Goal: Information Seeking & Learning: Check status

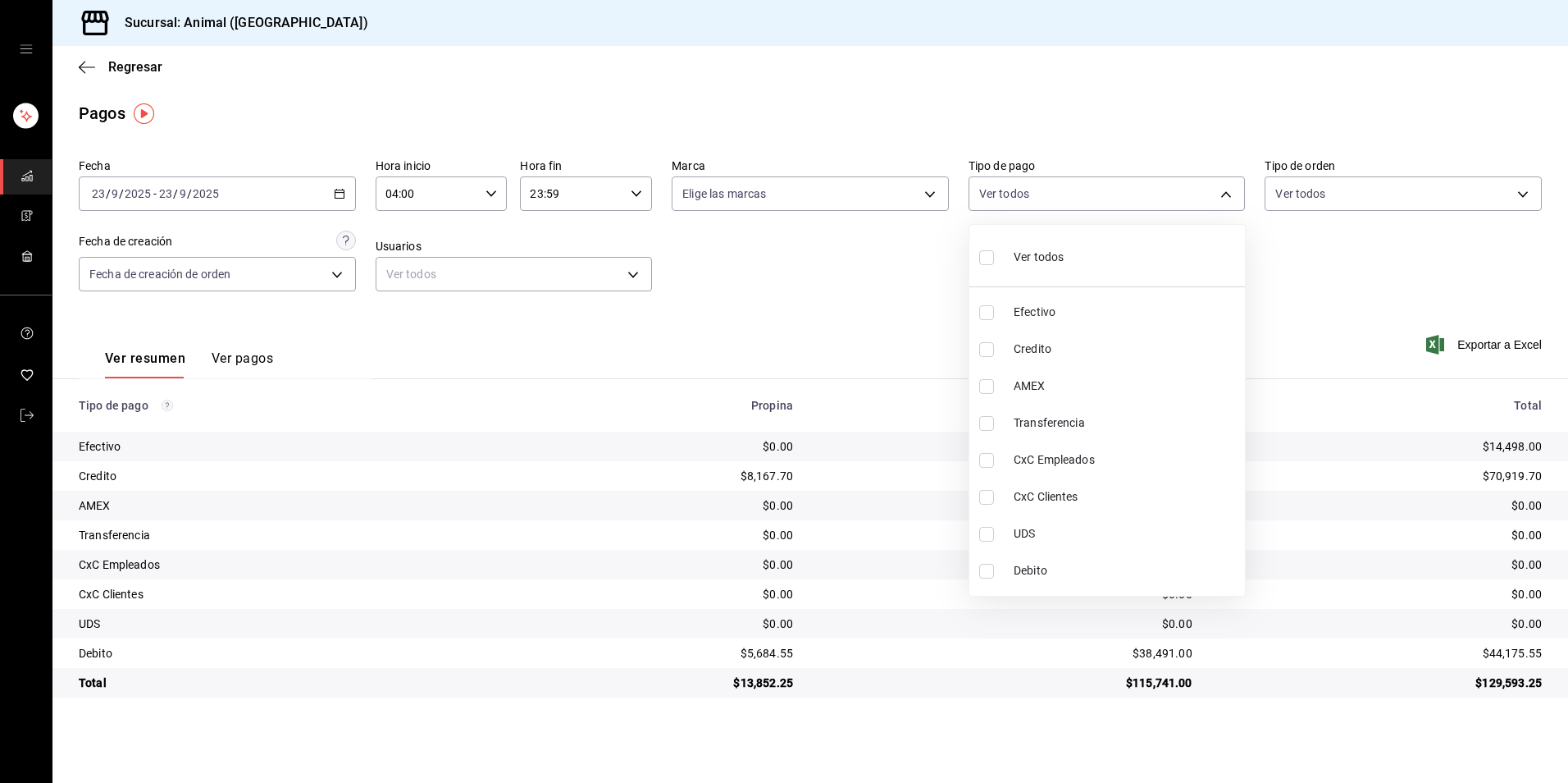
click at [1053, 334] on li "Credito" at bounding box center [1107, 349] width 275 height 37
type input "235ce608-f464-428a-9a71-314f665367d1"
checkbox input "true"
click at [1082, 552] on li "Debito" at bounding box center [1107, 571] width 275 height 37
type input "235ce608-f464-428a-9a71-314f665367d1,c7b29183-a811-4137-9cfa-21a61cd2bc4a"
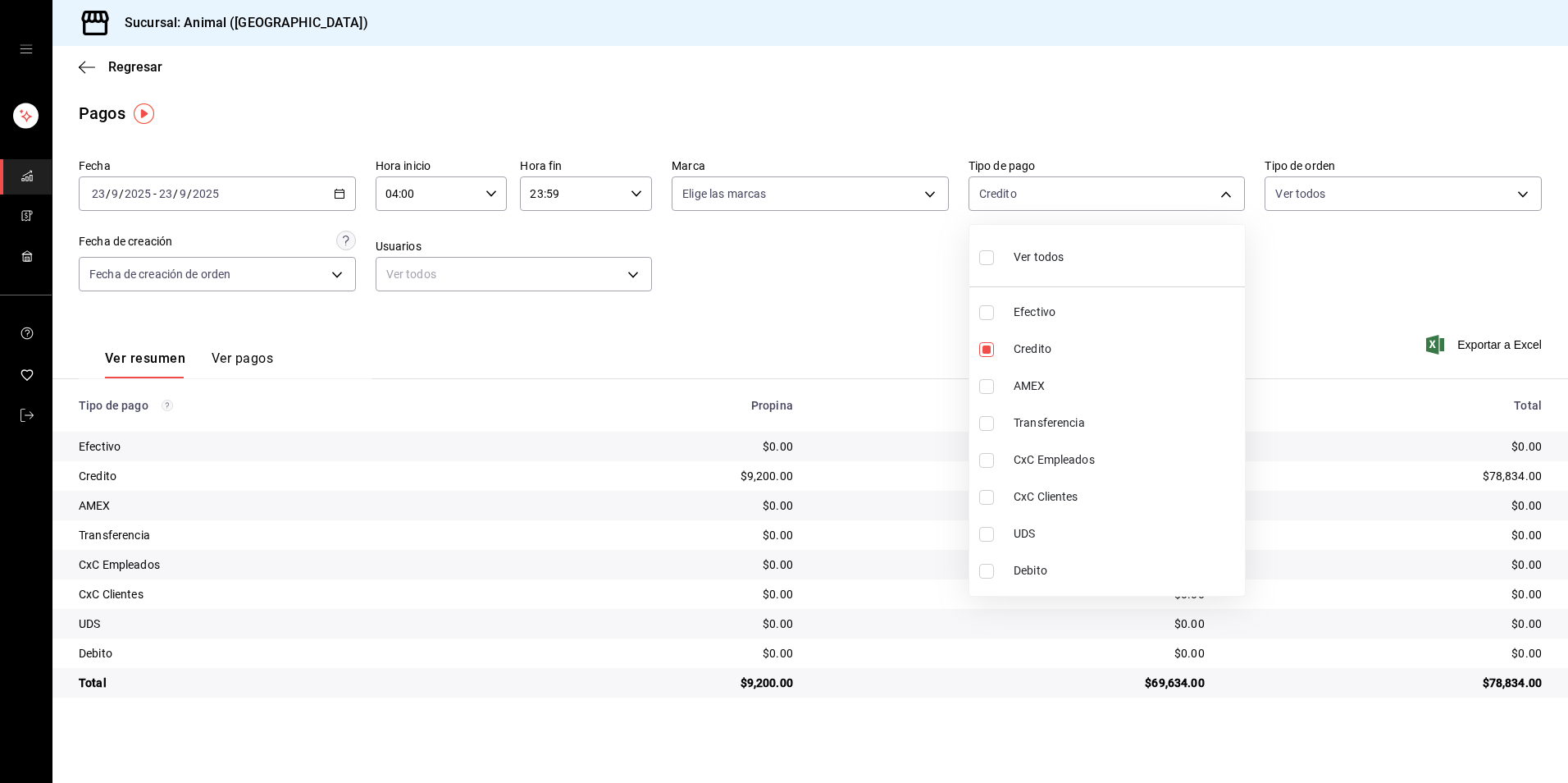
checkbox input "true"
click at [1007, 573] on li "Debito" at bounding box center [1107, 571] width 275 height 37
type input "235ce608-f464-428a-9a71-314f665367d1"
checkbox input "false"
click at [1007, 363] on li "Credito" at bounding box center [1107, 349] width 275 height 37
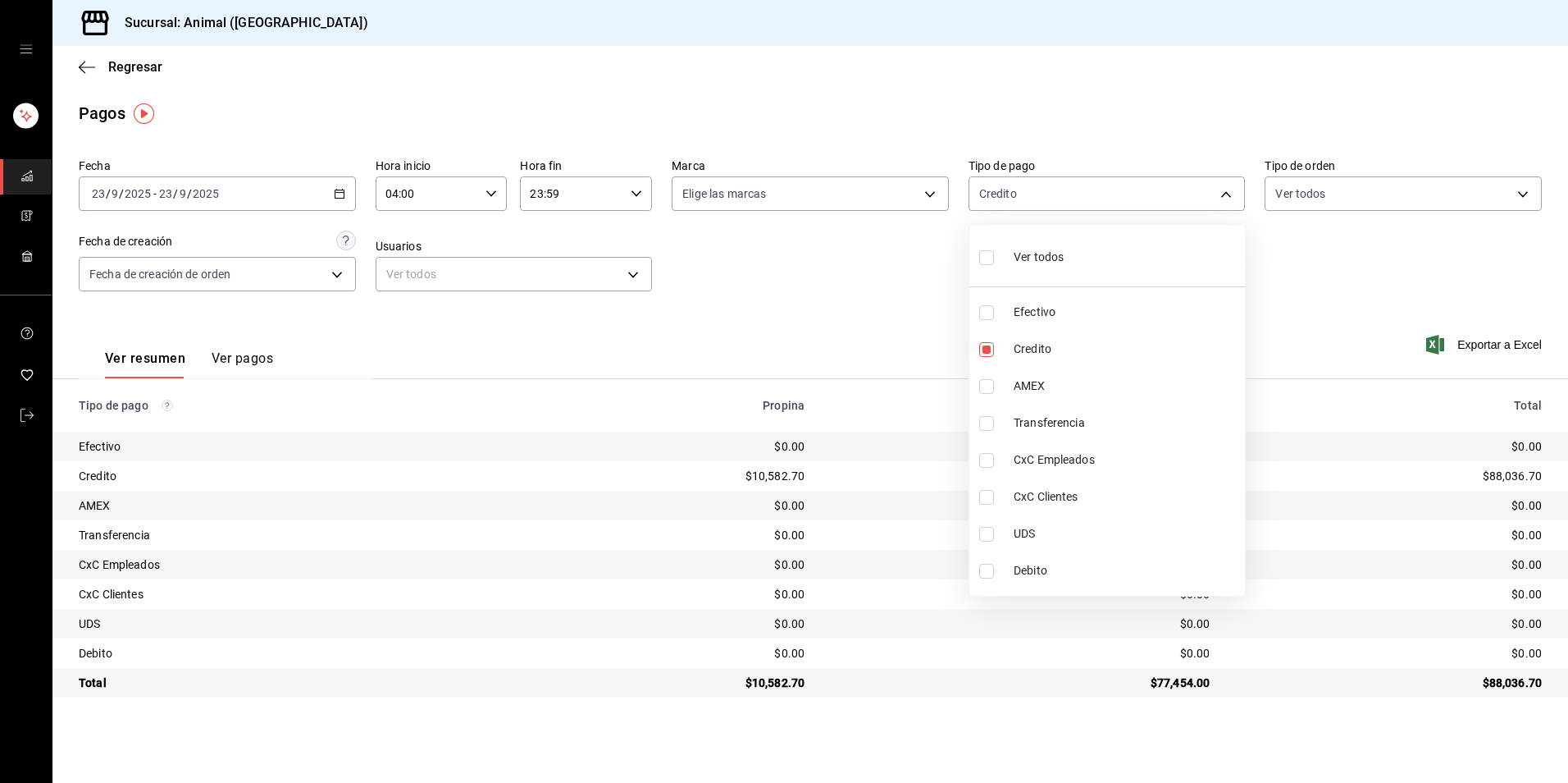
checkbox input "false"
click at [1076, 357] on span "Credito" at bounding box center [1126, 349] width 225 height 17
type input "235ce608-f464-428a-9a71-314f665367d1"
checkbox input "true"
click at [1073, 566] on span "Debito" at bounding box center [1126, 570] width 225 height 17
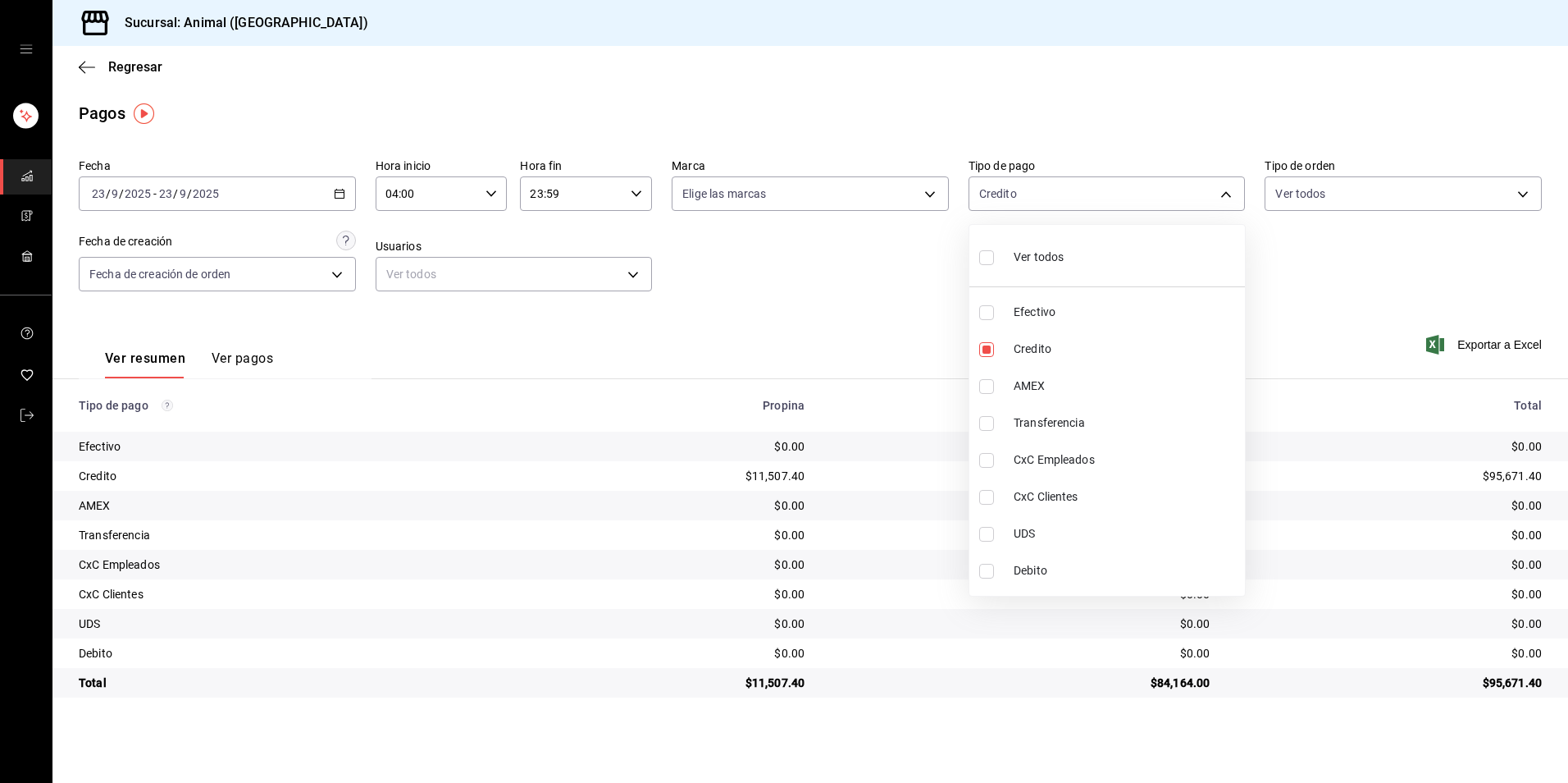
type input "235ce608-f464-428a-9a71-314f665367d1,c7b29183-a811-4137-9cfa-21a61cd2bc4a"
checkbox input "true"
click at [1014, 592] on ul "Ver todos Efectivo Credito AMEX Transferencia CxC Empleados CxC Clientes UDS De…" at bounding box center [1107, 410] width 275 height 371
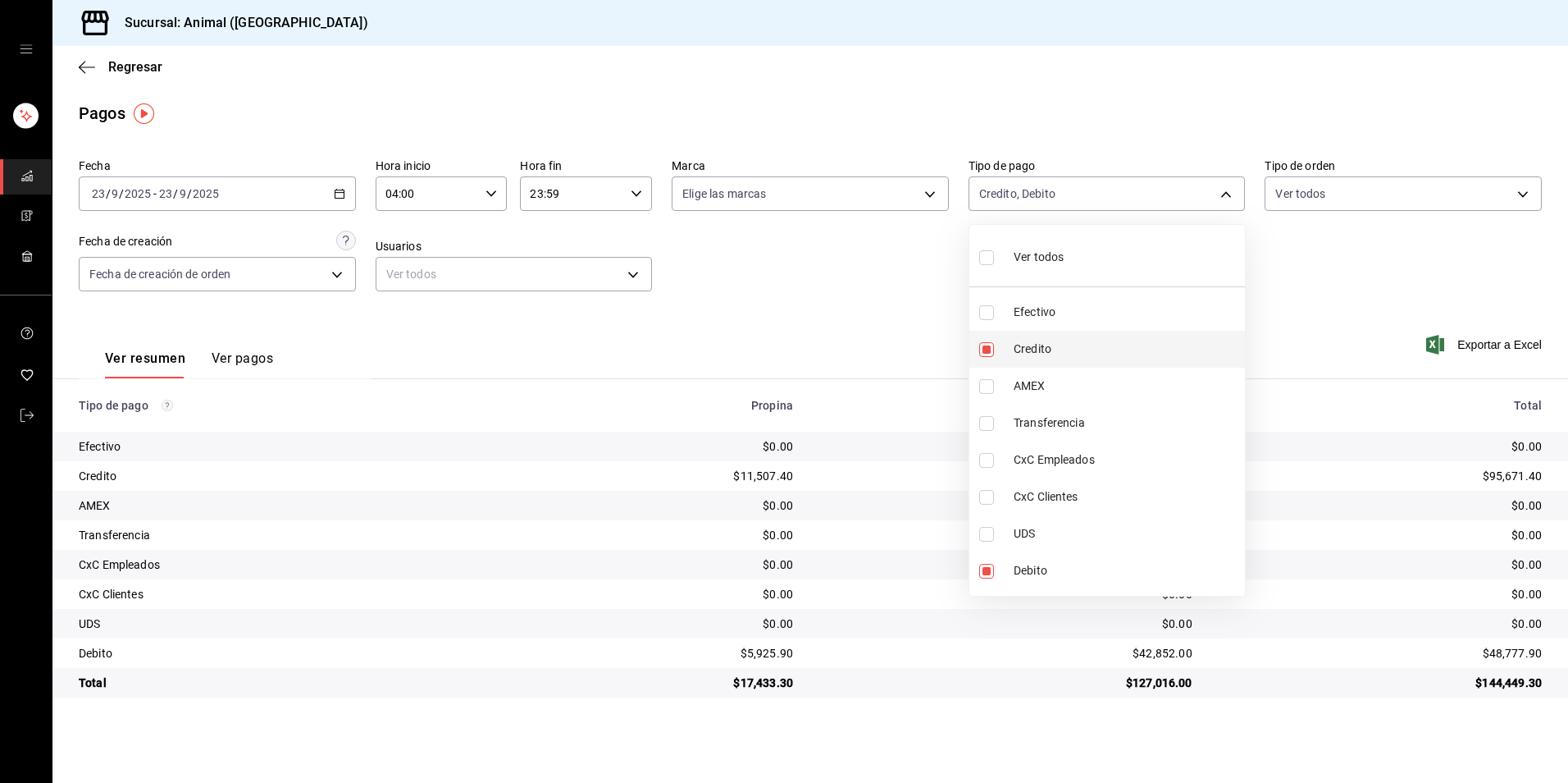
click at [1046, 345] on span "Credito" at bounding box center [1126, 349] width 225 height 17
type input "c7b29183-a811-4137-9cfa-21a61cd2bc4a"
checkbox input "false"
click at [1066, 560] on li "Debito" at bounding box center [1107, 571] width 275 height 37
checkbox input "false"
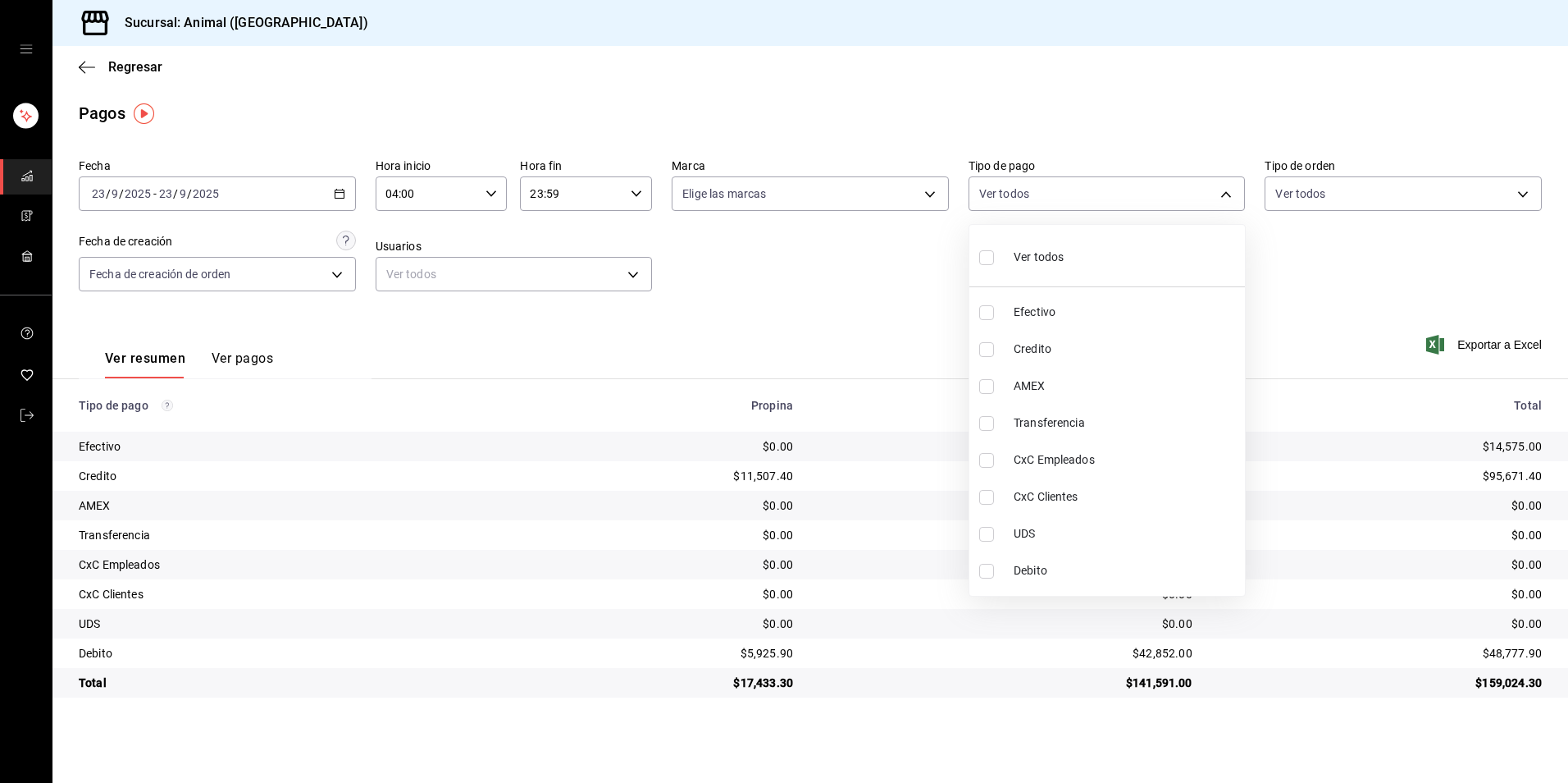
click at [1007, 618] on div at bounding box center [784, 391] width 1568 height 783
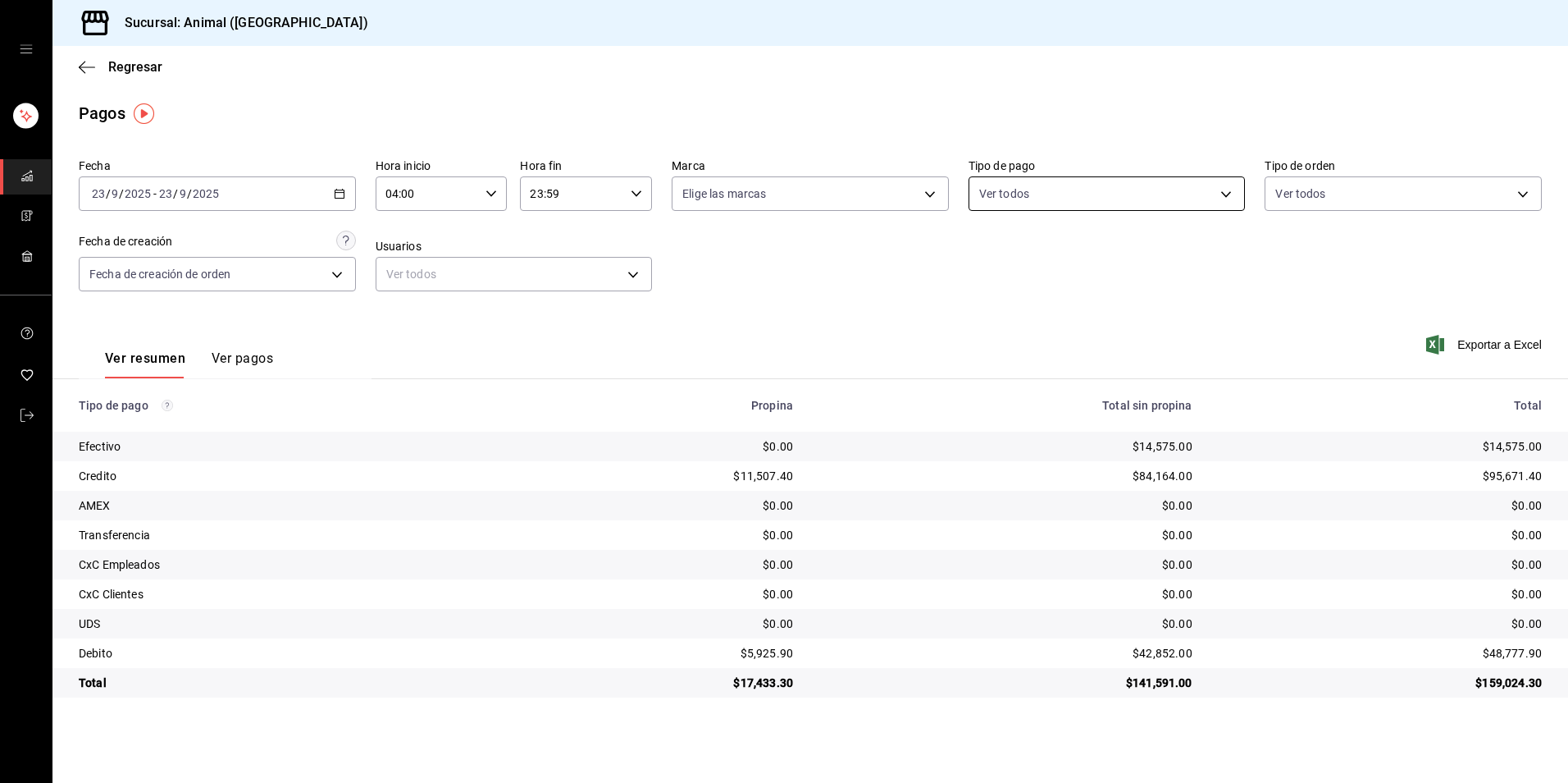
click at [1144, 201] on body "Sucursal: Animal (Tijuana) Regresar Pagos Fecha 2025-09-23 23 / 9 / 2025 - 2025…" at bounding box center [784, 391] width 1568 height 783
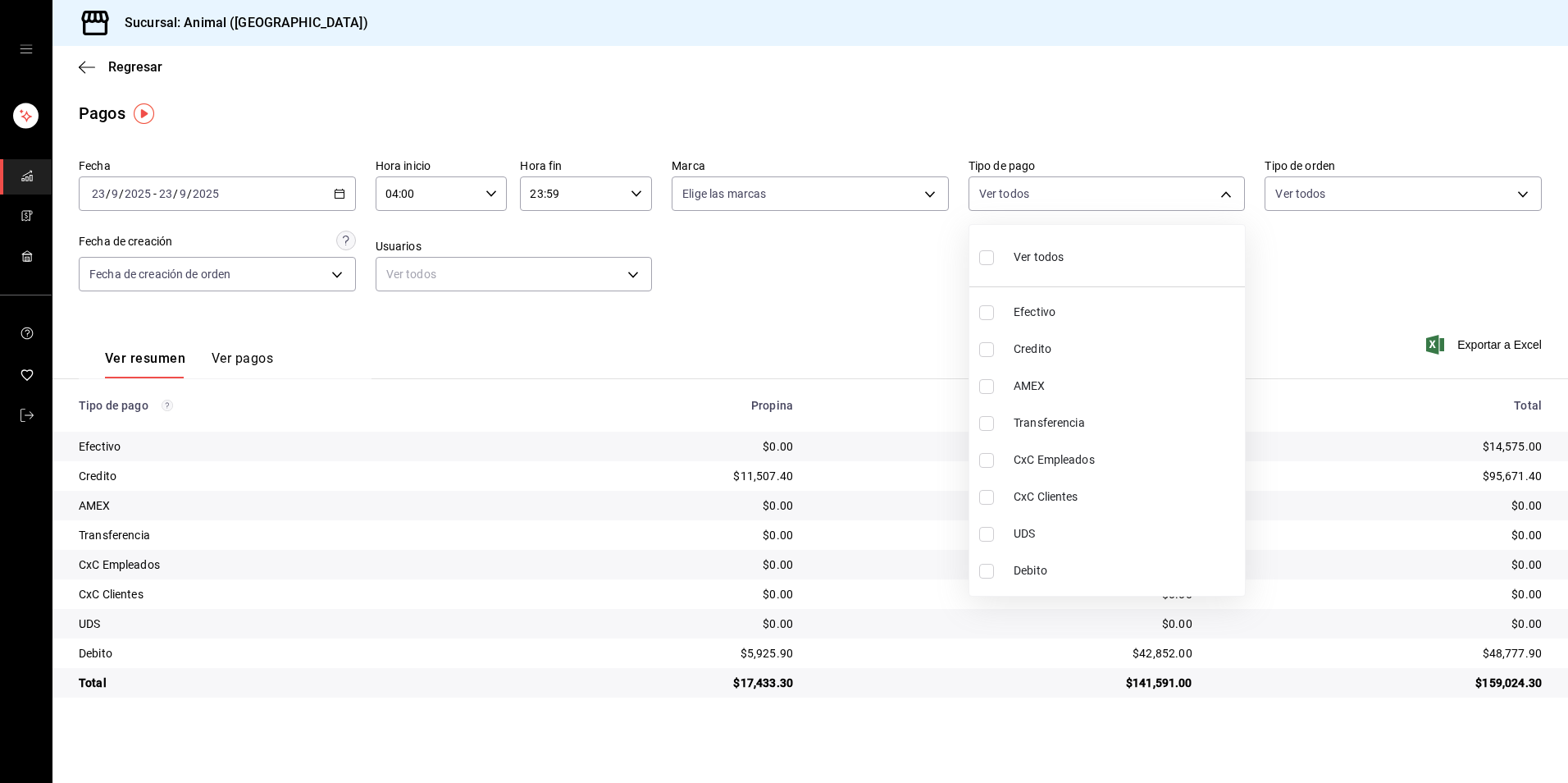
click at [1153, 343] on span "Credito" at bounding box center [1126, 349] width 225 height 17
type input "235ce608-f464-428a-9a71-314f665367d1"
checkbox input "true"
click at [1118, 566] on span "Debito" at bounding box center [1126, 570] width 225 height 17
type input "235ce608-f464-428a-9a71-314f665367d1,c7b29183-a811-4137-9cfa-21a61cd2bc4a"
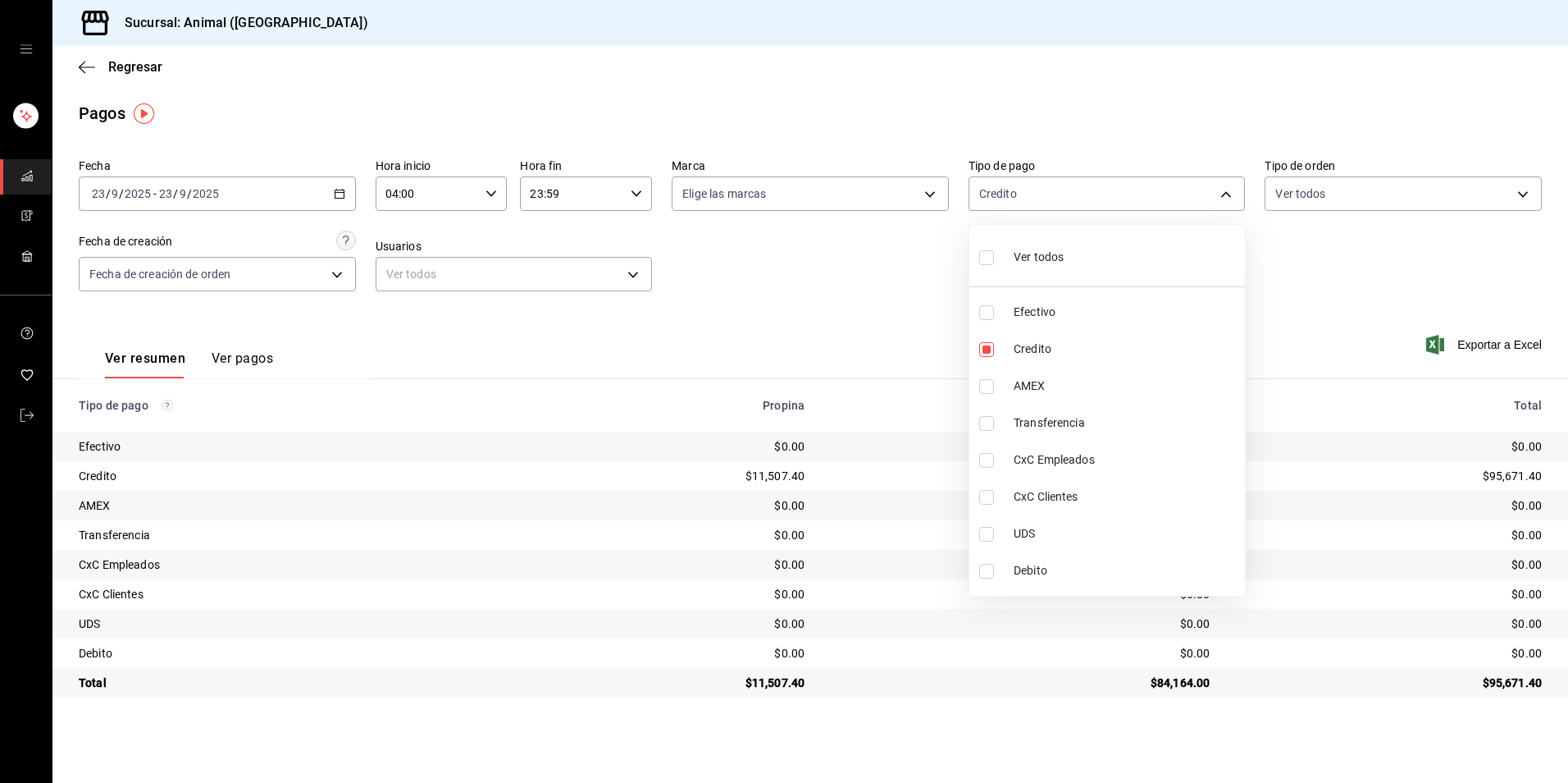
checkbox input "true"
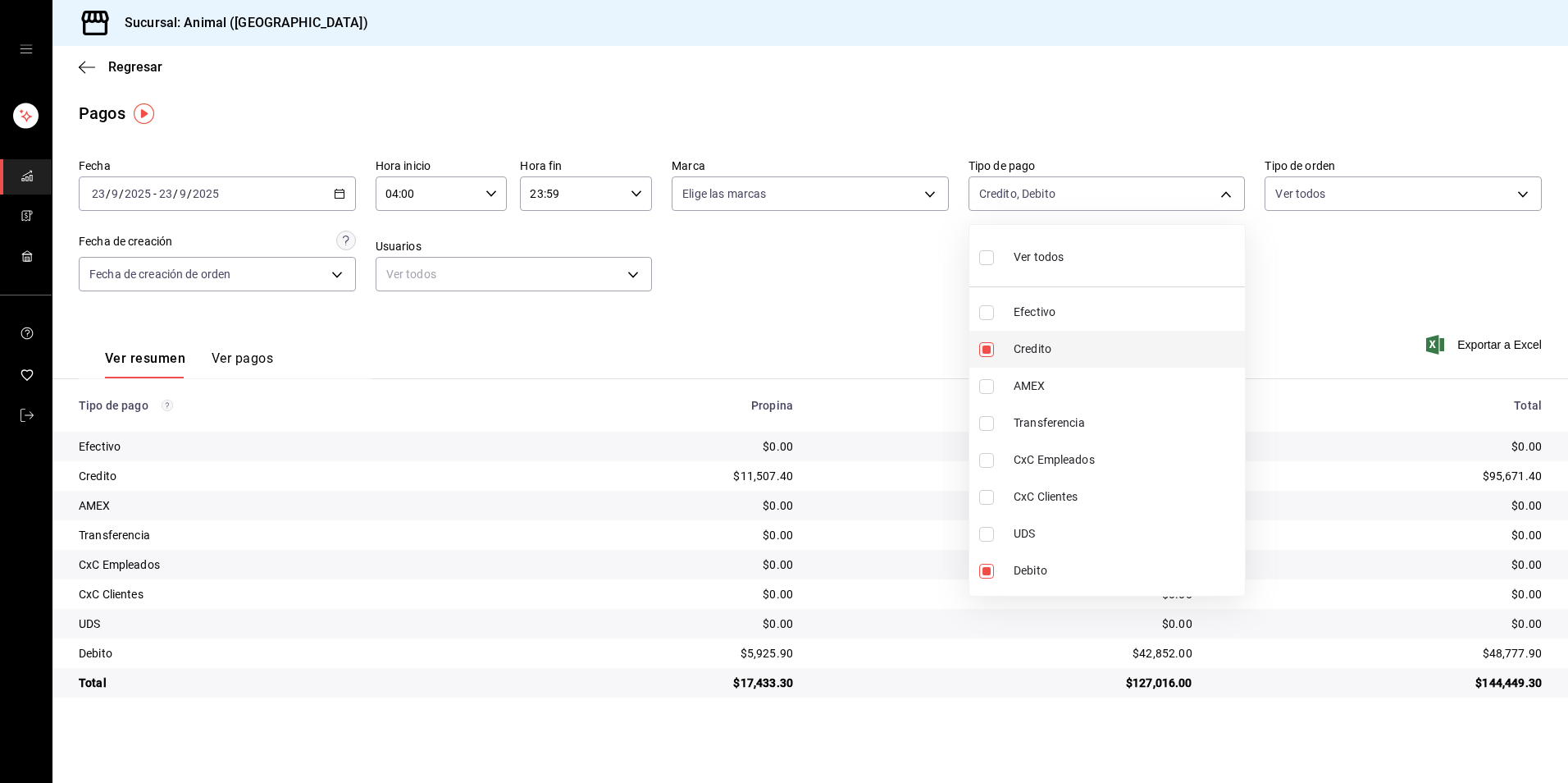
click at [1071, 361] on li "Credito" at bounding box center [1107, 349] width 275 height 37
type input "c7b29183-a811-4137-9cfa-21a61cd2bc4a"
checkbox input "false"
click at [1064, 562] on span "Debito" at bounding box center [1126, 570] width 225 height 17
checkbox input "false"
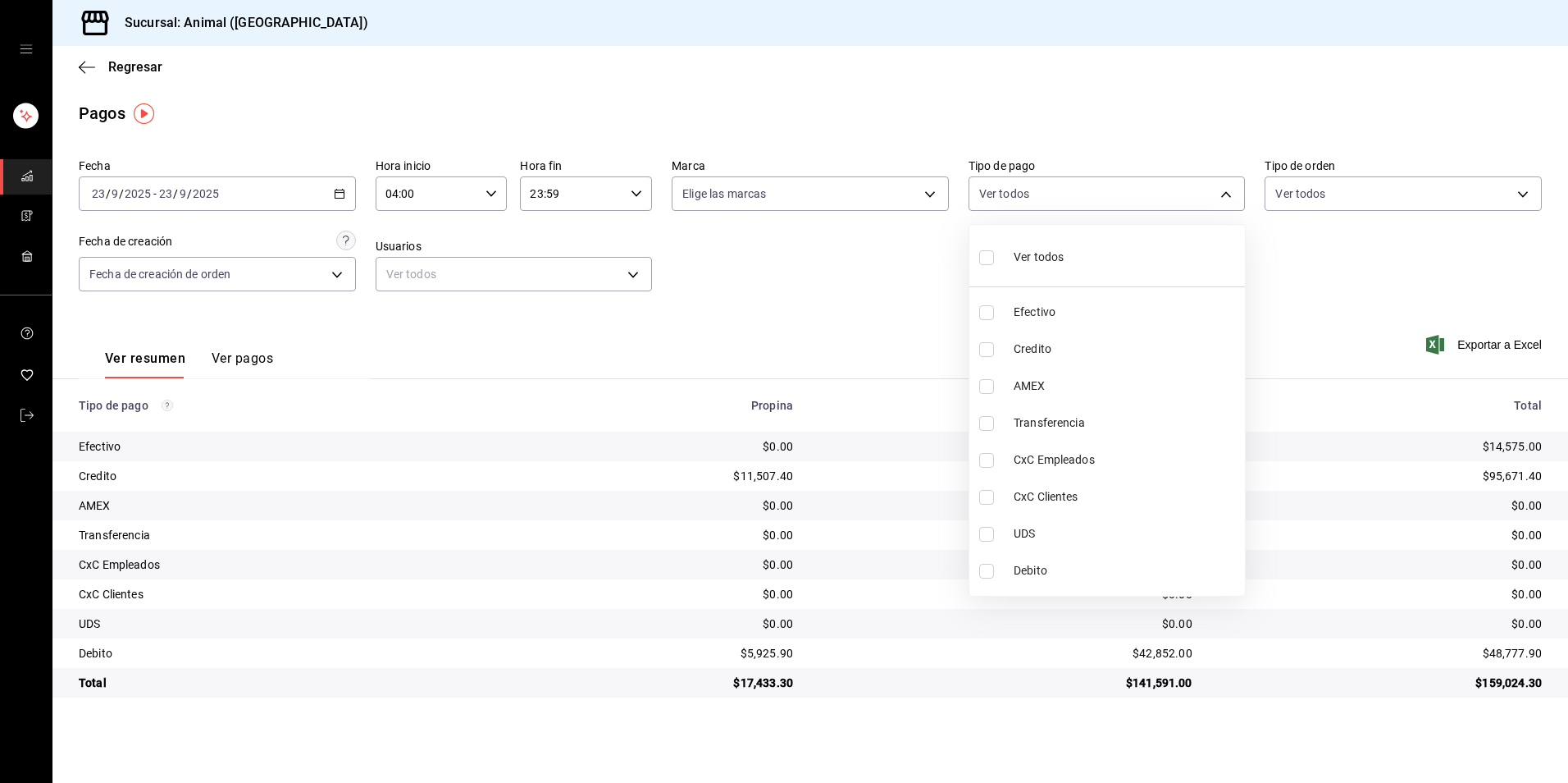
click at [1115, 356] on span "Credito" at bounding box center [1126, 349] width 225 height 17
type input "235ce608-f464-428a-9a71-314f665367d1"
checkbox input "true"
click at [1110, 563] on span "Debito" at bounding box center [1126, 570] width 225 height 17
type input "235ce608-f464-428a-9a71-314f665367d1,c7b29183-a811-4137-9cfa-21a61cd2bc4a"
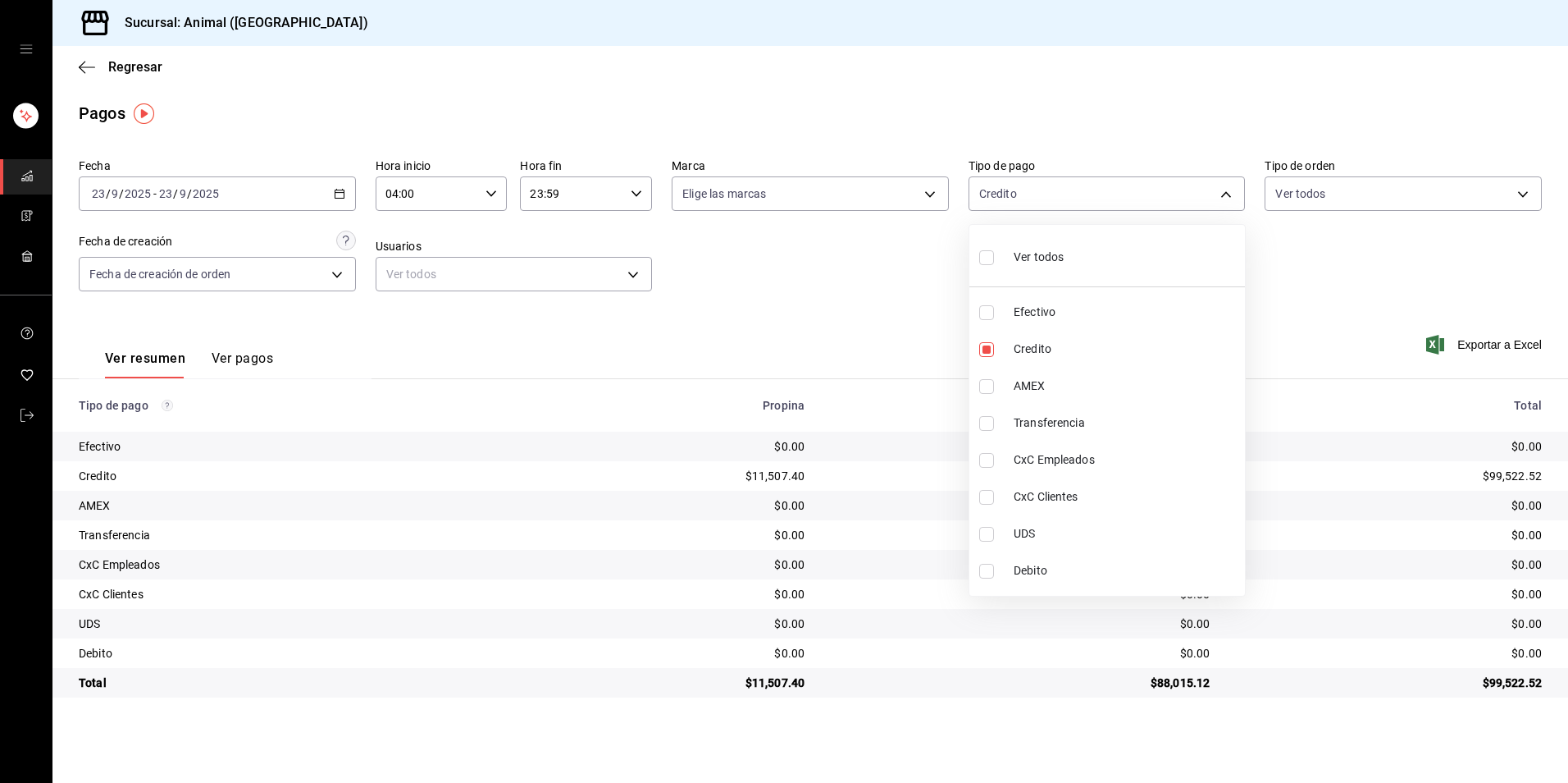
checkbox input "true"
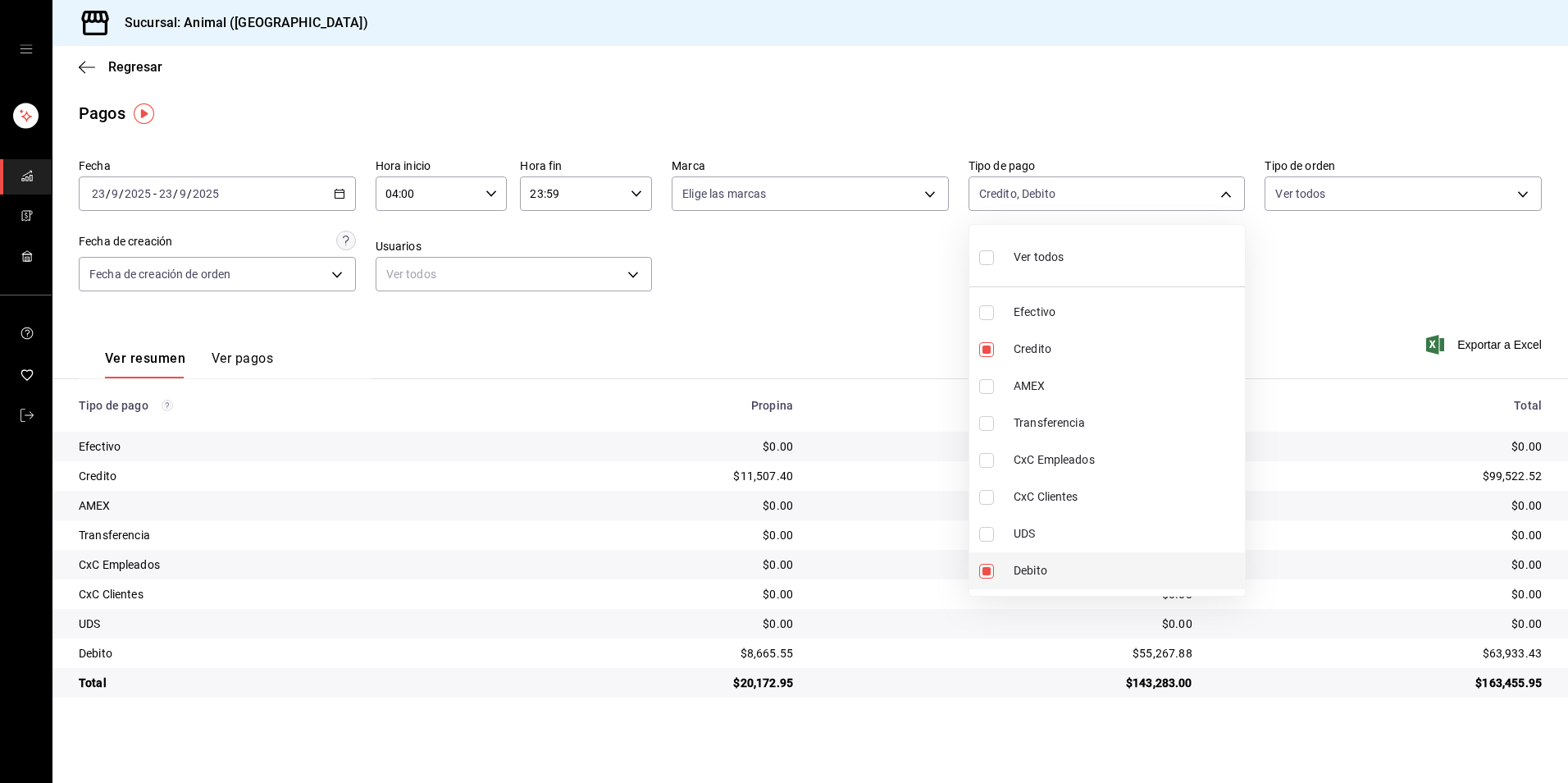
click at [1029, 567] on span "Debito" at bounding box center [1126, 570] width 225 height 17
type input "235ce608-f464-428a-9a71-314f665367d1"
checkbox input "false"
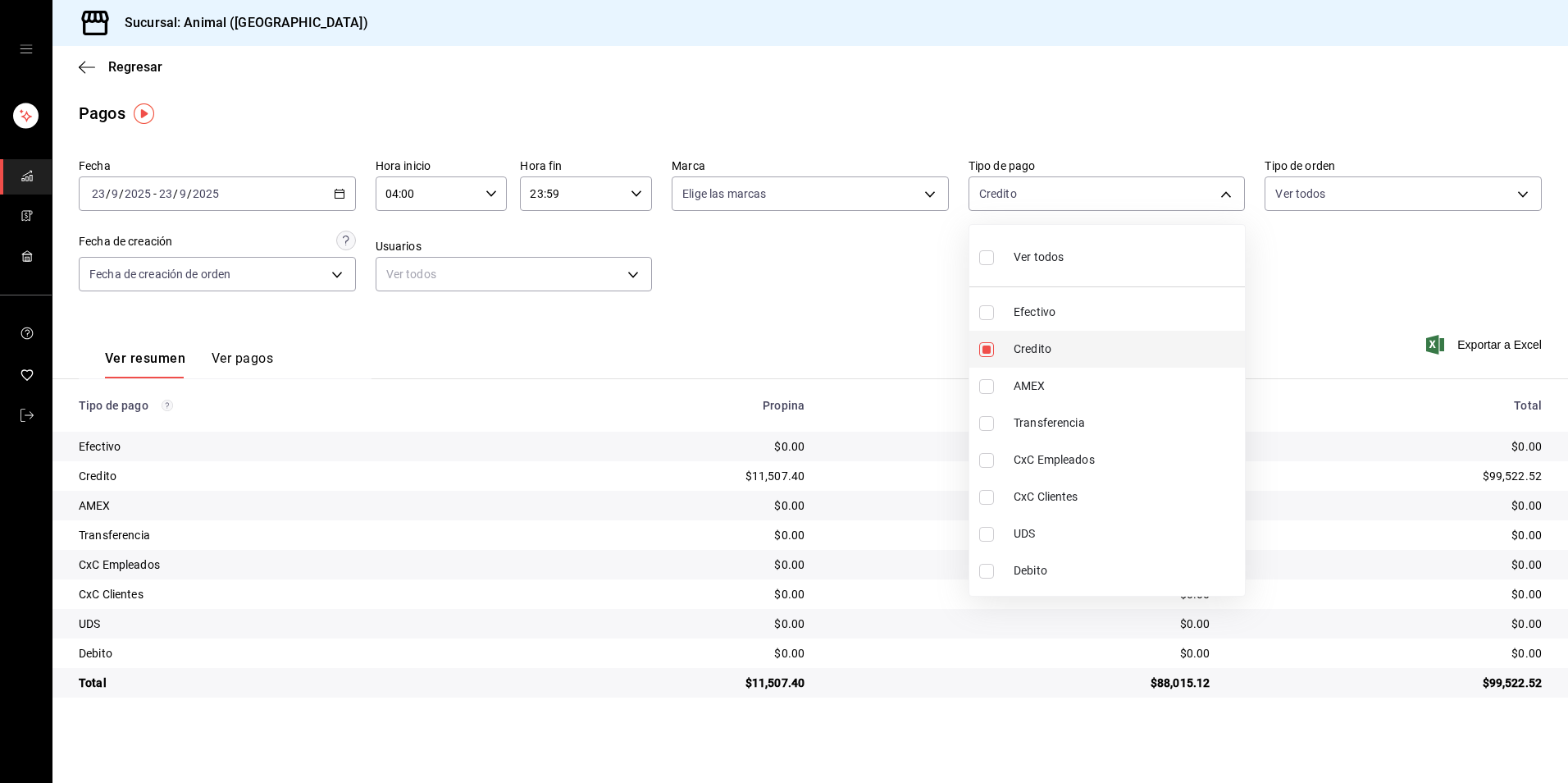
click at [1064, 352] on span "Credito" at bounding box center [1126, 349] width 225 height 17
checkbox input "false"
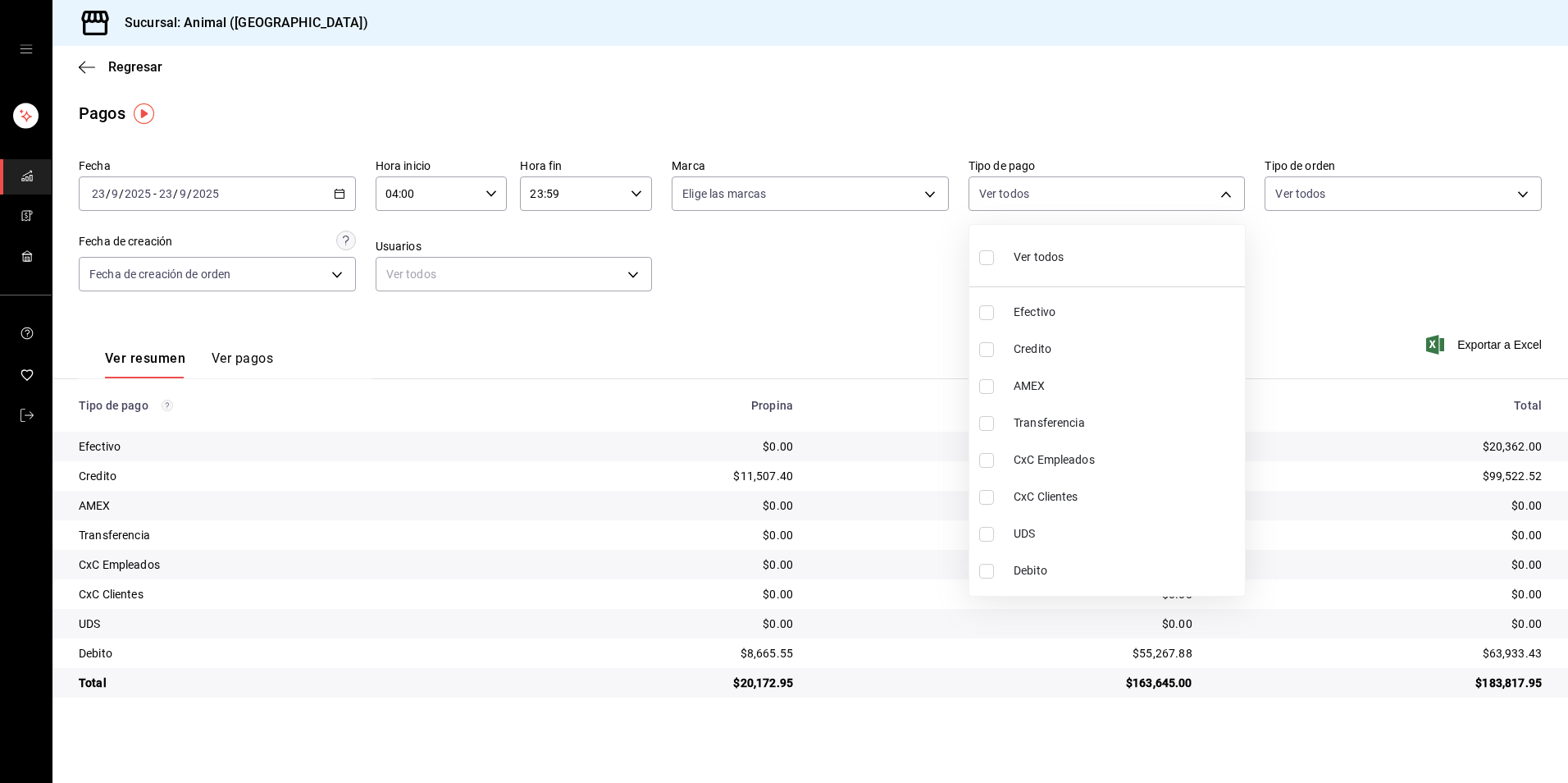
click at [1064, 352] on span "Credito" at bounding box center [1126, 349] width 225 height 17
type input "235ce608-f464-428a-9a71-314f665367d1"
checkbox input "true"
click at [1077, 566] on span "Debito" at bounding box center [1126, 570] width 225 height 17
type input "235ce608-f464-428a-9a71-314f665367d1,c7b29183-a811-4137-9cfa-21a61cd2bc4a"
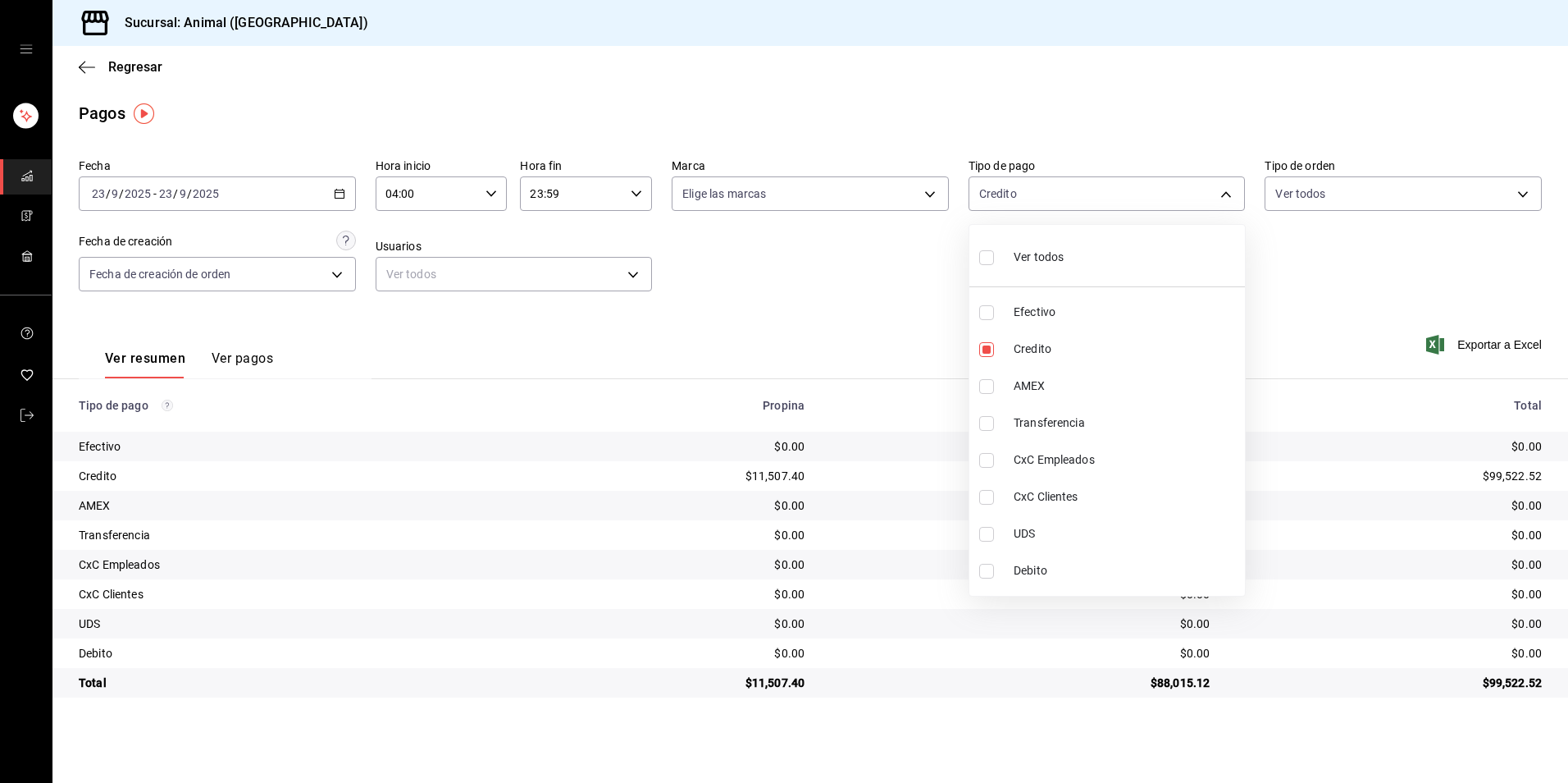
checkbox input "true"
click at [323, 186] on div at bounding box center [784, 391] width 1568 height 783
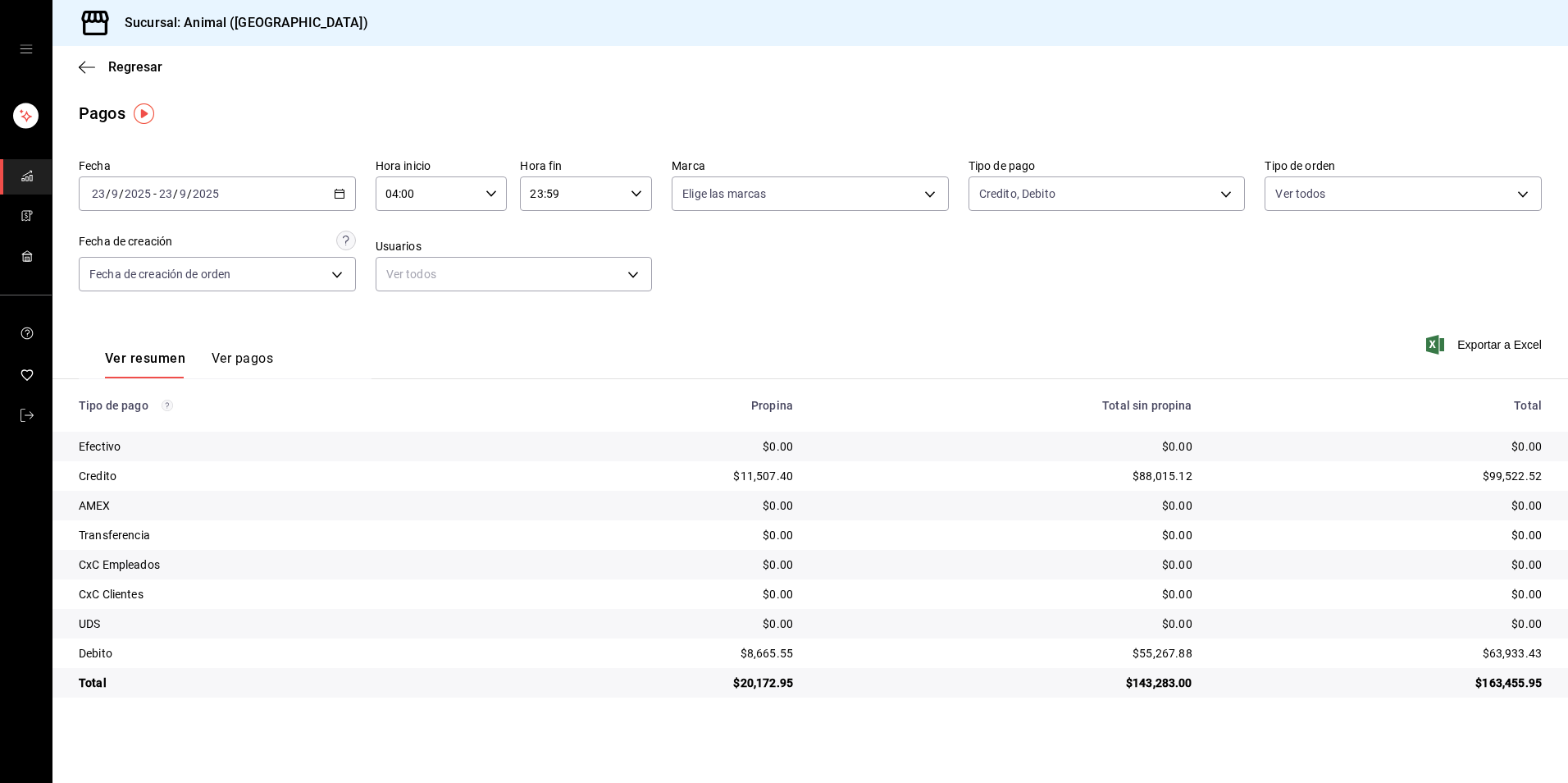
click at [337, 195] on icon "button" at bounding box center [339, 193] width 12 height 12
click at [160, 427] on span "Rango de fechas" at bounding box center [156, 427] width 128 height 17
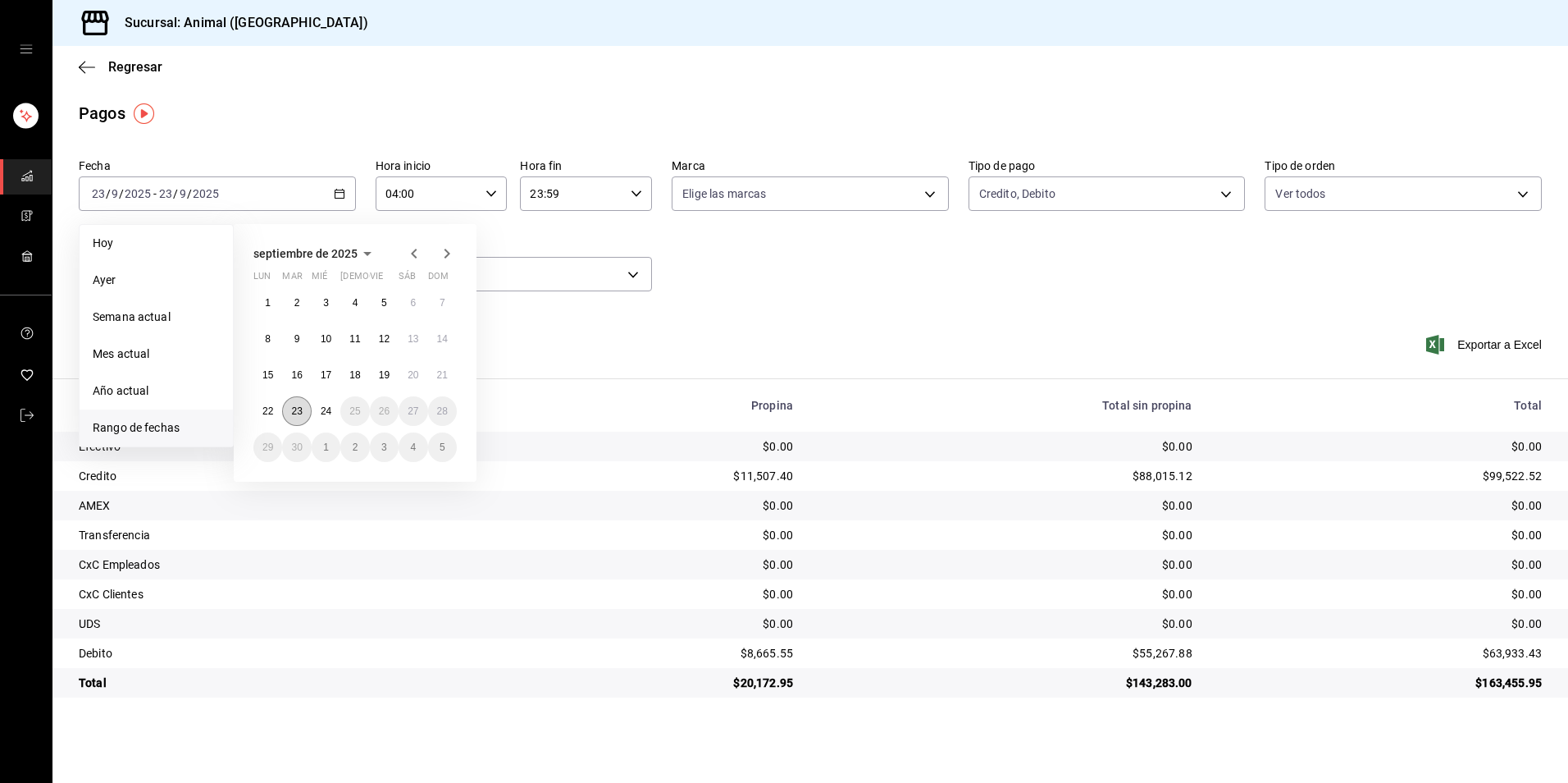
click at [301, 411] on abbr "23" at bounding box center [296, 411] width 11 height 12
click at [318, 411] on button "24" at bounding box center [326, 411] width 29 height 30
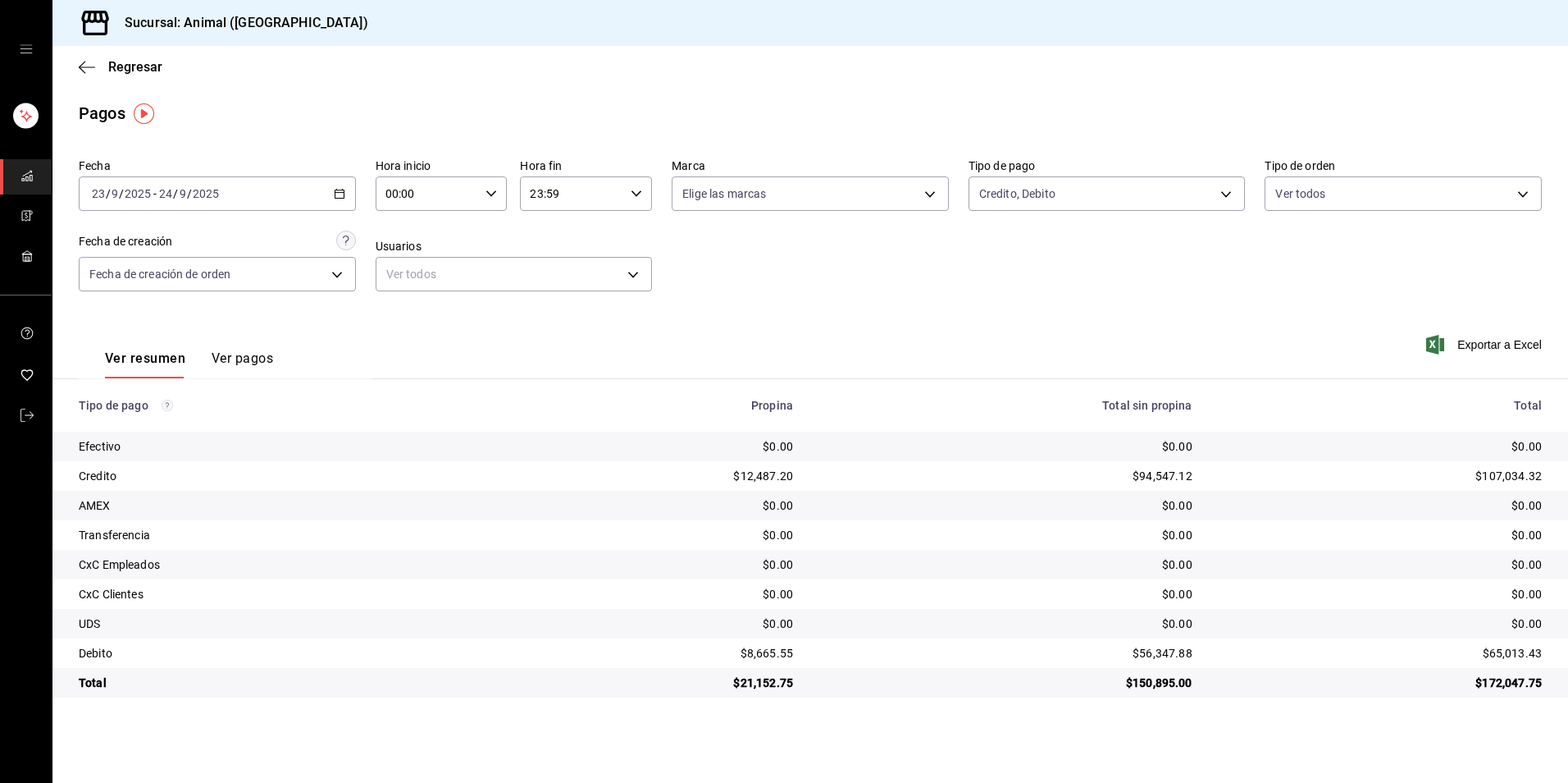
click at [434, 188] on input "00:00" at bounding box center [427, 193] width 104 height 33
click at [409, 318] on button "04" at bounding box center [408, 311] width 60 height 33
type input "04:00"
click at [640, 194] on div at bounding box center [784, 391] width 1568 height 783
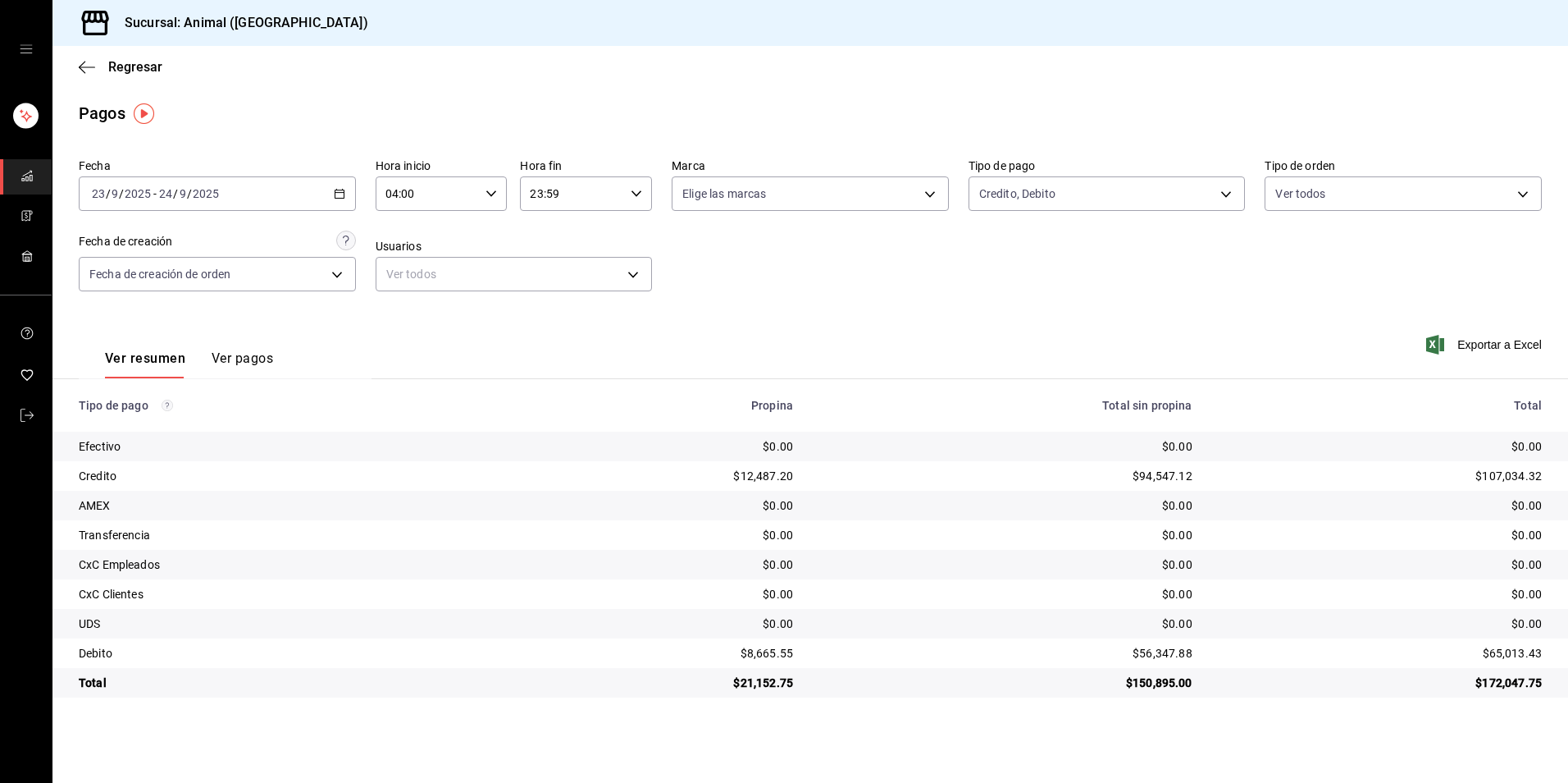
click at [640, 194] on icon "button" at bounding box center [637, 193] width 12 height 12
click at [619, 221] on button "00" at bounding box center [619, 235] width 60 height 33
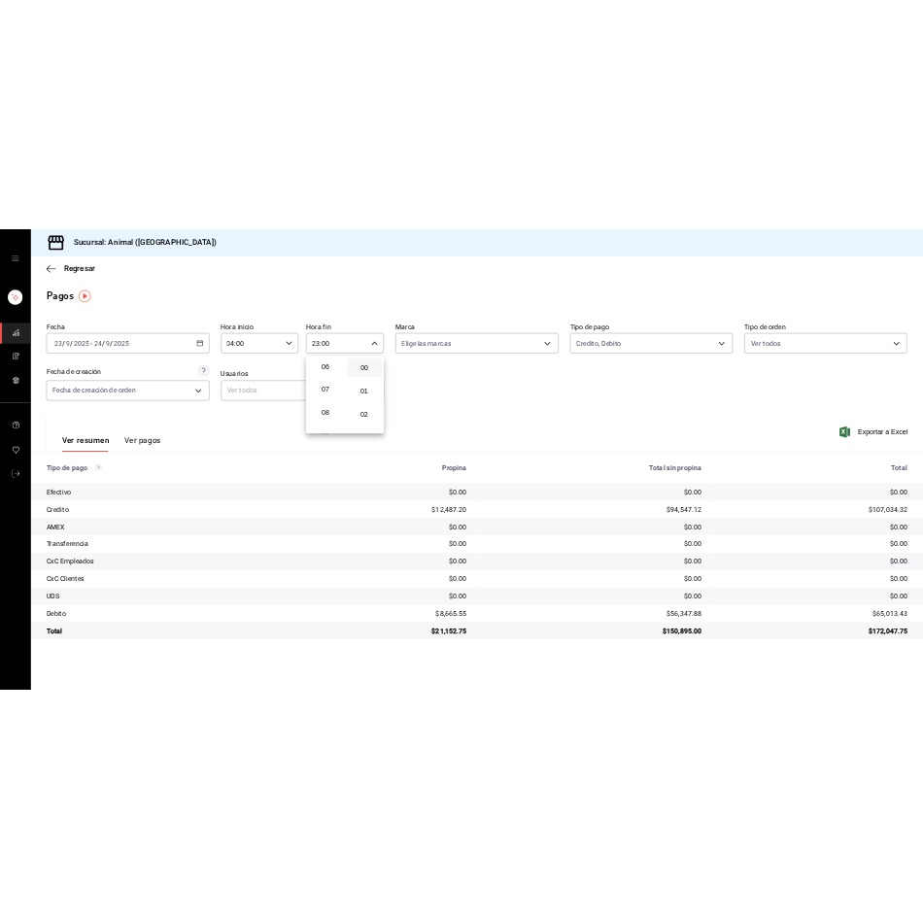
scroll to position [187, 0]
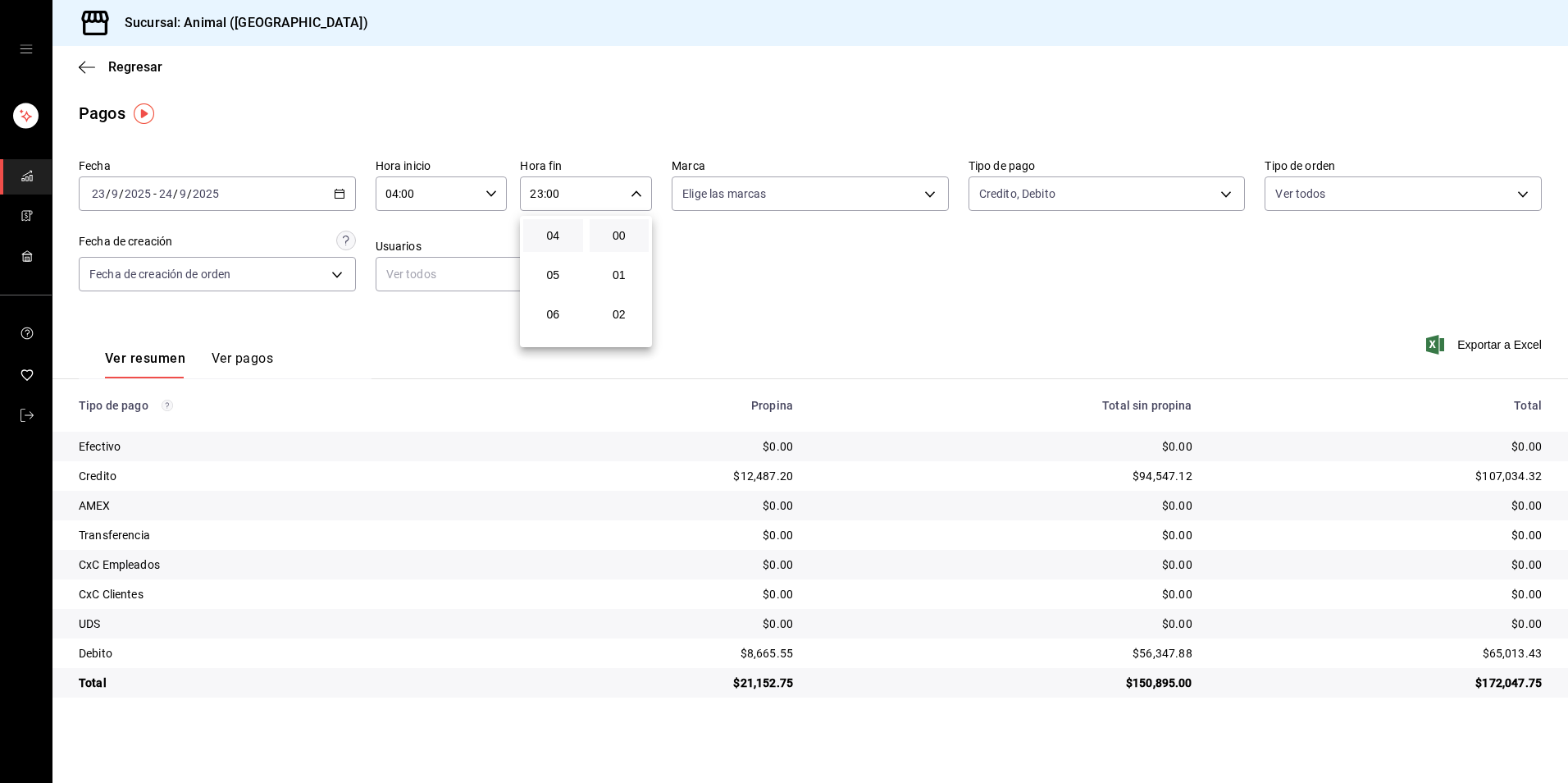
click at [576, 234] on button "04" at bounding box center [553, 235] width 60 height 33
type input "04:00"
click at [861, 292] on div at bounding box center [784, 391] width 1568 height 783
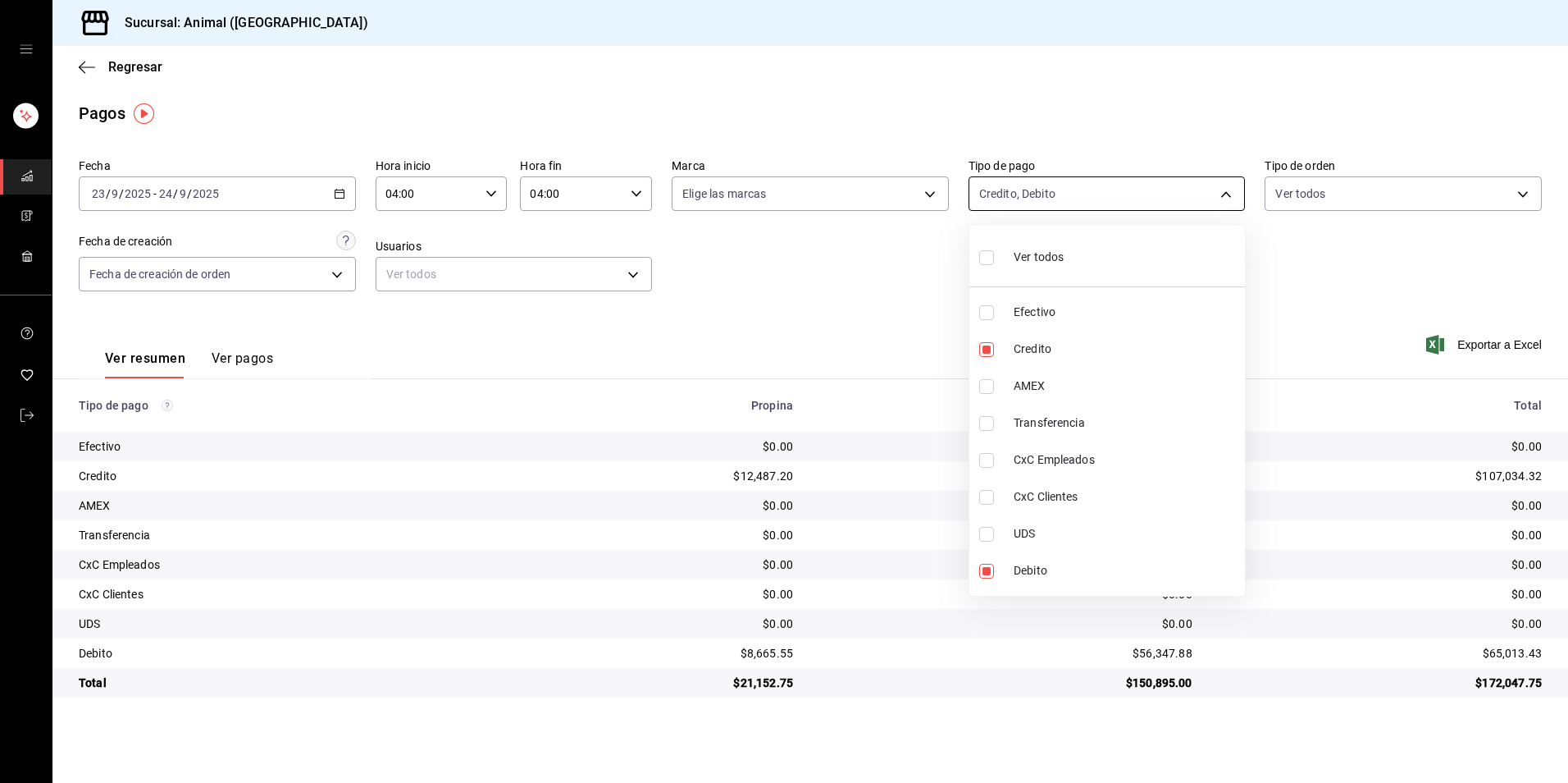
click at [1123, 198] on body "Sucursal: Animal (Tijuana) Regresar Pagos Fecha 2025-09-23 23 / 9 / 2025 - 2025…" at bounding box center [784, 391] width 1568 height 783
click at [1062, 262] on span "Ver todos" at bounding box center [1039, 257] width 50 height 17
type input "b84c62b8-b02c-4970-ab2e-e166616419f2,235ce608-f464-428a-9a71-314f665367d1,53567…"
checkbox input "true"
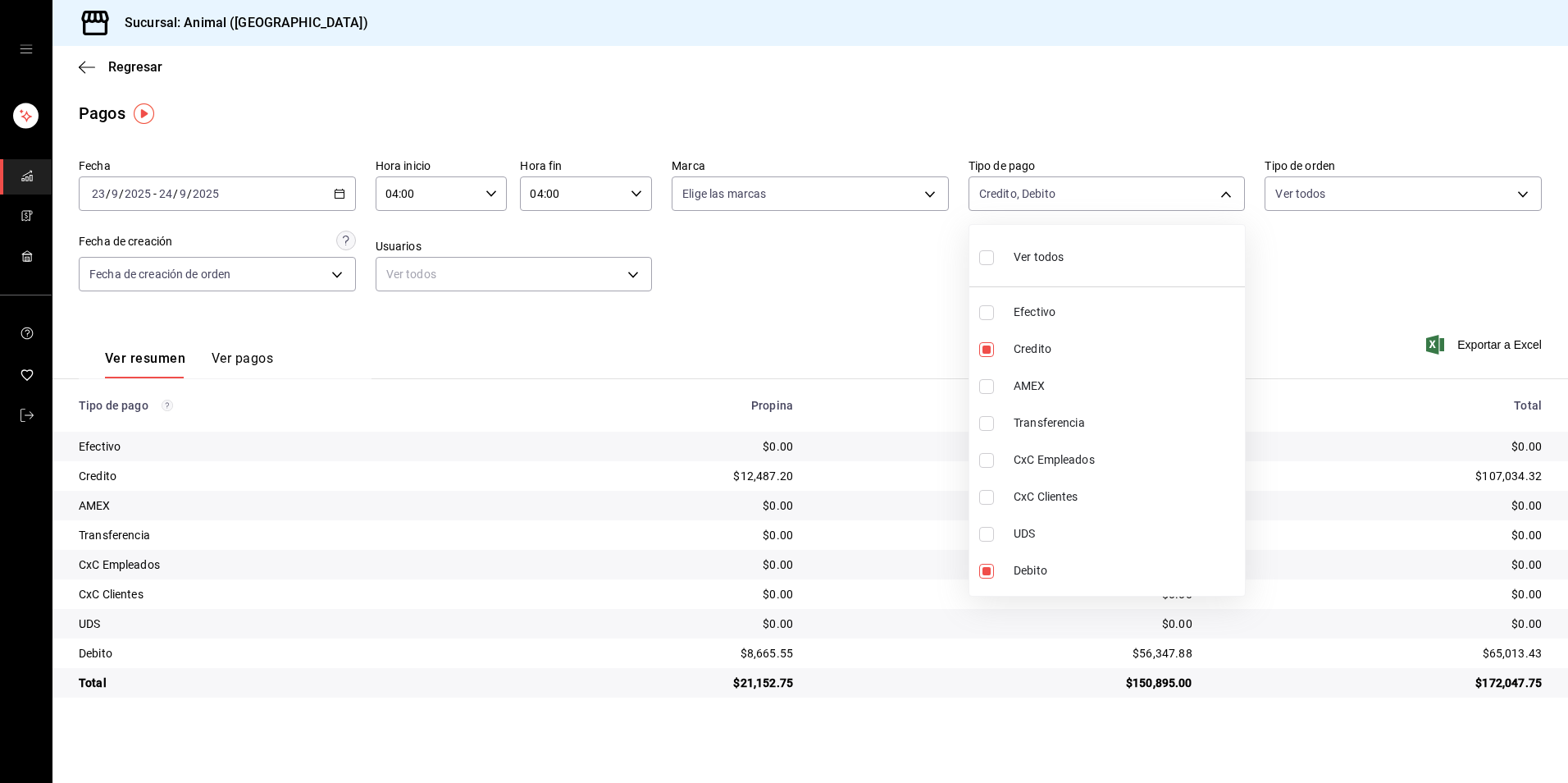
checkbox input "true"
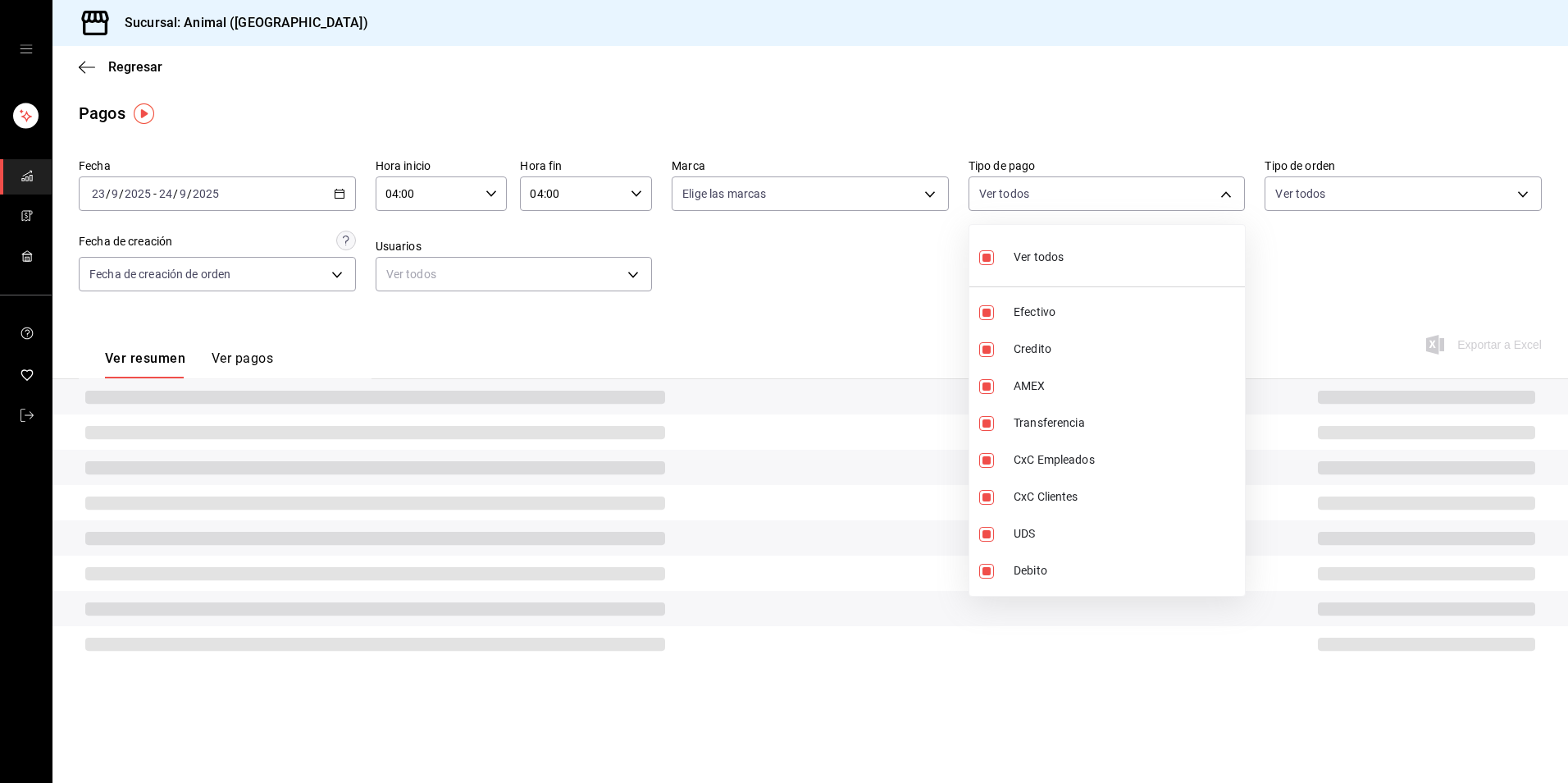
click at [1062, 262] on span "Ver todos" at bounding box center [1039, 257] width 50 height 17
checkbox input "false"
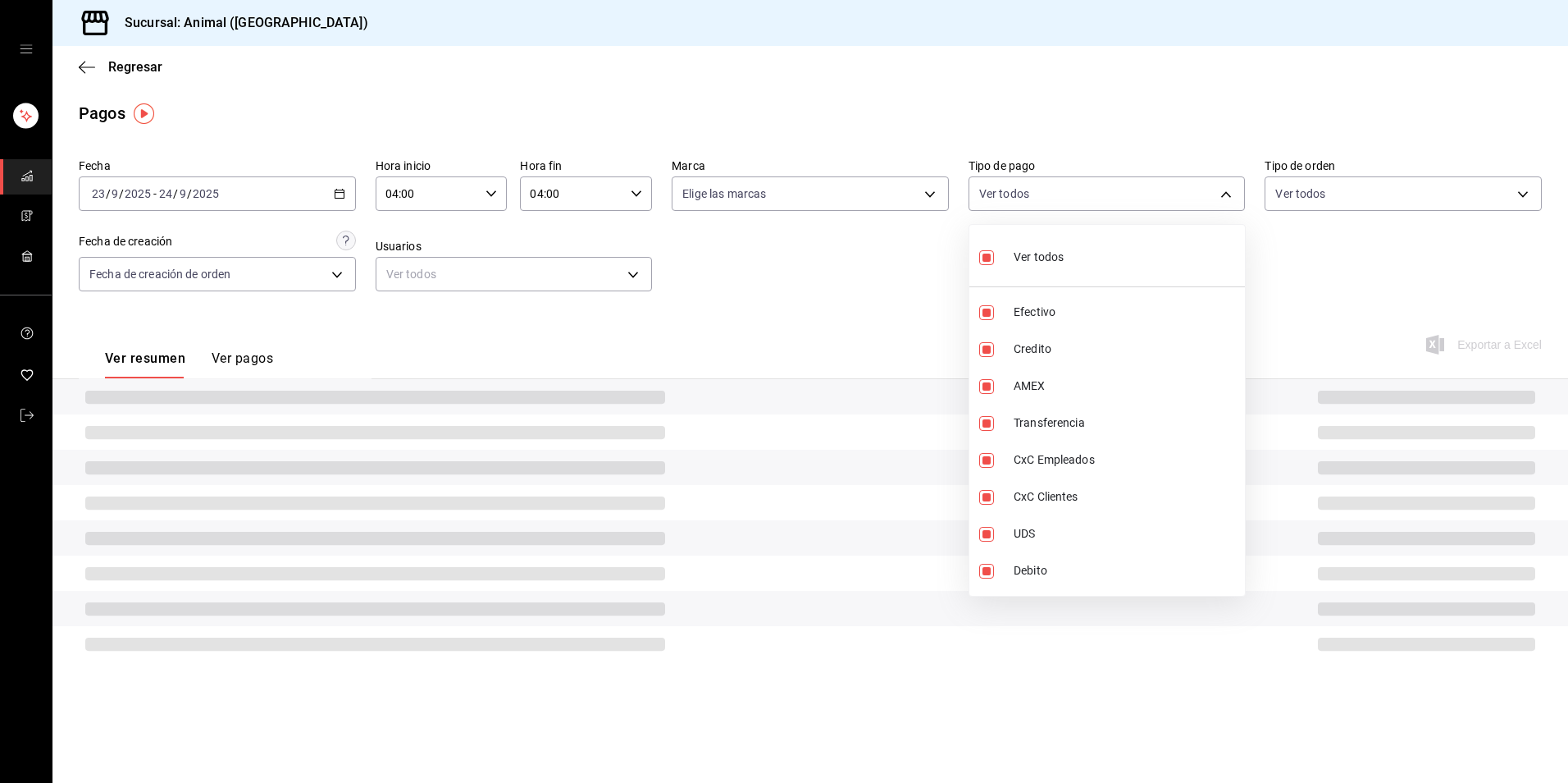
checkbox input "false"
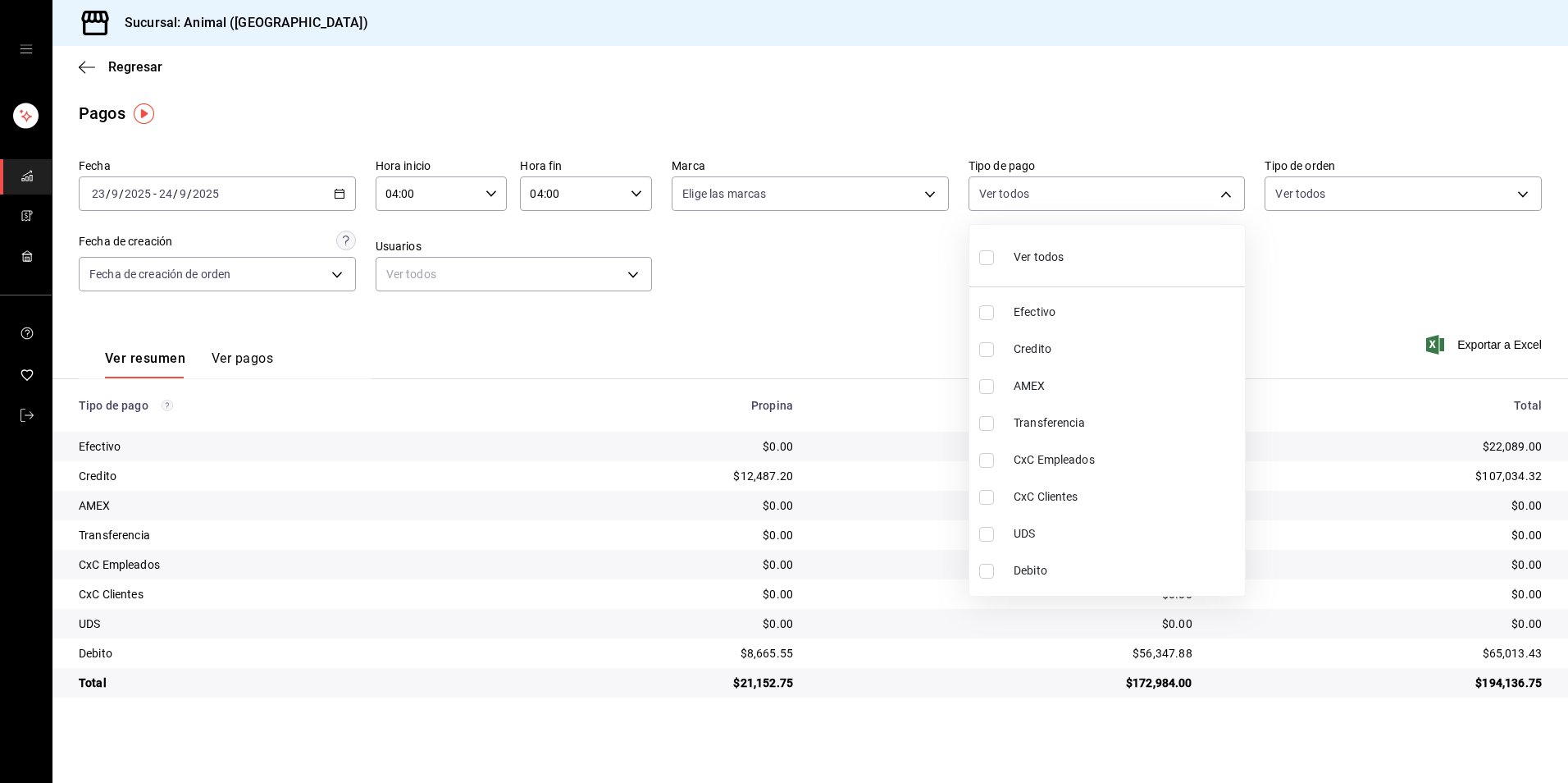
click at [1070, 346] on span "Credito" at bounding box center [1126, 349] width 225 height 17
type input "235ce608-f464-428a-9a71-314f665367d1"
checkbox input "true"
click at [1066, 561] on li "Debito" at bounding box center [1107, 571] width 275 height 37
type input "235ce608-f464-428a-9a71-314f665367d1,c7b29183-a811-4137-9cfa-21a61cd2bc4a"
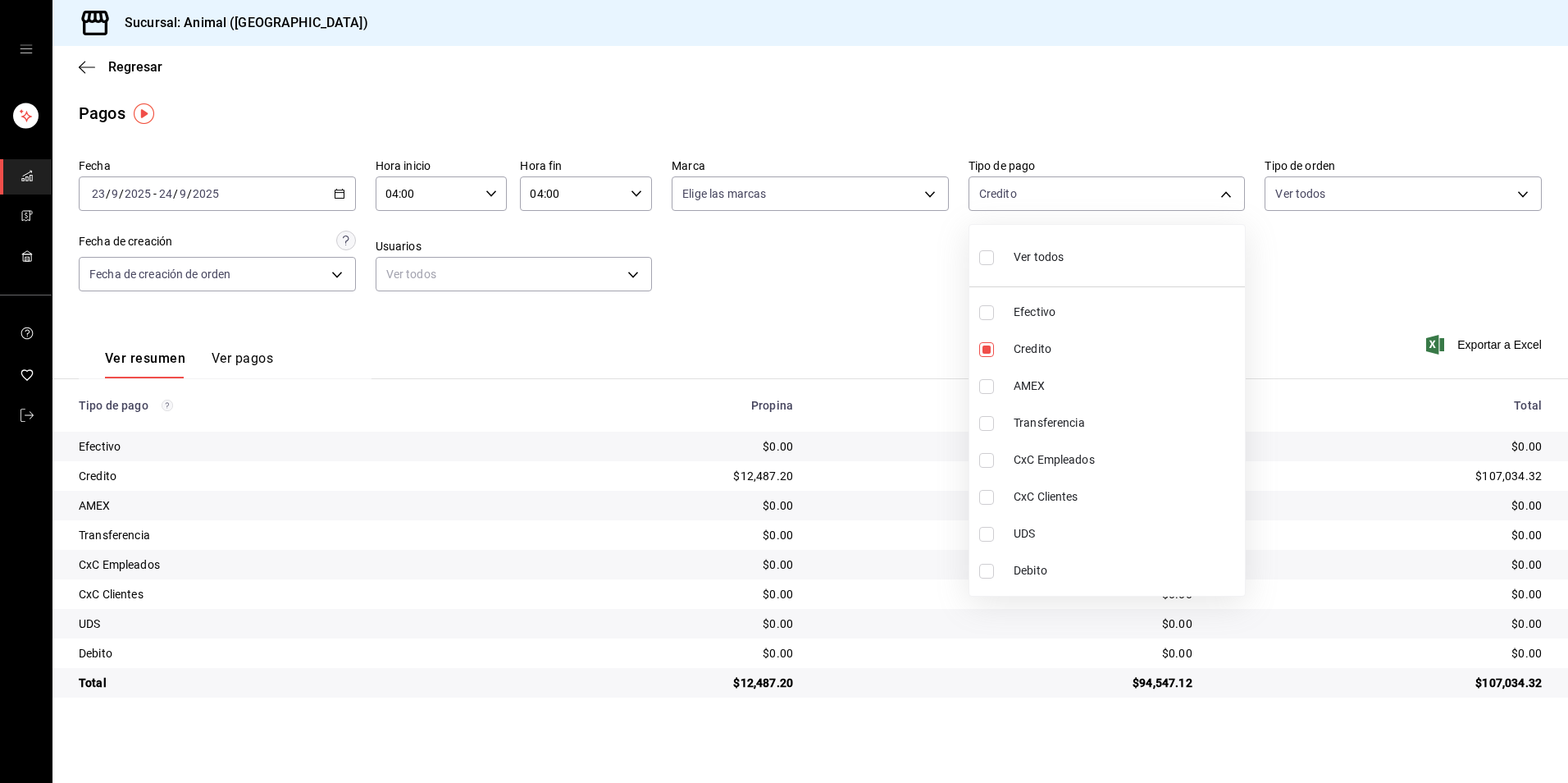
checkbox input "true"
click at [1117, 275] on li "Ver todos" at bounding box center [1107, 255] width 275 height 48
type input "b84c62b8-b02c-4970-ab2e-e166616419f2,235ce608-f464-428a-9a71-314f665367d1,53567…"
checkbox input "true"
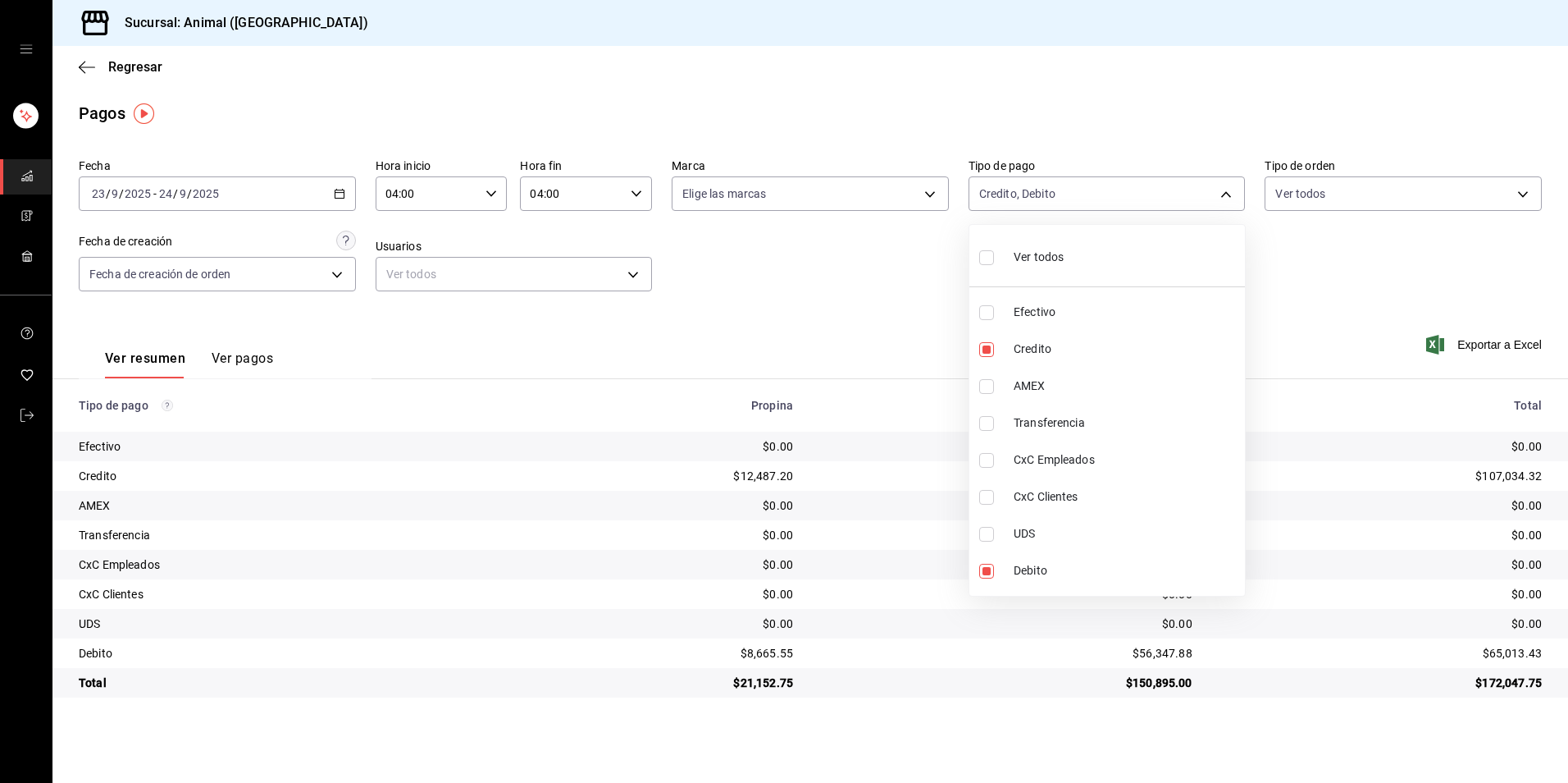
checkbox input "true"
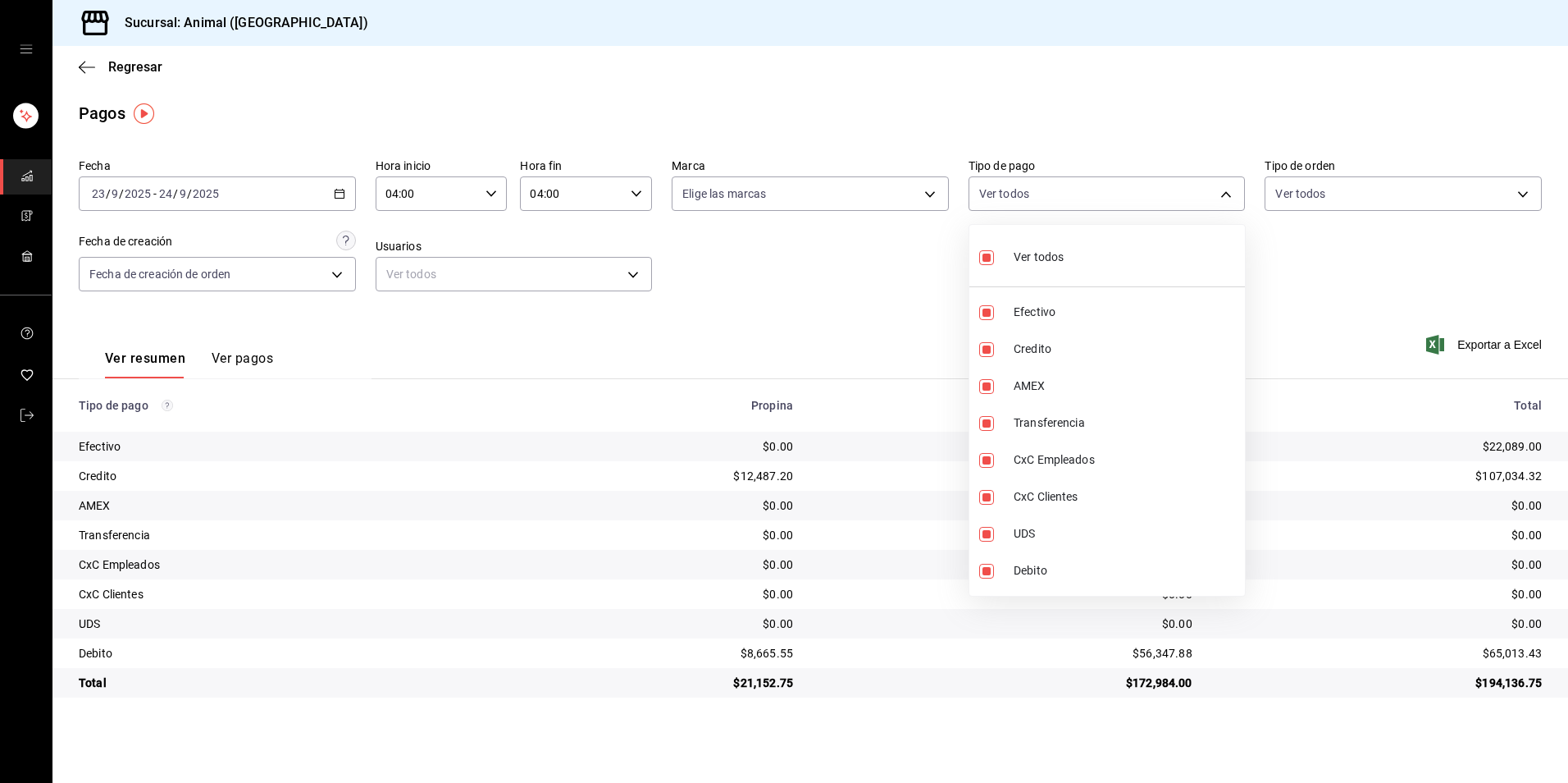
click at [1117, 274] on li "Ver todos" at bounding box center [1107, 255] width 275 height 48
checkbox input "false"
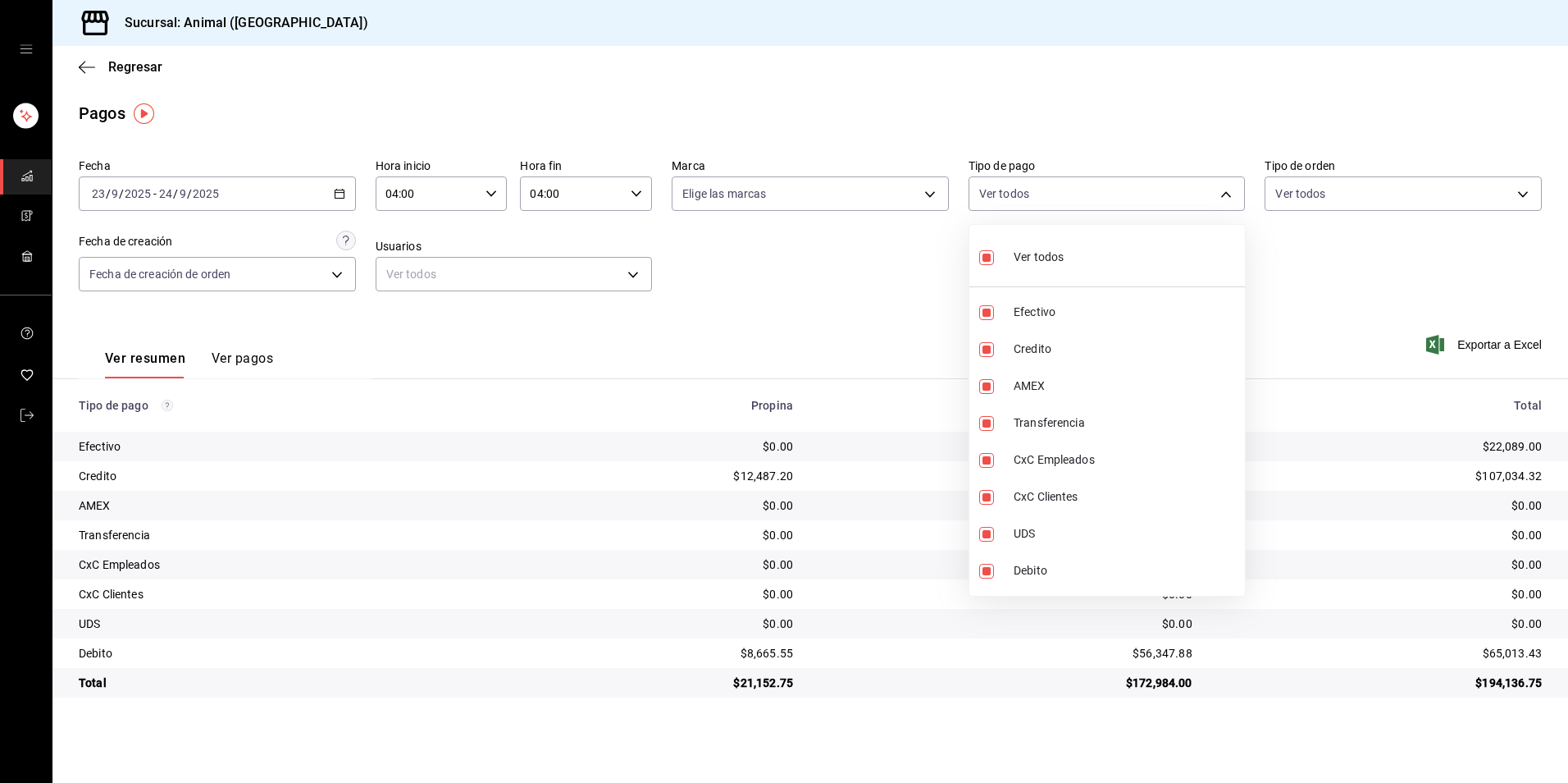
checkbox input "false"
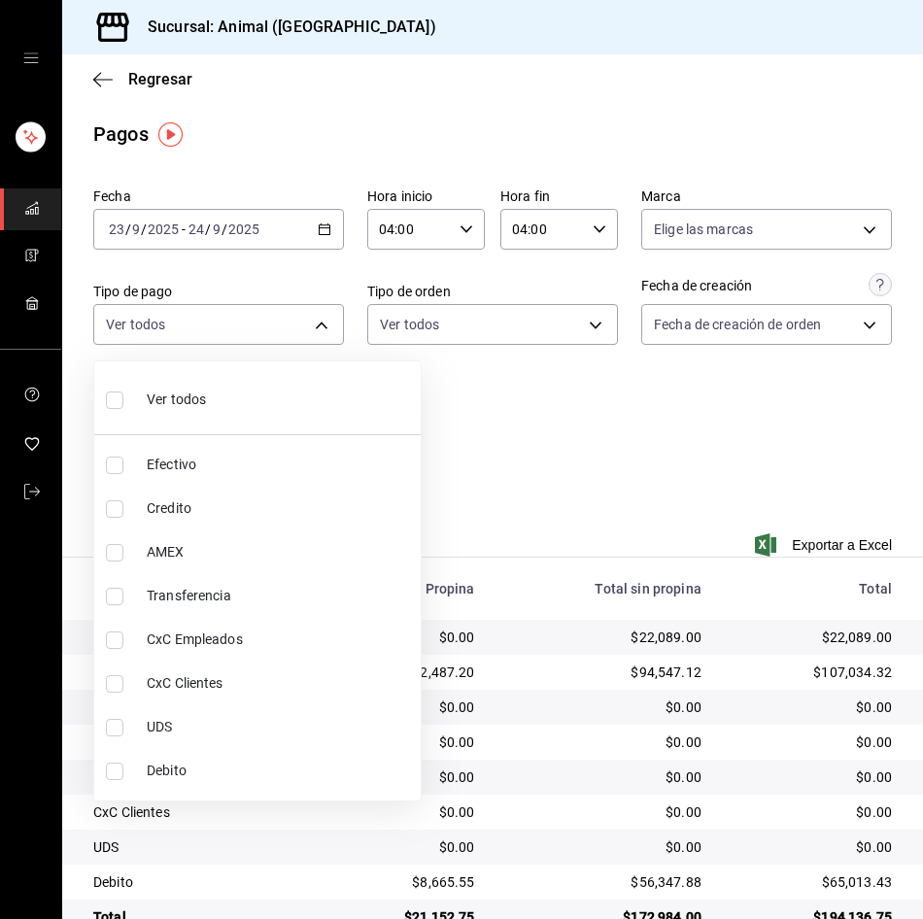
click at [243, 503] on span "Credito" at bounding box center [280, 508] width 266 height 20
type input "235ce608-f464-428a-9a71-314f665367d1"
checkbox input "true"
click at [216, 773] on span "Debito" at bounding box center [280, 771] width 266 height 20
type input "235ce608-f464-428a-9a71-314f665367d1,c7b29183-a811-4137-9cfa-21a61cd2bc4a"
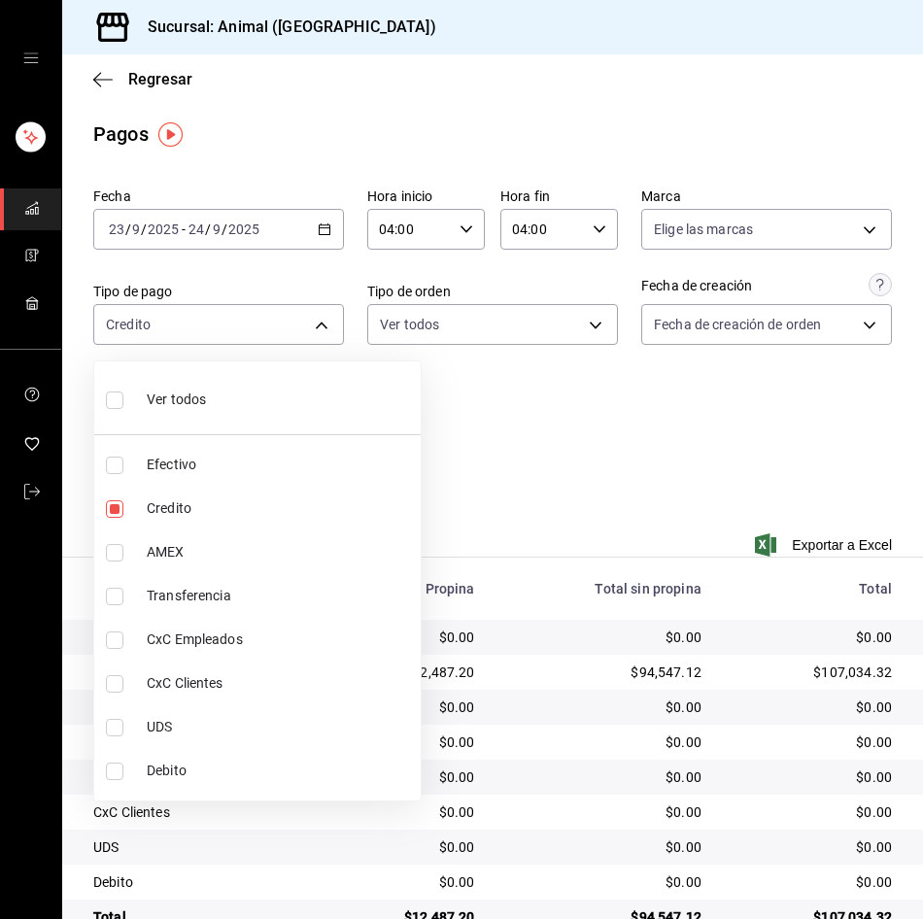
checkbox input "true"
click at [513, 647] on div at bounding box center [461, 459] width 923 height 919
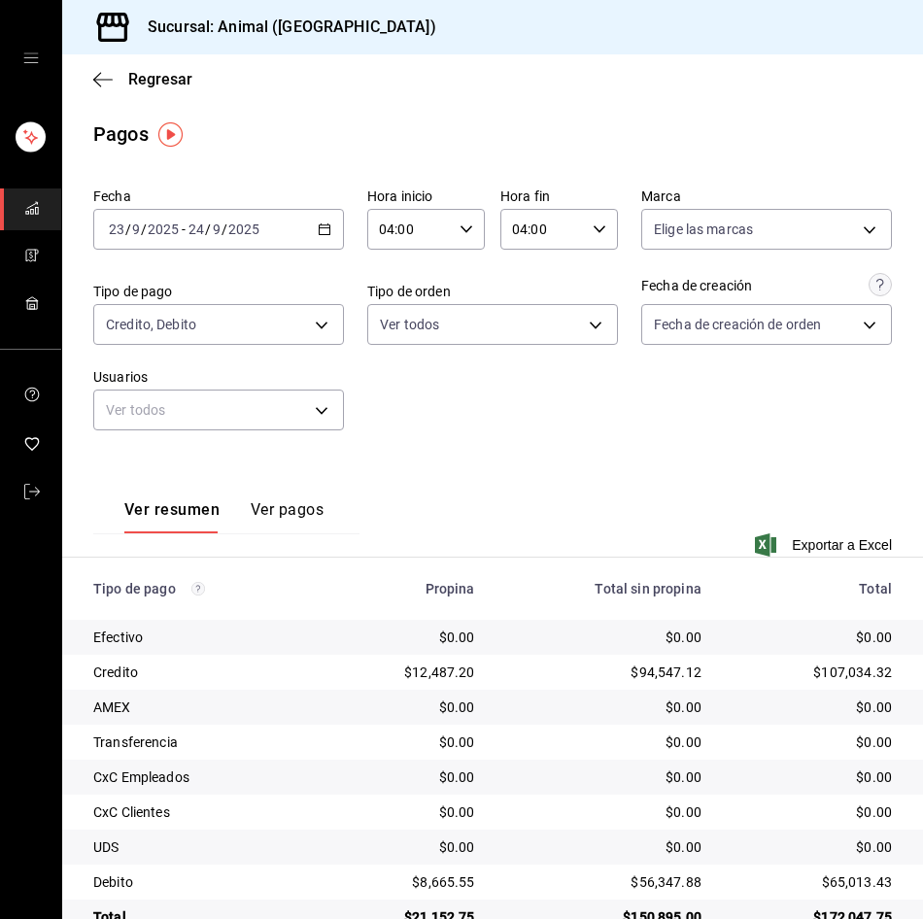
click at [520, 531] on div "Ver resumen Ver pagos Exportar a Excel" at bounding box center [492, 517] width 861 height 126
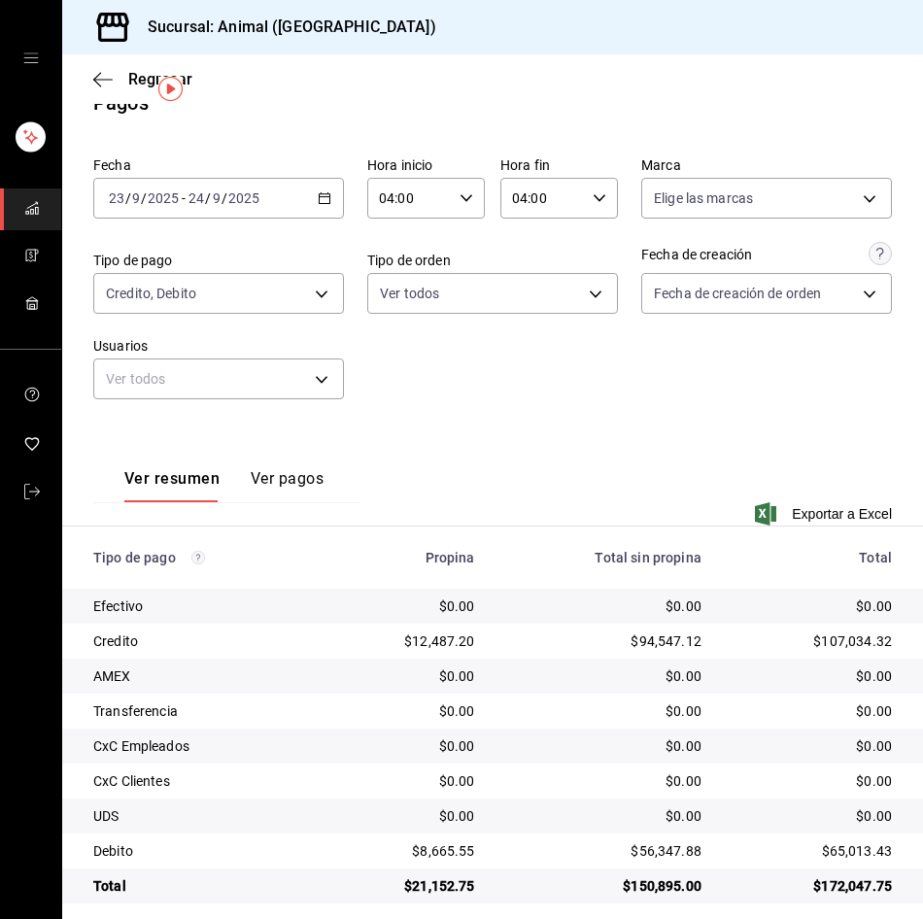
scroll to position [48, 0]
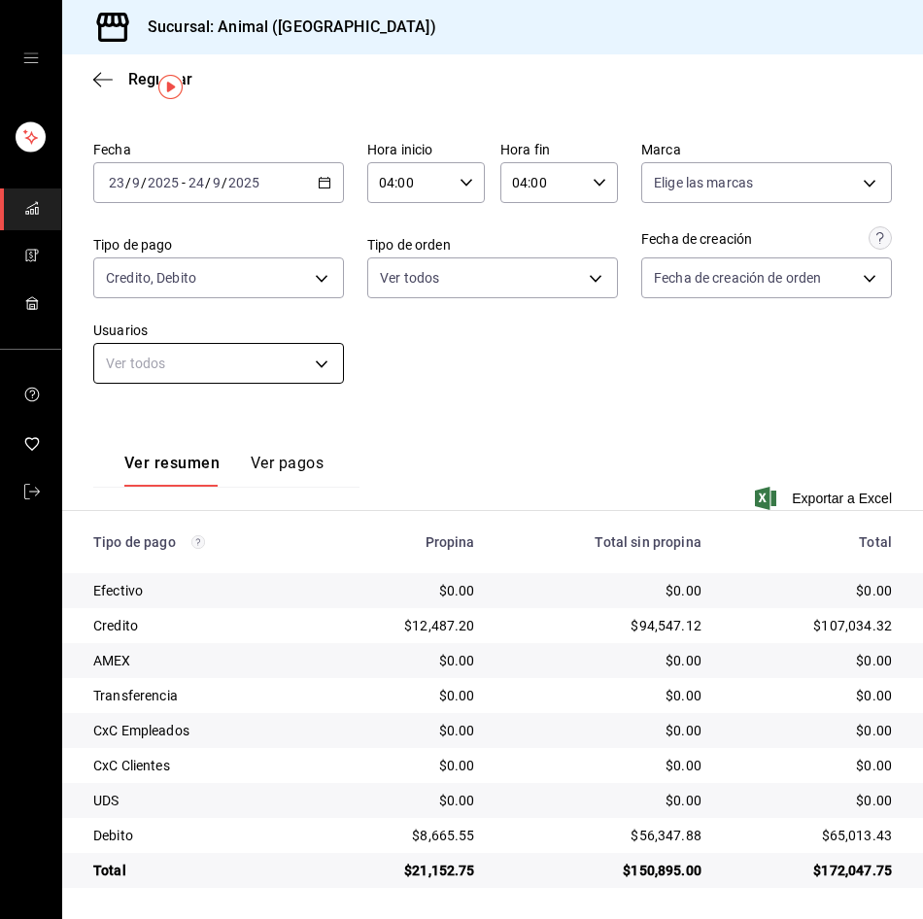
click at [278, 361] on body "Sucursal: Animal ([GEOGRAPHIC_DATA]) Regresar Pagos Fecha [DATE] [DATE] - [DATE…" at bounding box center [461, 459] width 923 height 919
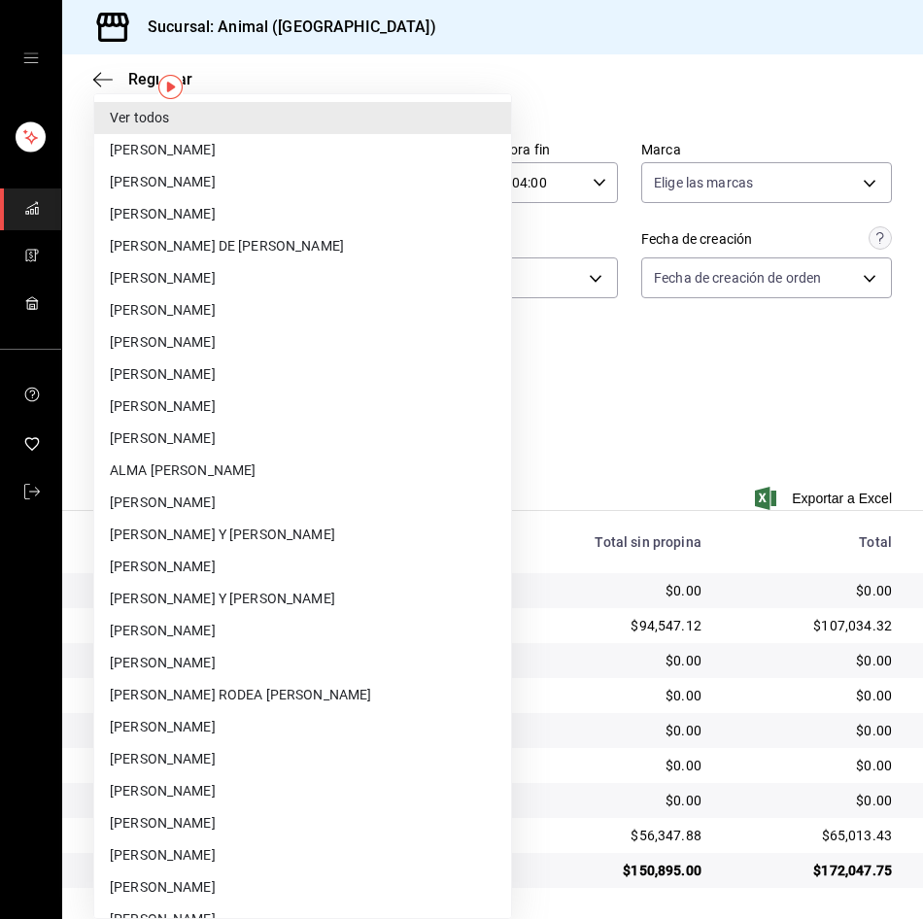
click at [587, 378] on div at bounding box center [461, 459] width 923 height 919
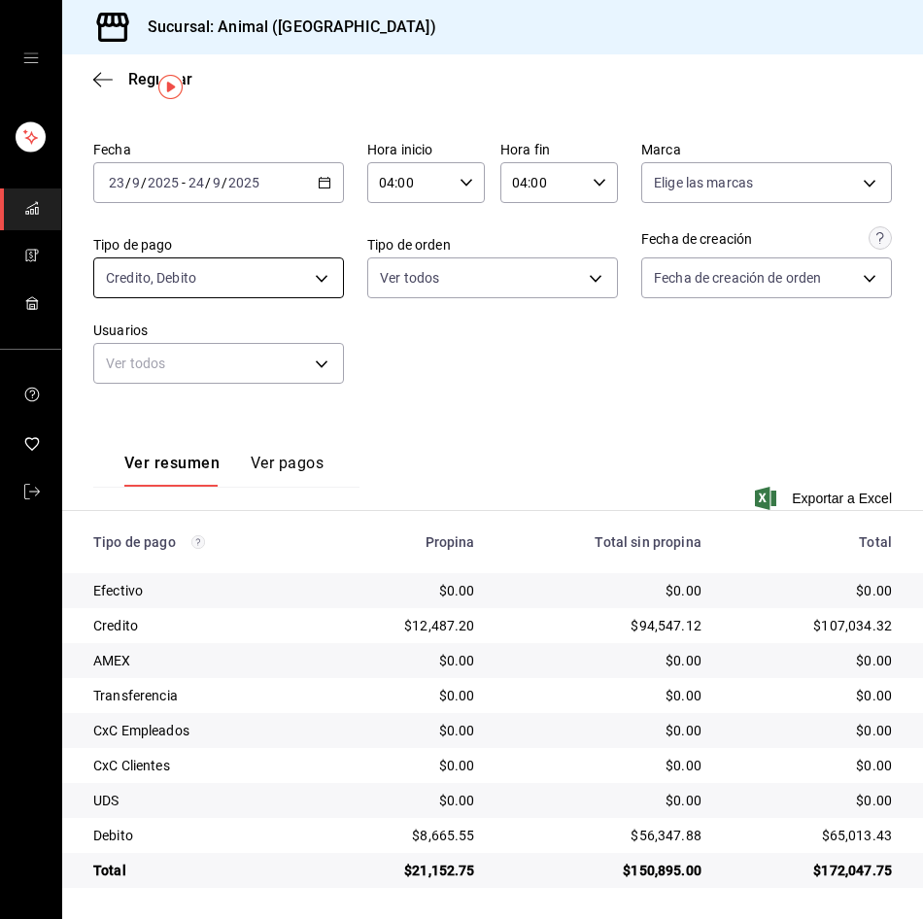
click at [291, 266] on body "Sucursal: Animal ([GEOGRAPHIC_DATA]) Regresar Pagos Fecha [DATE] [DATE] - [DATE…" at bounding box center [461, 459] width 923 height 919
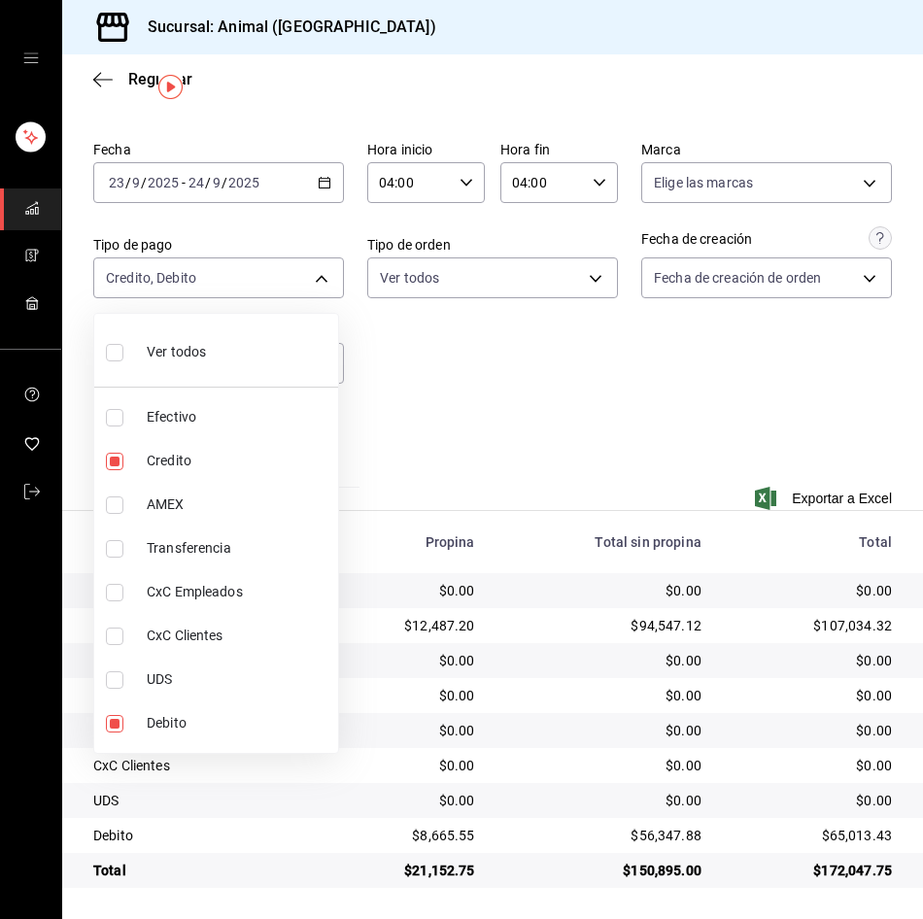
click at [103, 353] on li "Ver todos" at bounding box center [216, 350] width 244 height 57
type input "b84c62b8-b02c-4970-ab2e-e166616419f2,235ce608-f464-428a-9a71-314f665367d1,53567…"
checkbox input "true"
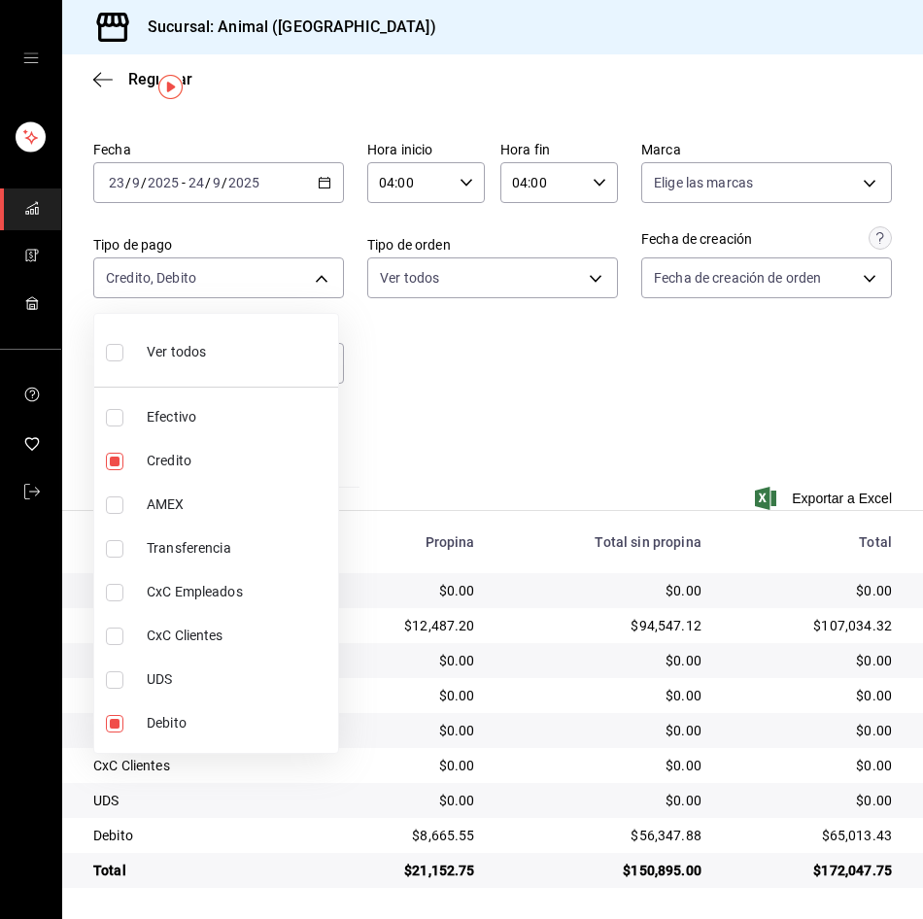
checkbox input "true"
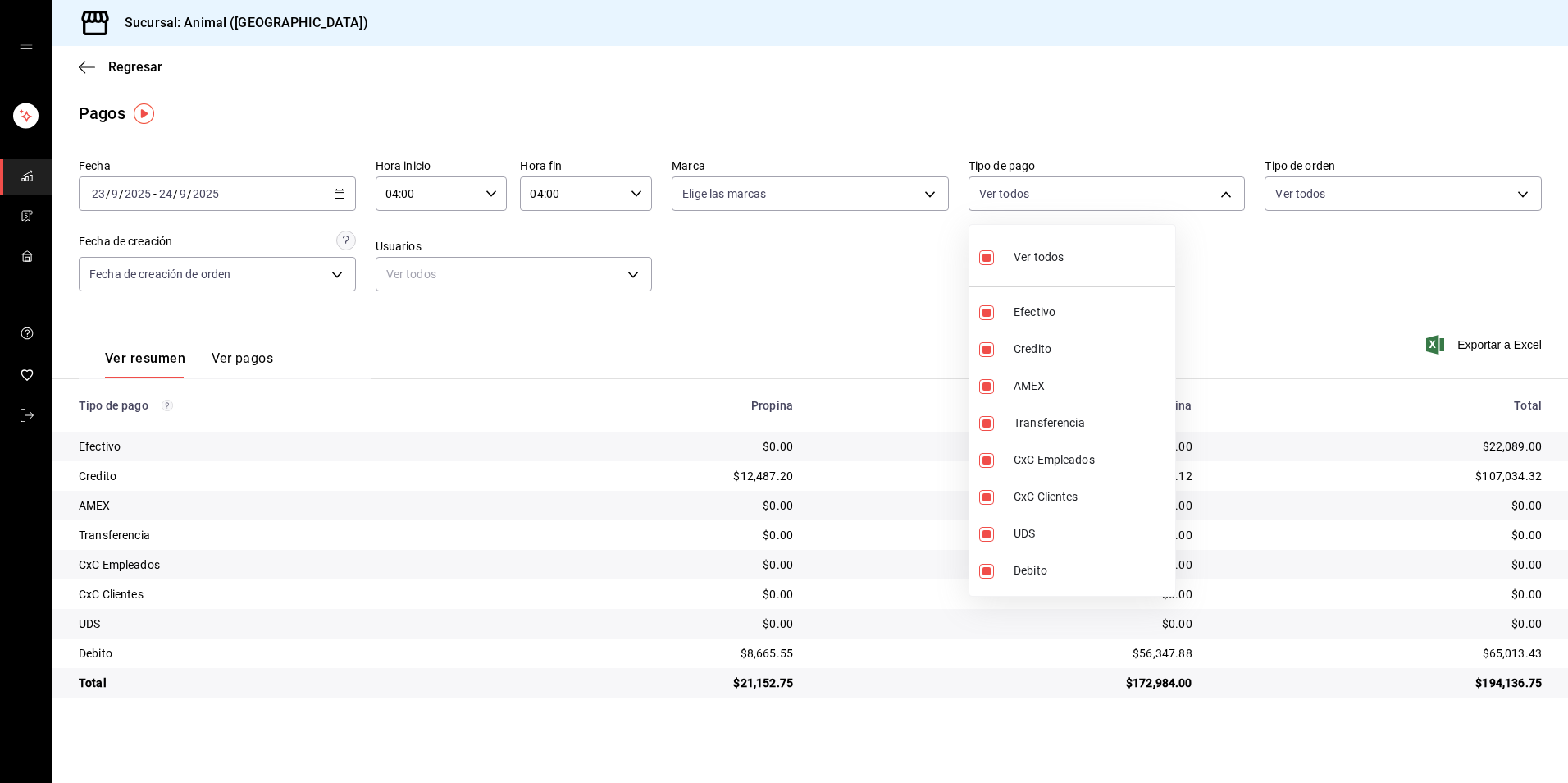
click at [131, 68] on div at bounding box center [784, 391] width 1568 height 783
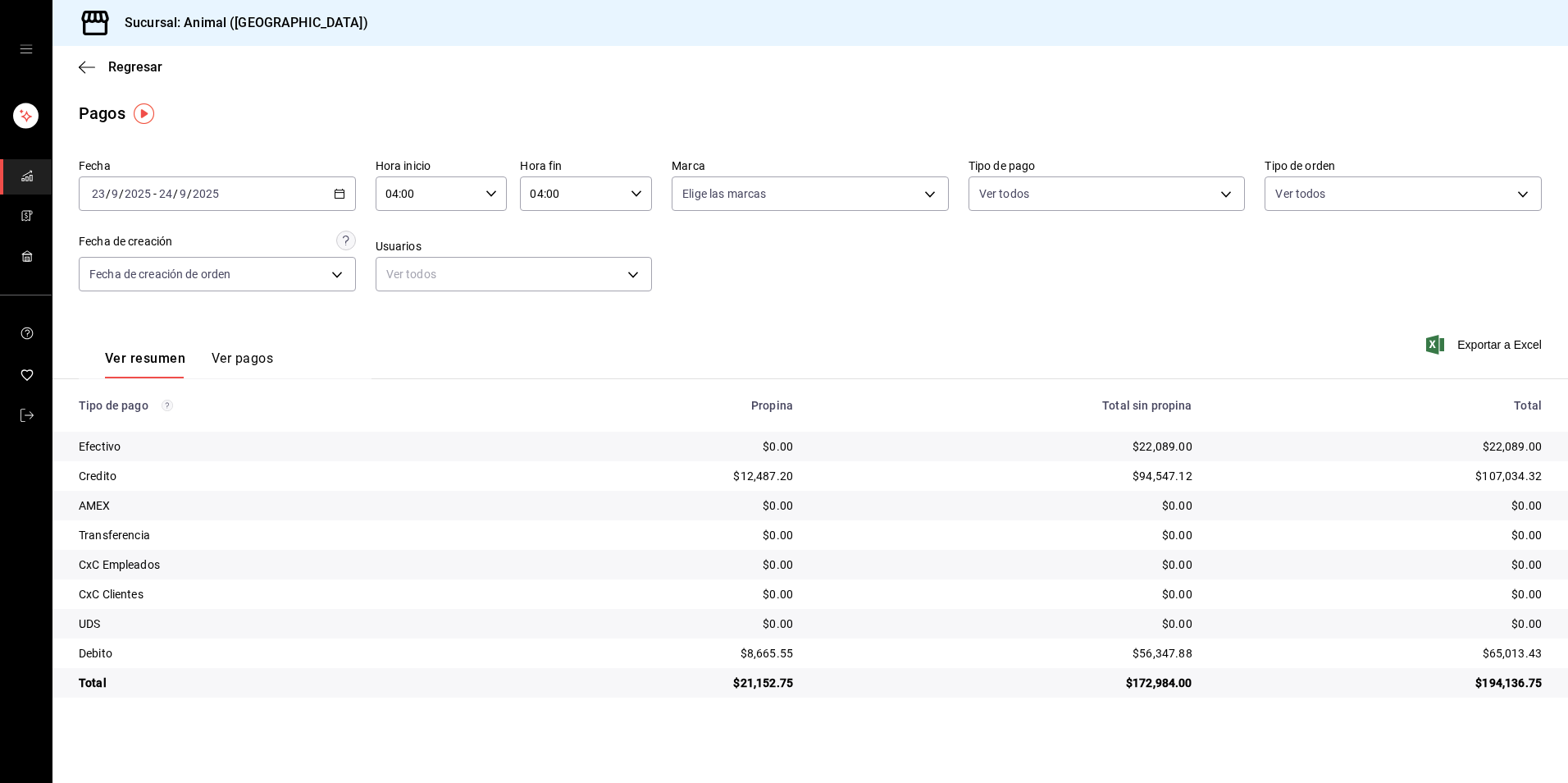
click at [131, 68] on span "Regresar" at bounding box center [135, 67] width 54 height 15
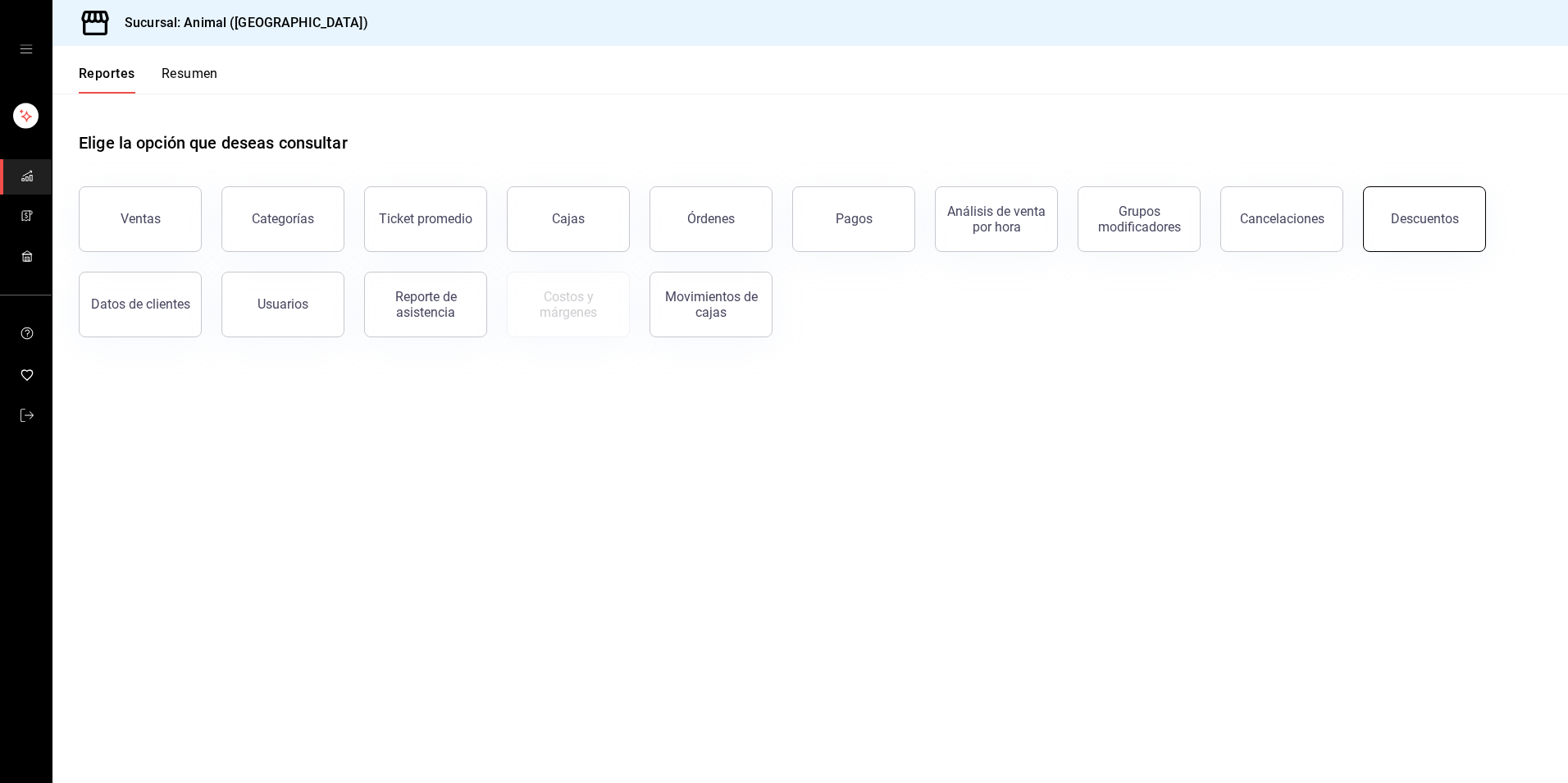
click at [1394, 213] on div "Descuentos" at bounding box center [1425, 219] width 68 height 15
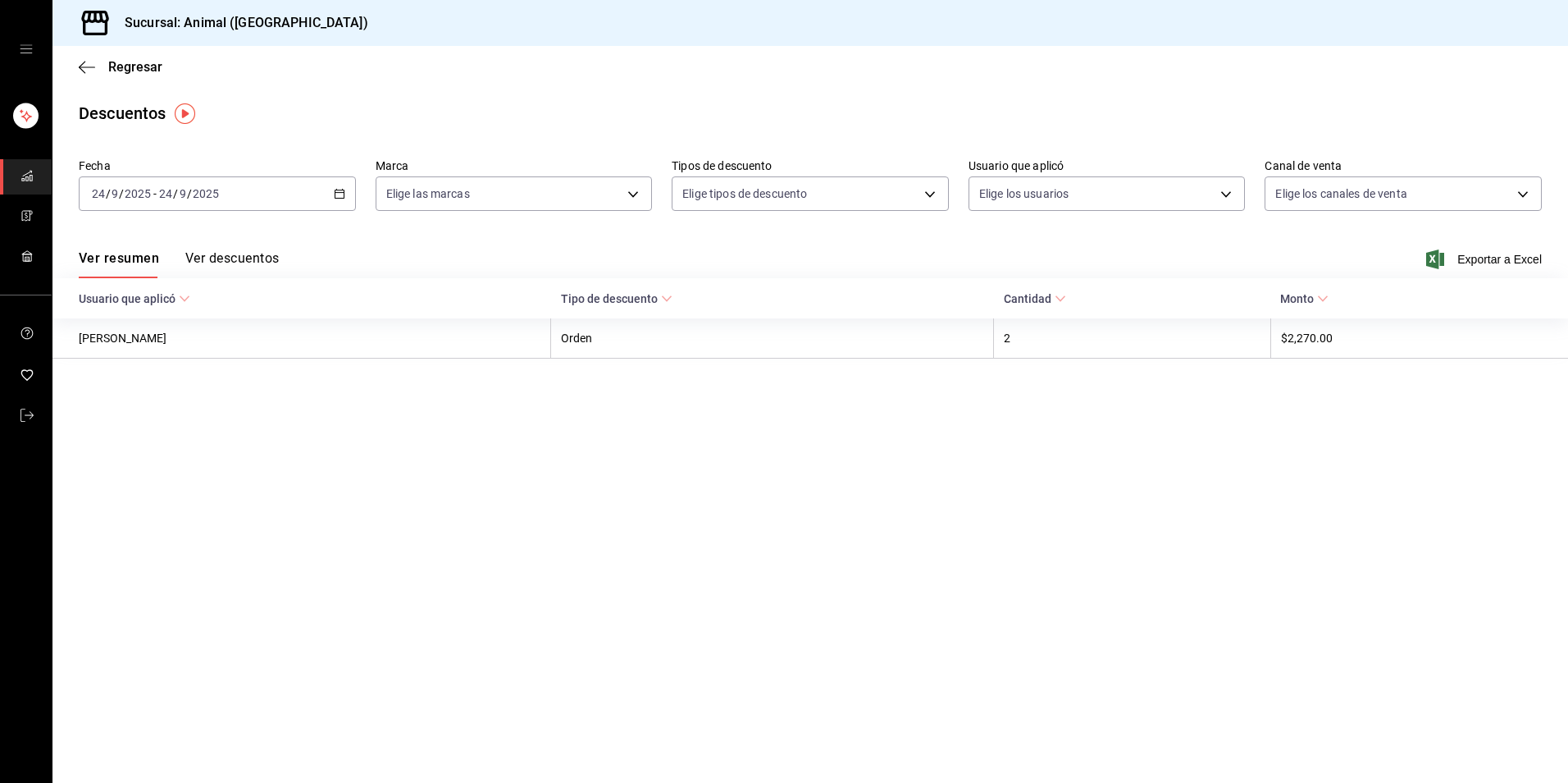
click at [344, 190] on \(Stroke\) "button" at bounding box center [339, 193] width 10 height 9
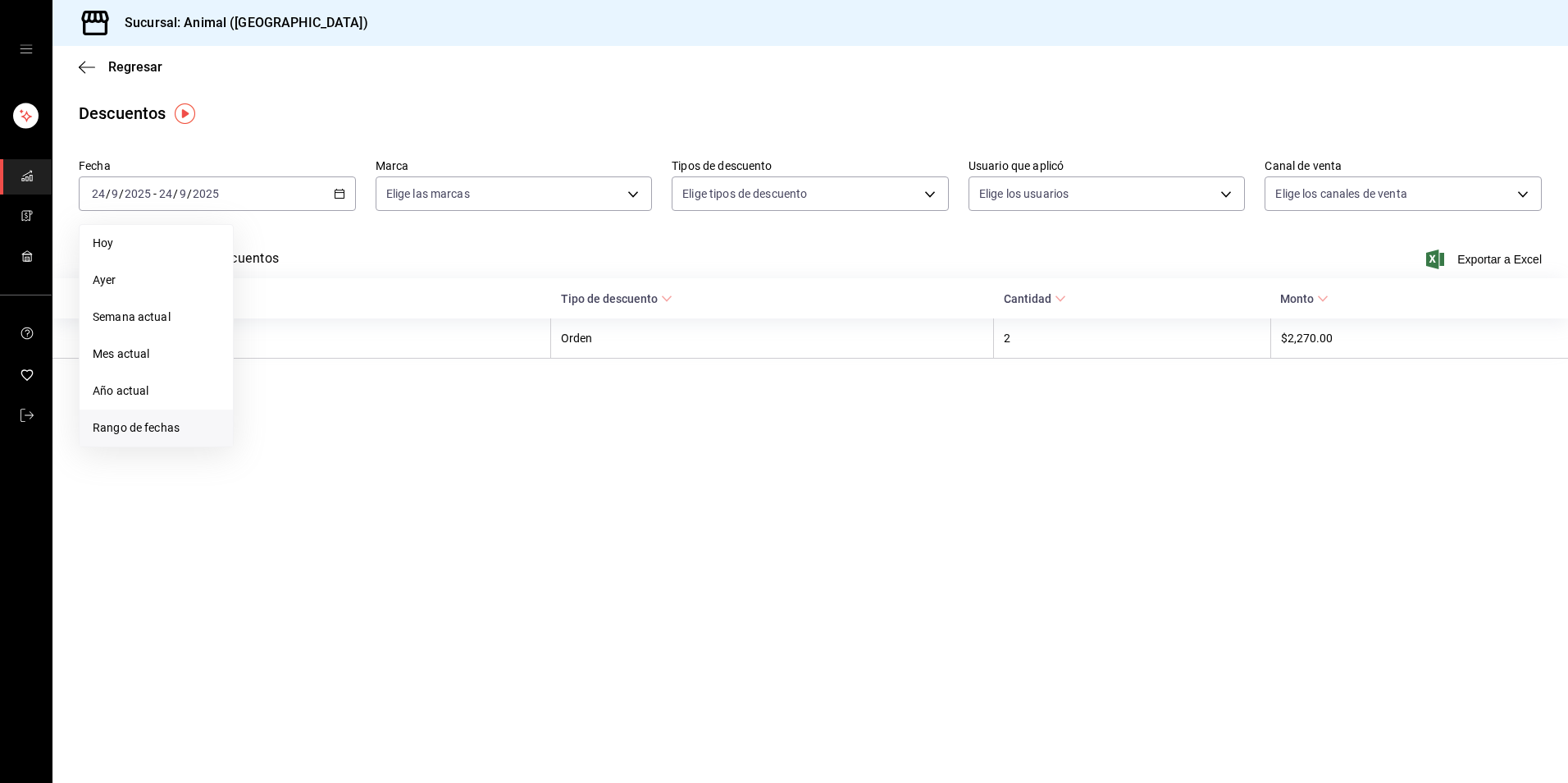
click at [188, 411] on li "Rango de fechas" at bounding box center [156, 428] width 154 height 37
click at [287, 420] on button "23" at bounding box center [296, 411] width 29 height 30
click at [331, 403] on button "24" at bounding box center [326, 411] width 29 height 30
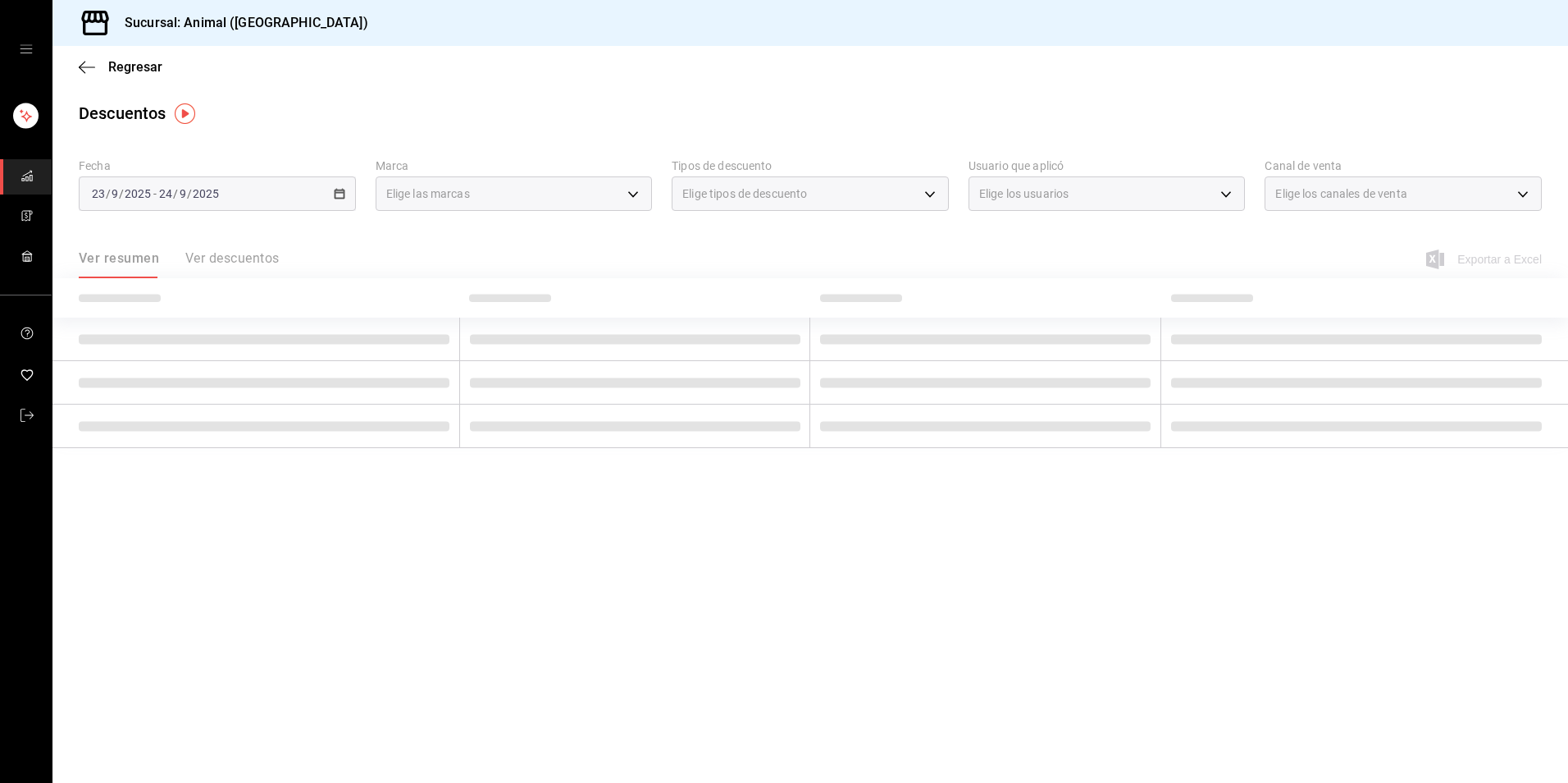
click at [431, 539] on main "Regresar Descuentos Fecha 2025-09-23 23 / 9 / 2025 - 2025-09-24 24 / 9 / 2025 M…" at bounding box center [810, 414] width 1516 height 737
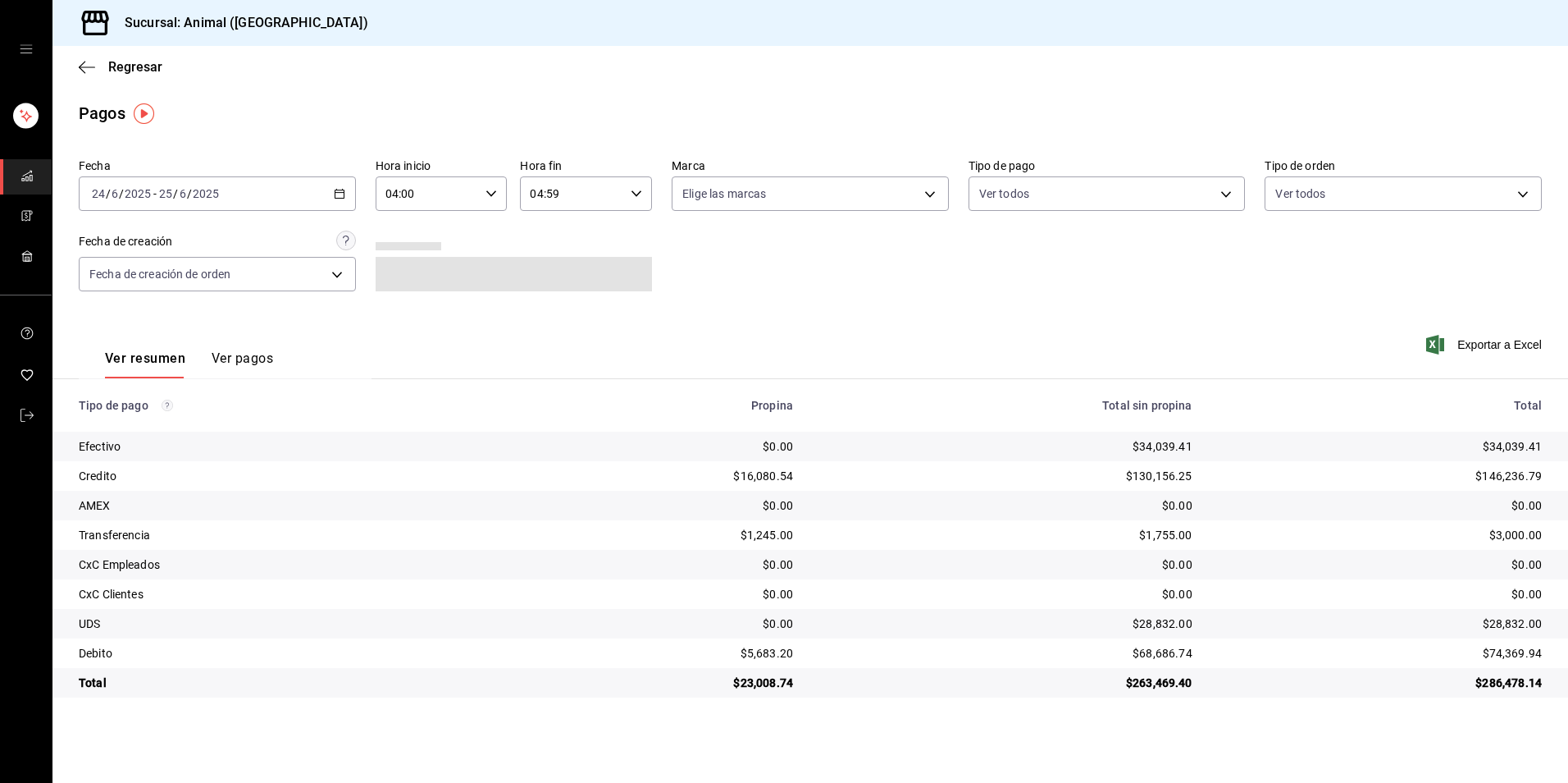
click at [334, 193] on icon "button" at bounding box center [339, 193] width 12 height 12
click at [140, 440] on li "Rango de fechas" at bounding box center [156, 428] width 154 height 37
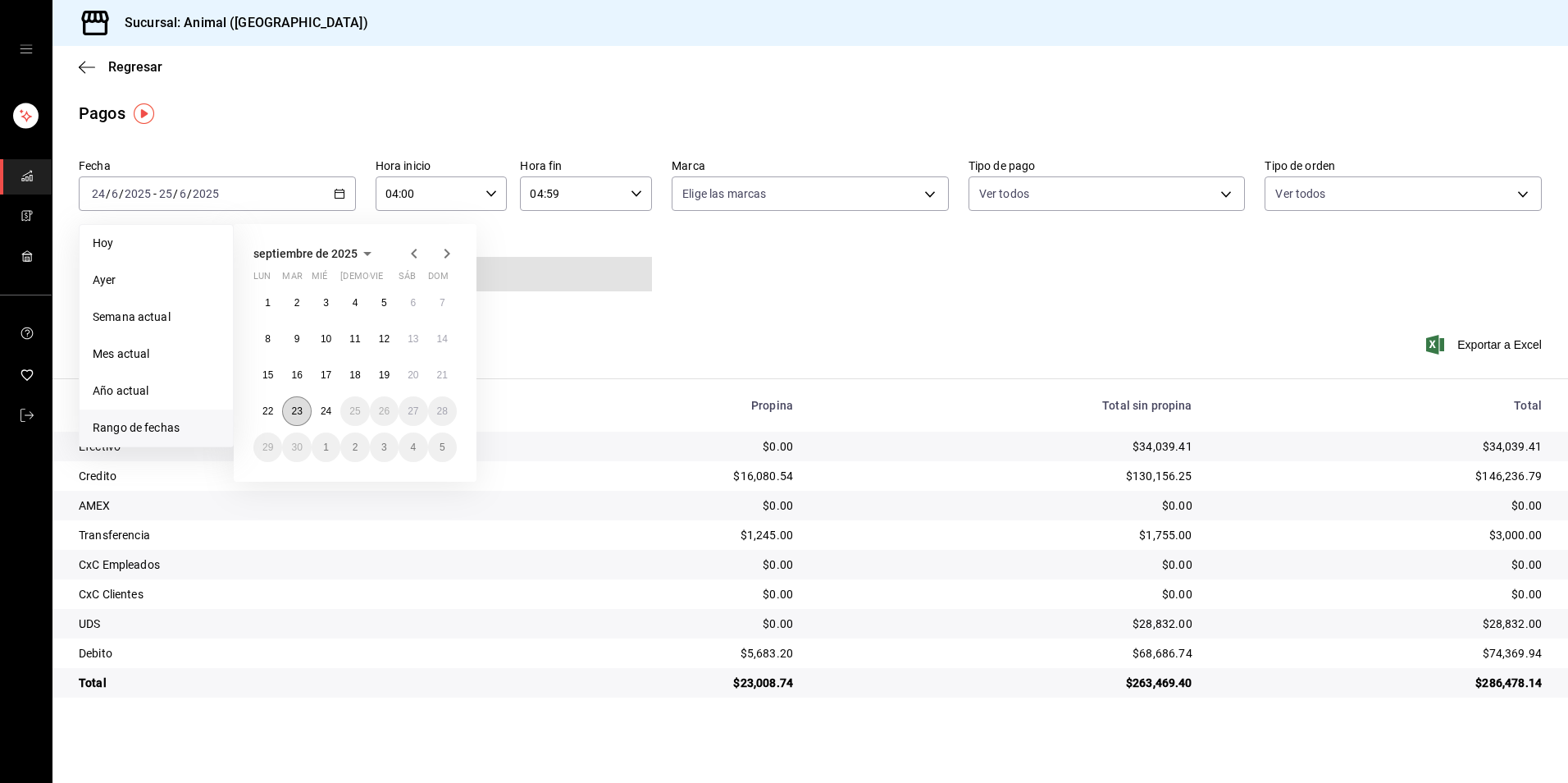
click at [301, 406] on abbr "23" at bounding box center [296, 411] width 11 height 12
click at [317, 416] on button "24" at bounding box center [326, 411] width 29 height 30
type input "00:00"
type input "23:59"
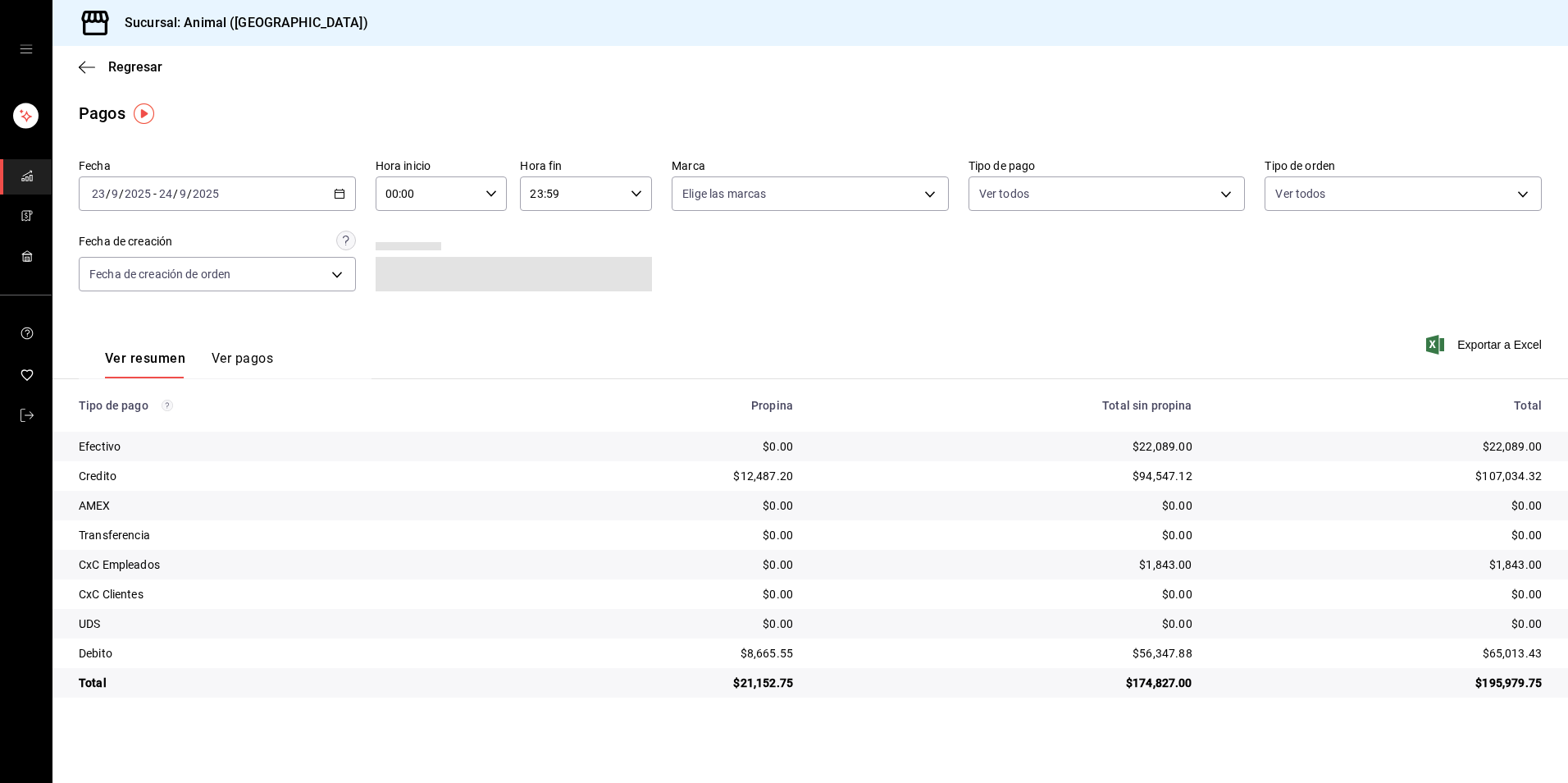
click at [481, 203] on div "00:00 Hora inicio" at bounding box center [442, 193] width 132 height 35
click at [407, 316] on span "04" at bounding box center [408, 311] width 41 height 14
type input "04:00"
click at [638, 190] on div at bounding box center [784, 391] width 1568 height 783
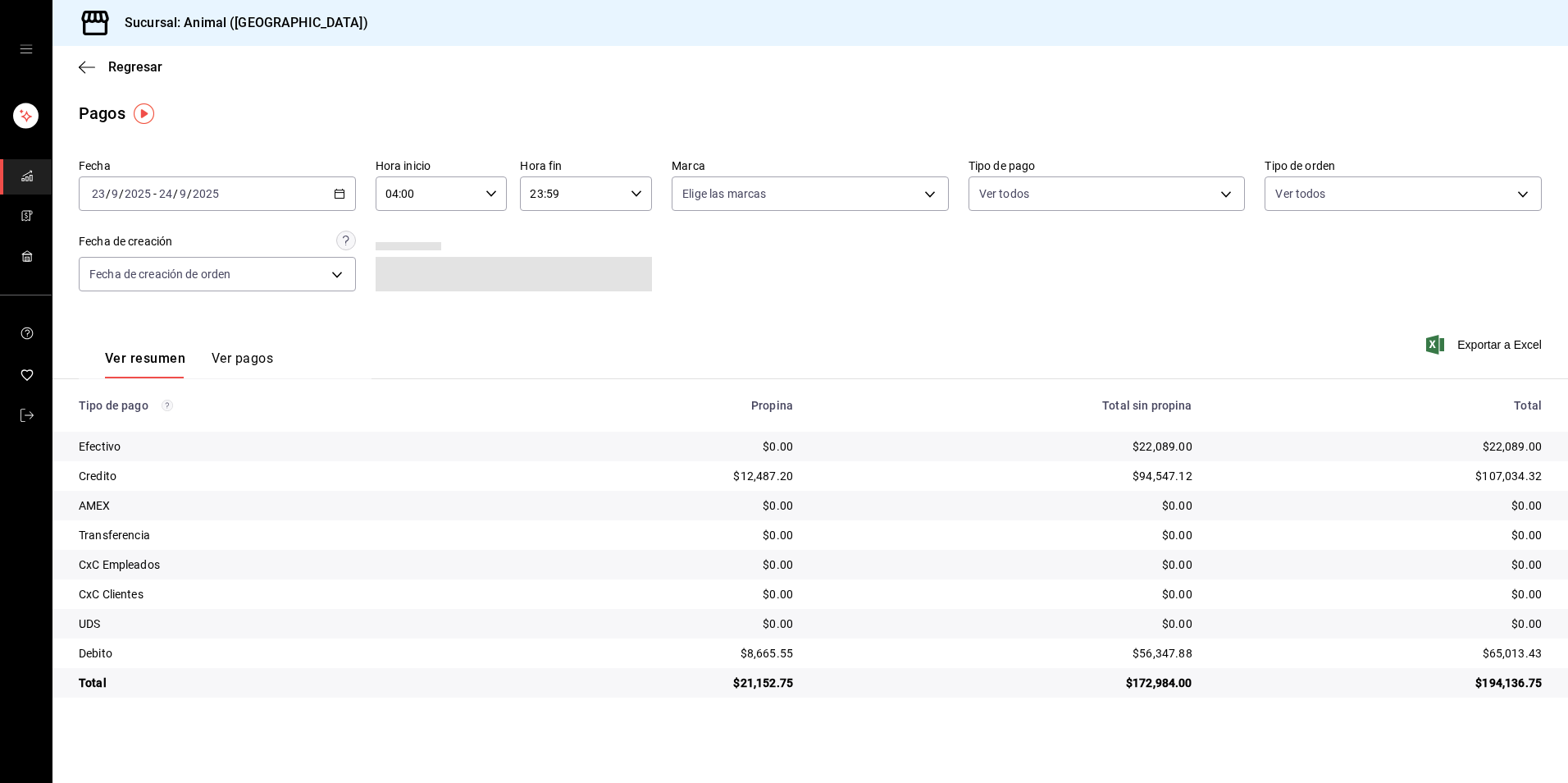
click at [638, 190] on icon "button" at bounding box center [637, 193] width 12 height 12
click at [625, 229] on span "00" at bounding box center [620, 236] width 41 height 14
click at [559, 313] on span "04" at bounding box center [553, 318] width 41 height 14
type input "04:00"
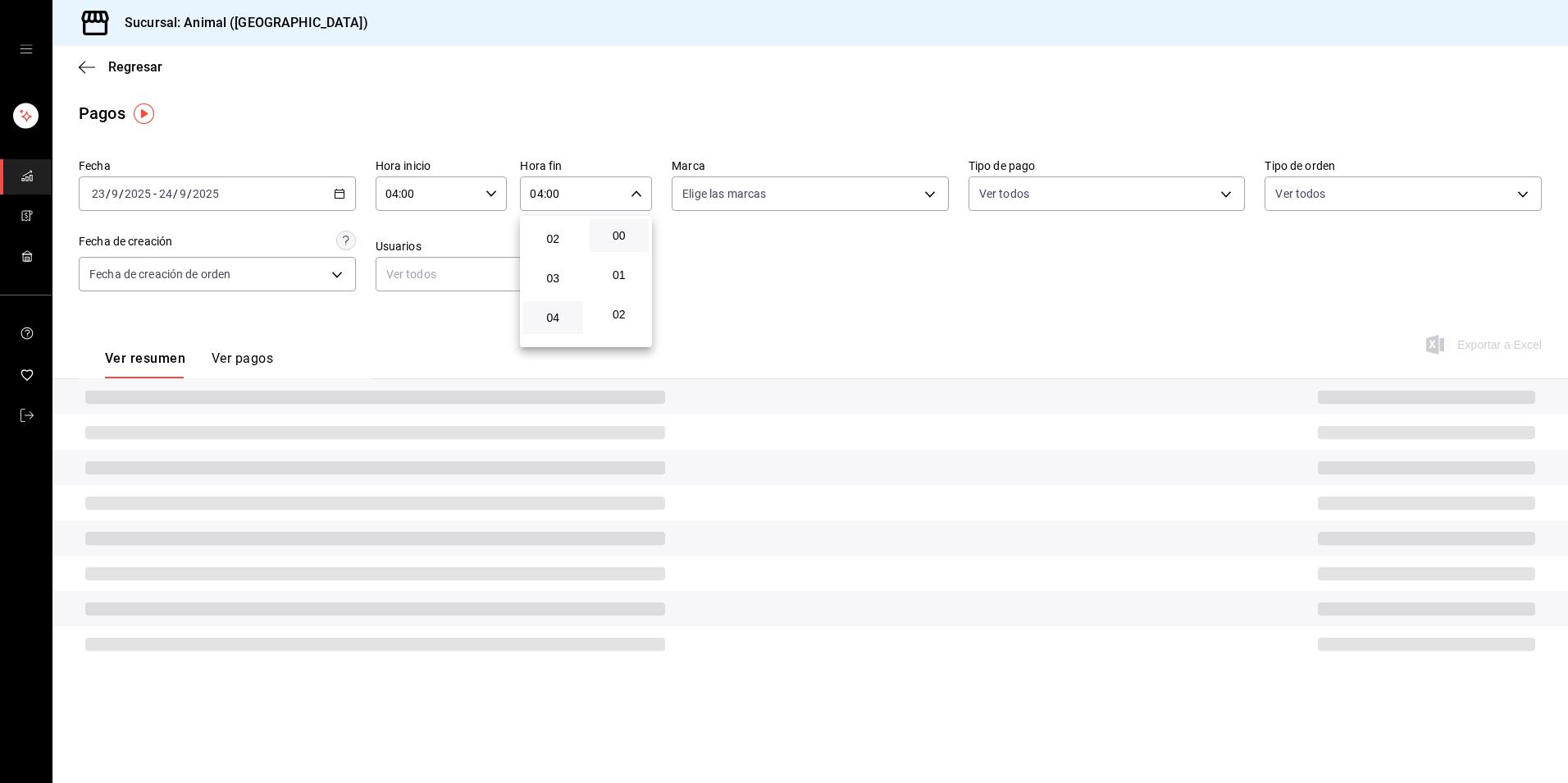
click at [905, 313] on div at bounding box center [784, 391] width 1568 height 783
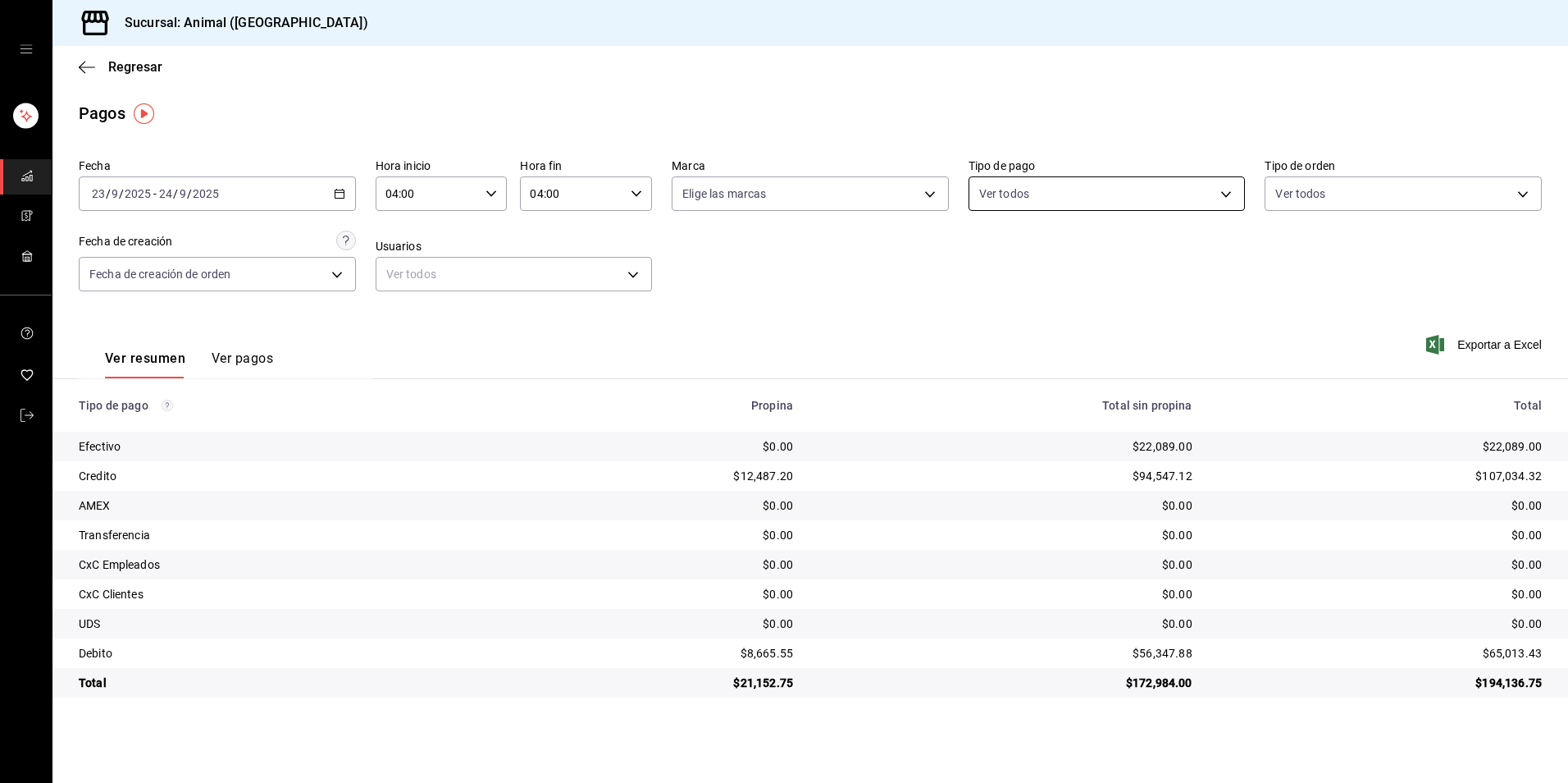
click at [1065, 195] on body "Sucursal: Animal (Tijuana) Regresar Pagos Fecha 2025-09-23 23 / 9 / 2025 - 2025…" at bounding box center [784, 391] width 1568 height 783
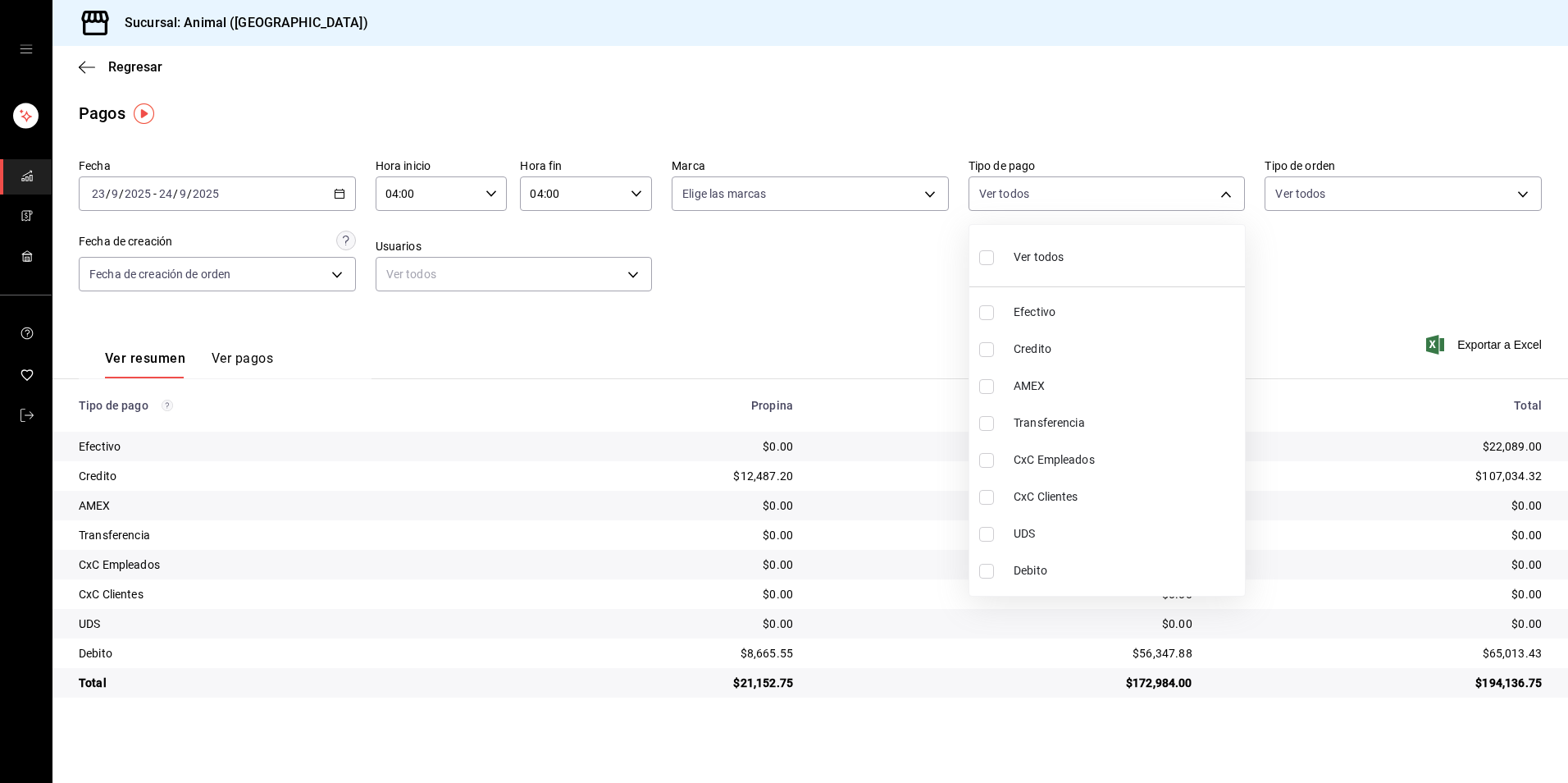
click at [1066, 267] on li "Ver todos" at bounding box center [1107, 255] width 275 height 48
type input "b84c62b8-b02c-4970-ab2e-e166616419f2,235ce608-f464-428a-9a71-314f665367d1,53567…"
checkbox input "true"
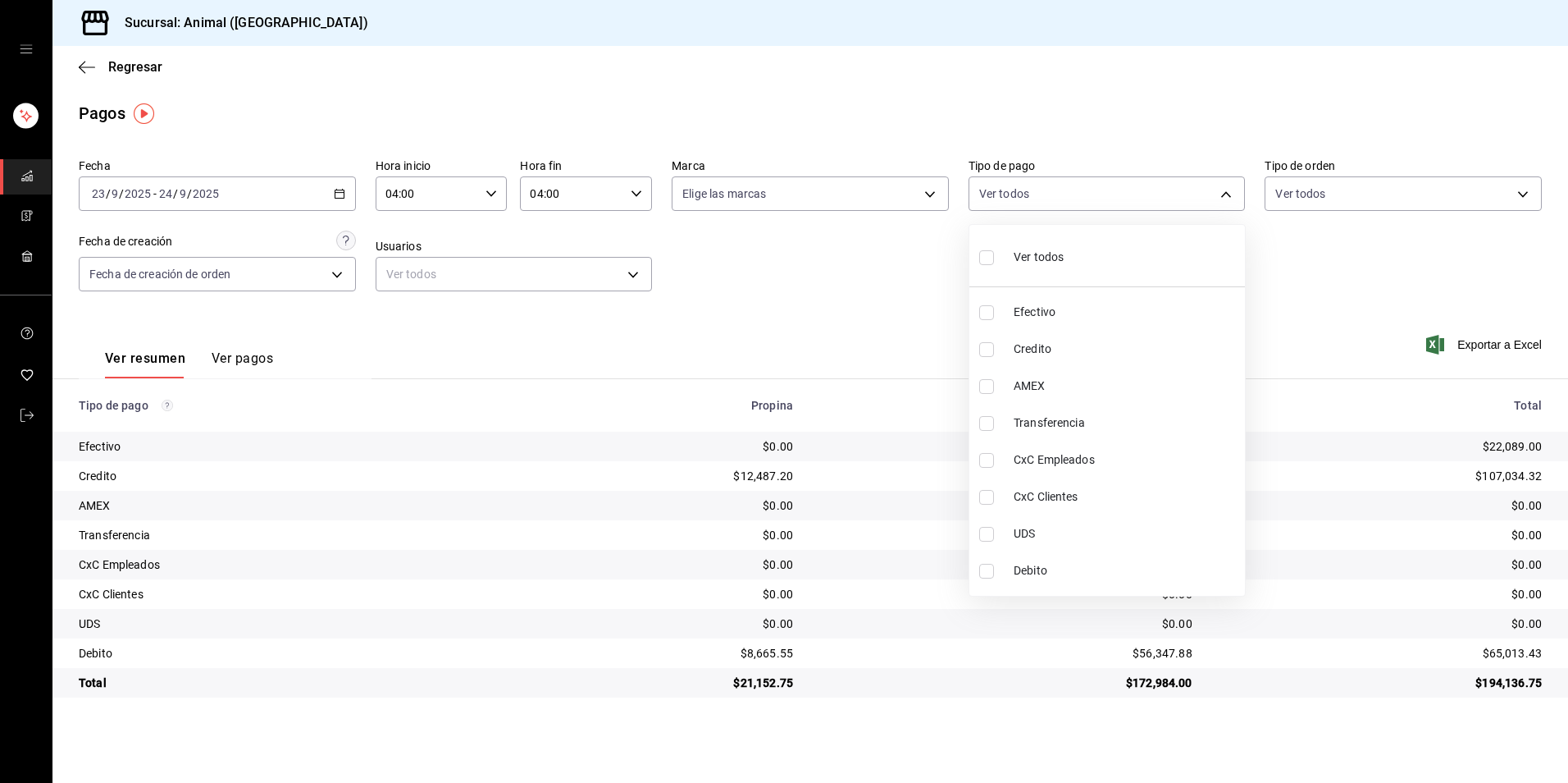
checkbox input "true"
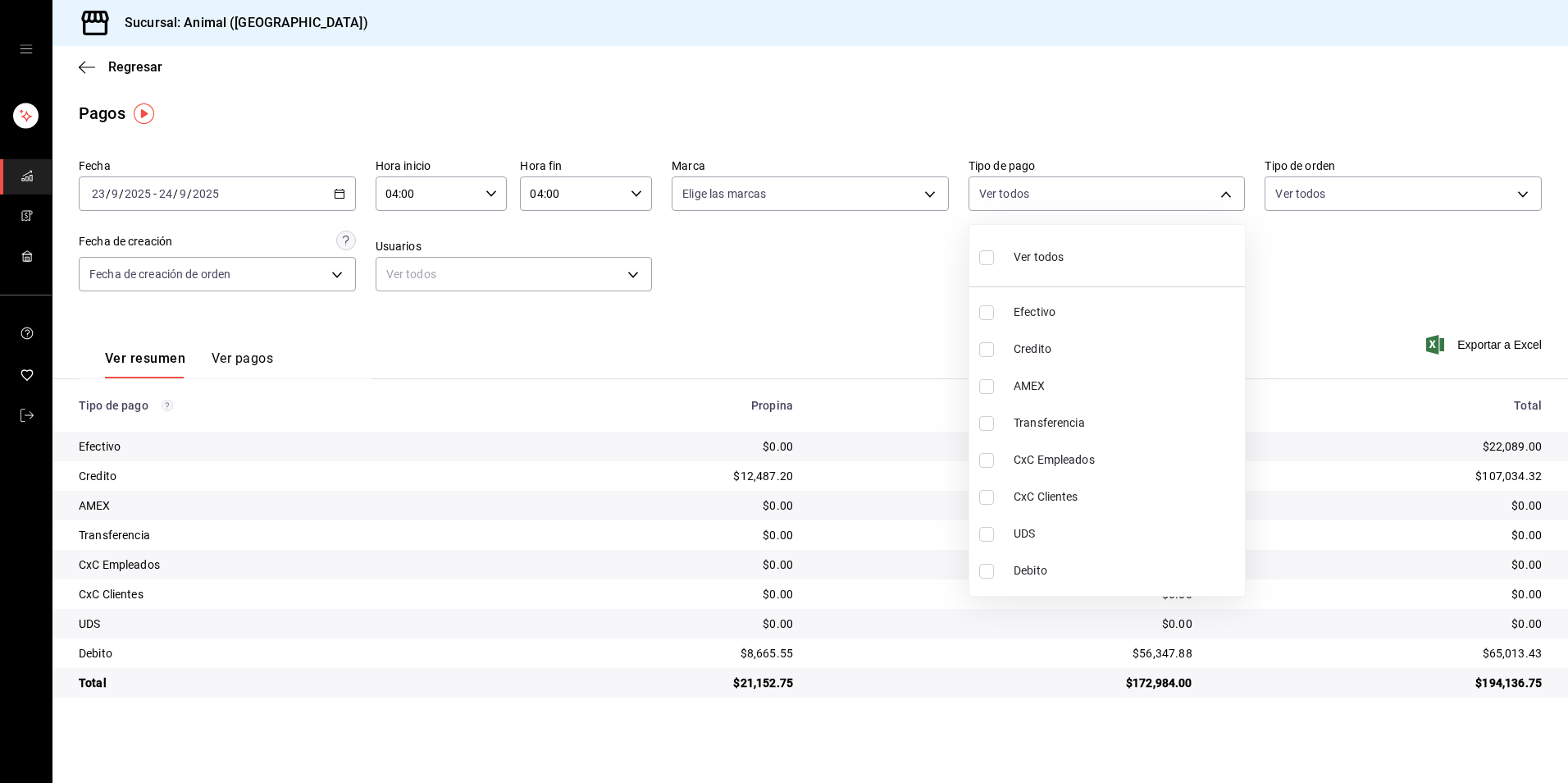
checkbox input "true"
click at [1054, 273] on div "Ver todos" at bounding box center [1022, 256] width 84 height 35
checkbox input "false"
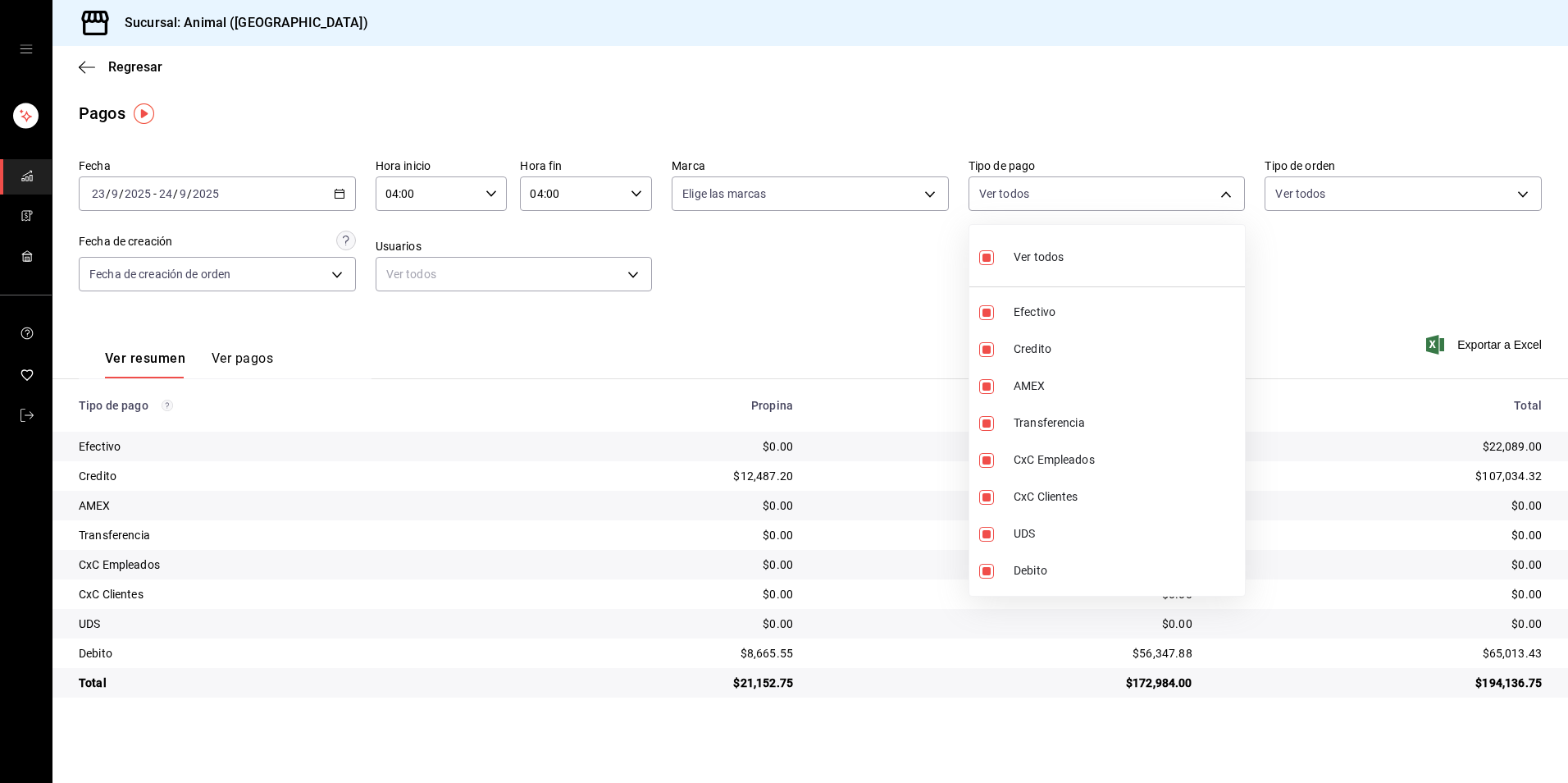
checkbox input "false"
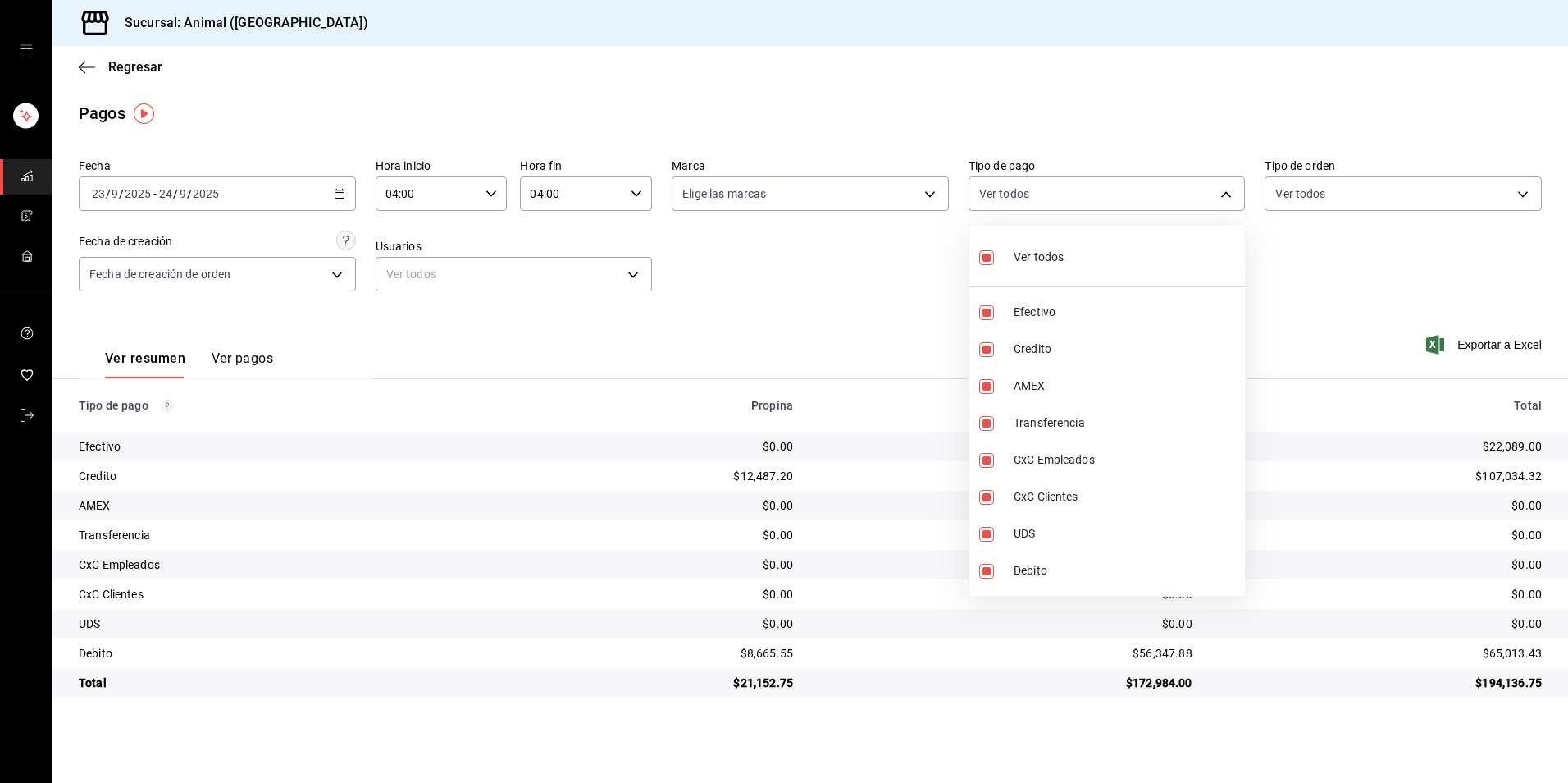
checkbox input "false"
click at [1055, 338] on li "Credito" at bounding box center [1107, 349] width 275 height 37
type input "235ce608-f464-428a-9a71-314f665367d1"
checkbox input "true"
click at [1053, 574] on span "Debito" at bounding box center [1126, 570] width 225 height 17
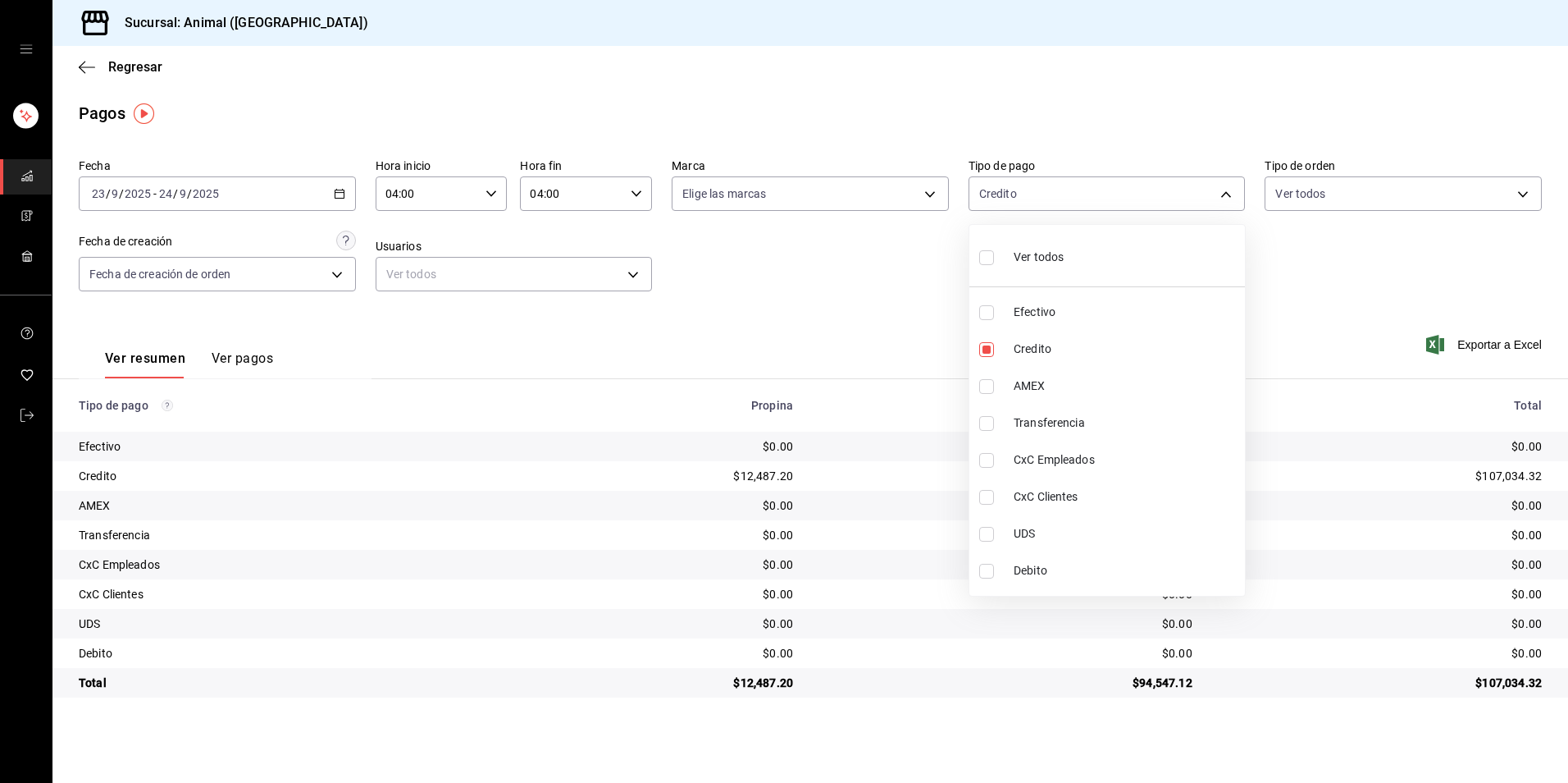
type input "235ce608-f464-428a-9a71-314f665367d1,c7b29183-a811-4137-9cfa-21a61cd2bc4a"
checkbox input "true"
click at [1038, 666] on div at bounding box center [784, 391] width 1568 height 783
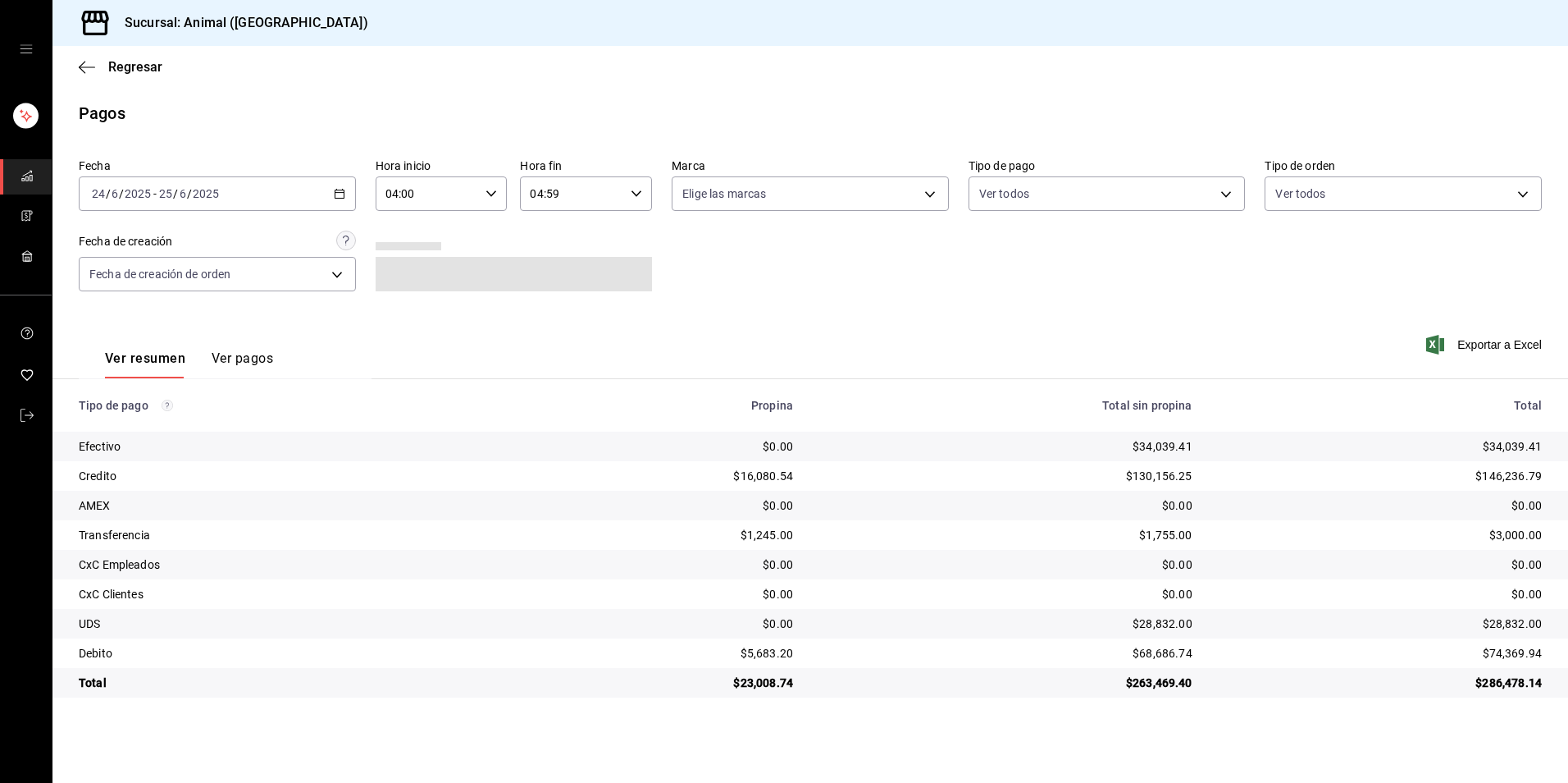
click at [345, 188] on icon "button" at bounding box center [339, 193] width 12 height 12
click at [207, 242] on span "Hoy" at bounding box center [156, 243] width 128 height 17
type input "00:00"
type input "23:59"
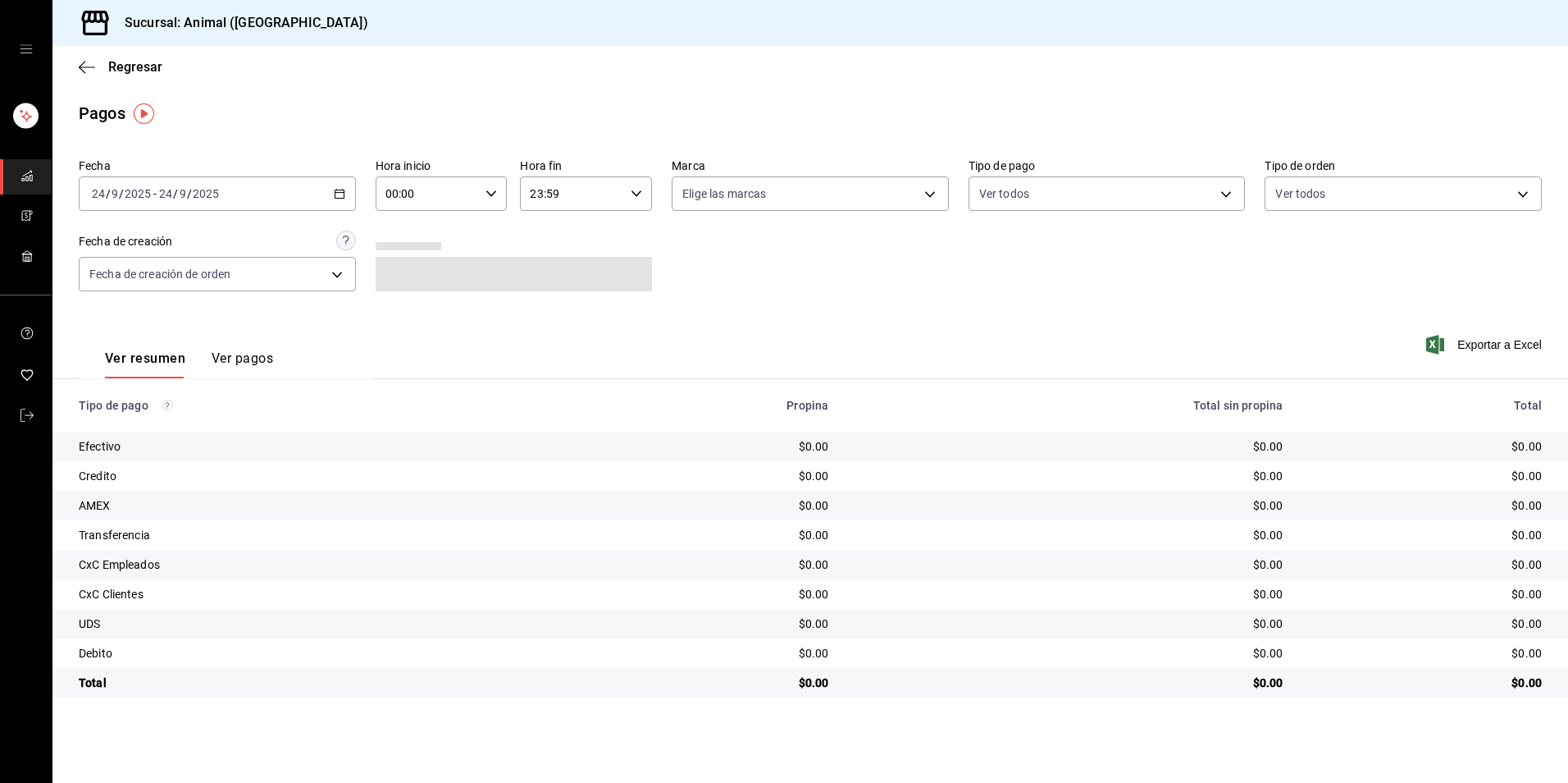
click at [495, 181] on div "00:00 Hora inicio" at bounding box center [442, 193] width 132 height 35
click at [408, 302] on button "04" at bounding box center [408, 311] width 60 height 33
type input "04:00"
click at [570, 191] on div at bounding box center [784, 391] width 1568 height 783
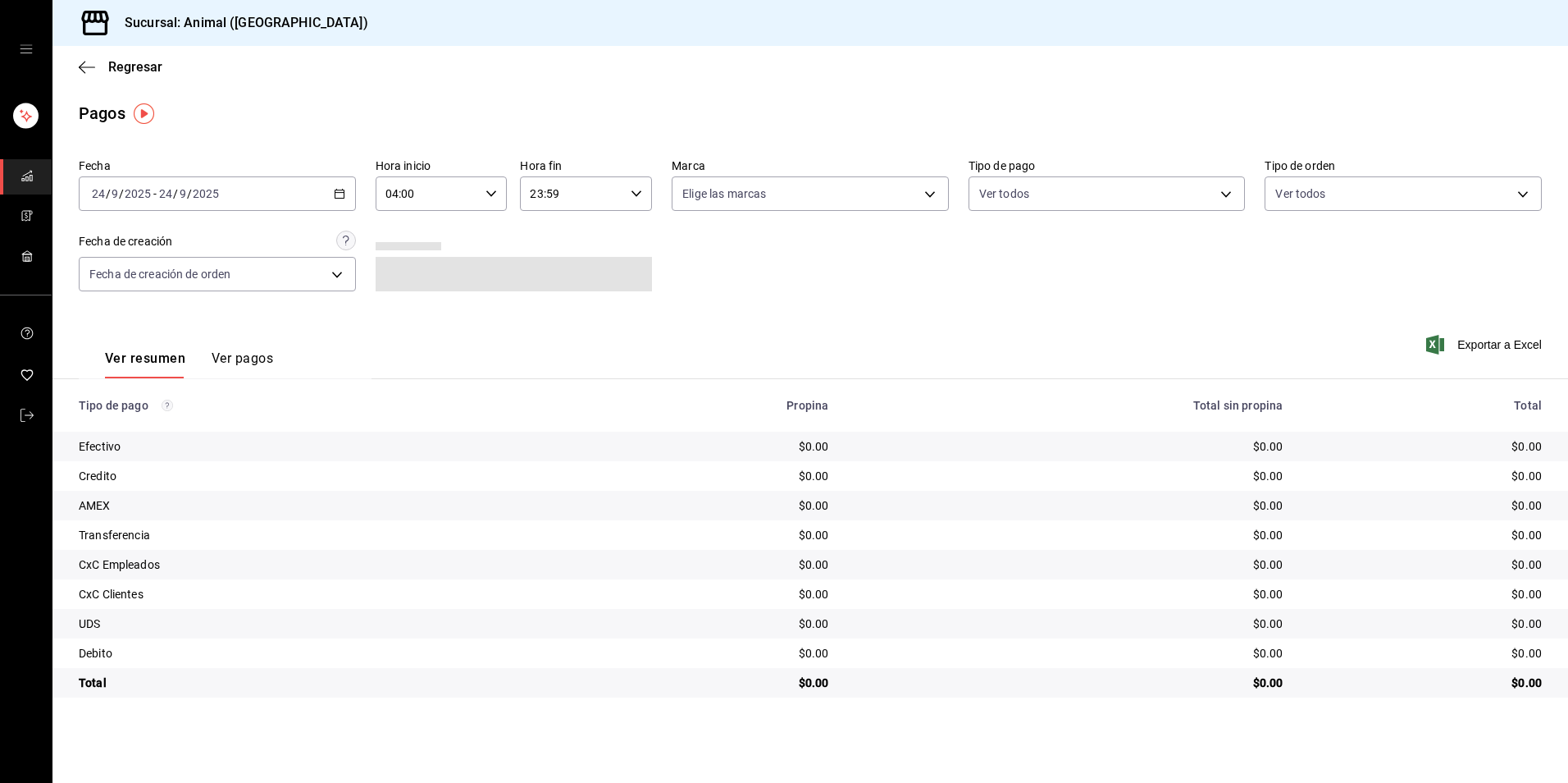
click at [572, 191] on input "23:59" at bounding box center [572, 193] width 104 height 33
click at [551, 242] on button "04" at bounding box center [553, 235] width 60 height 33
click at [616, 238] on span "00" at bounding box center [620, 236] width 41 height 14
type input "04:00"
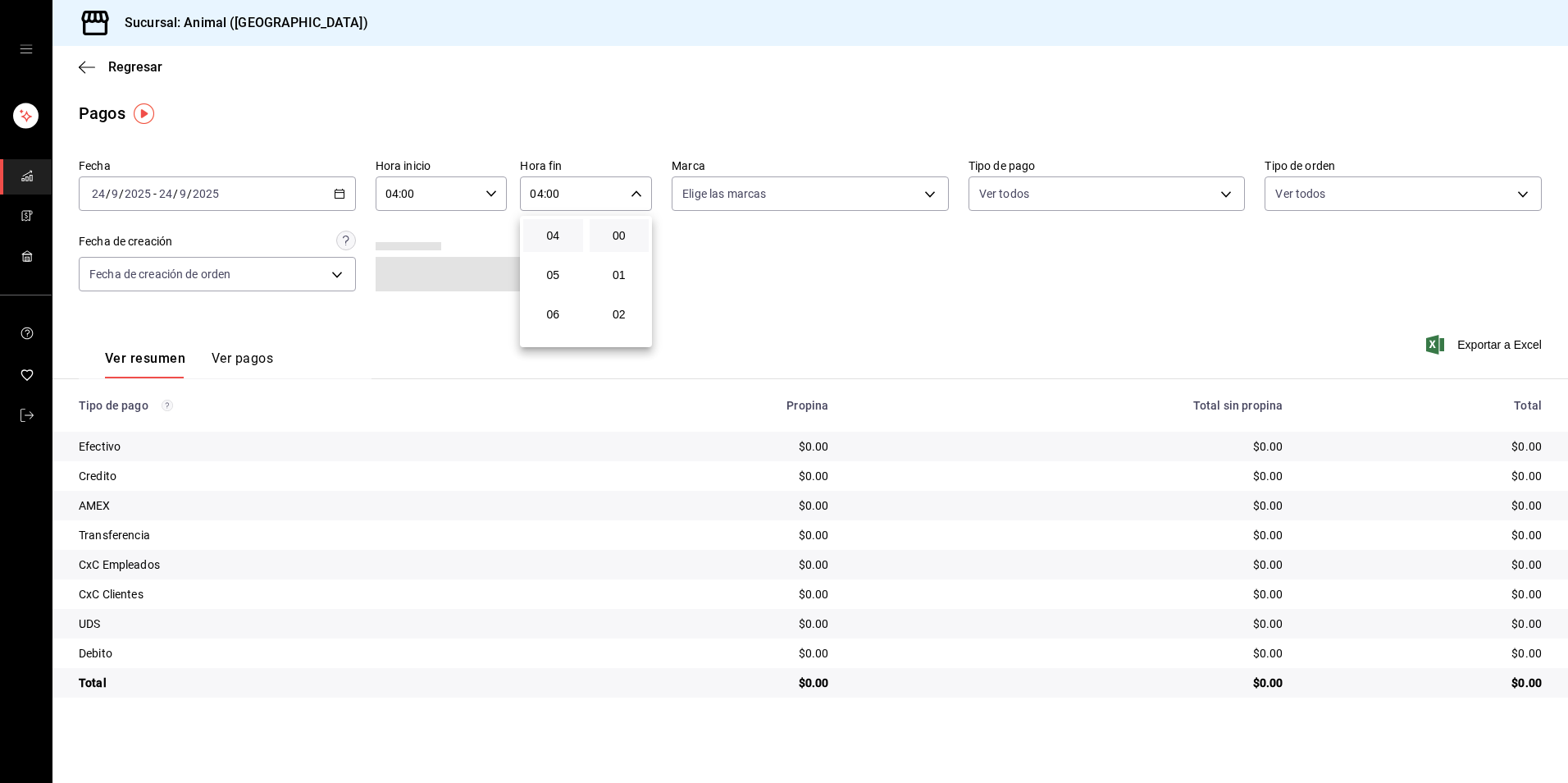
click at [1105, 190] on div at bounding box center [784, 391] width 1568 height 783
click at [1069, 194] on body "Sucursal: Animal (Tijuana) Regresar Pagos Fecha [DATE] [DATE] - [DATE] [DATE] H…" at bounding box center [784, 391] width 1568 height 783
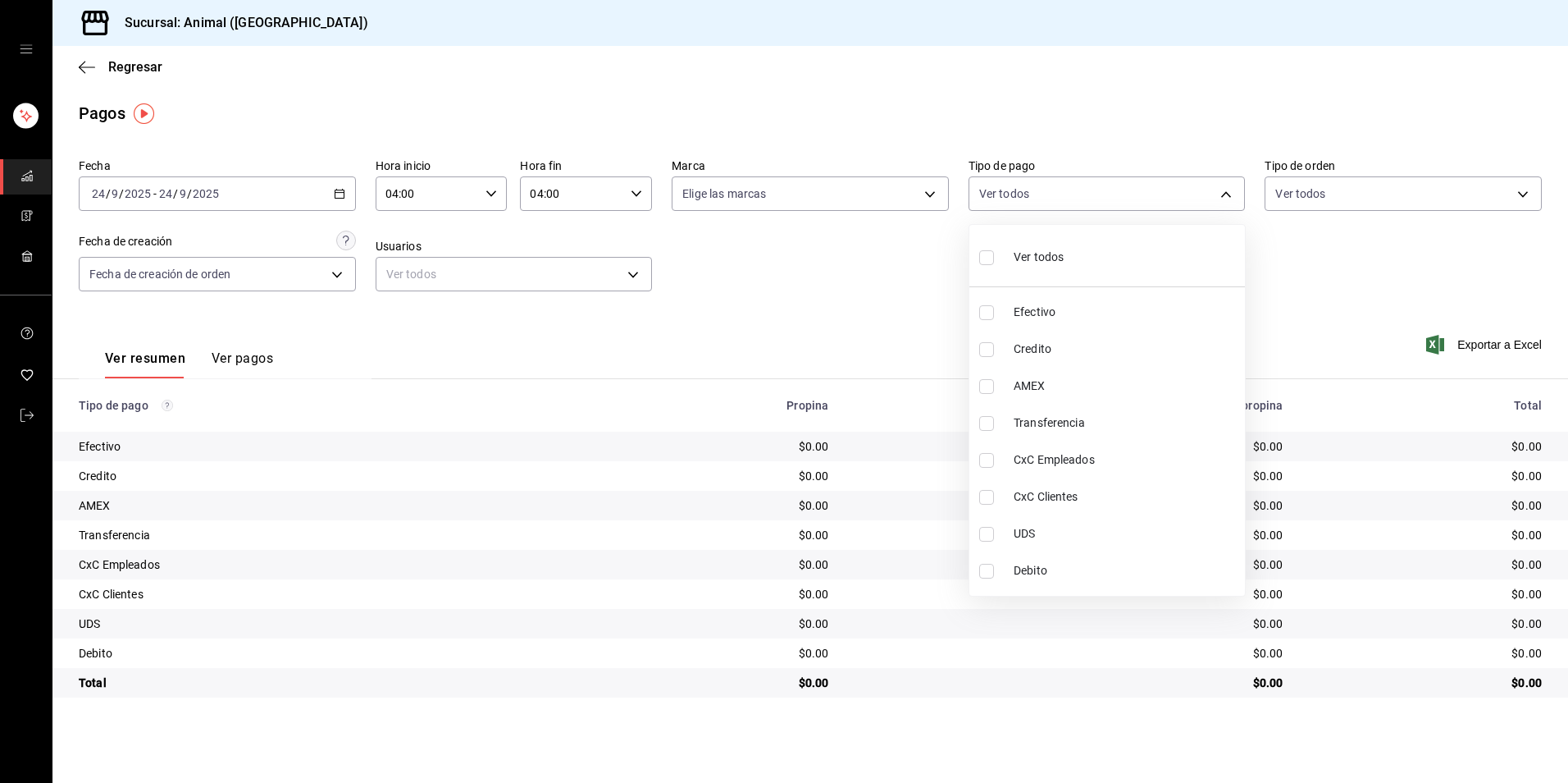
click at [1044, 341] on span "Credito" at bounding box center [1126, 349] width 225 height 17
type input "235ce608-f464-428a-9a71-314f665367d1"
checkbox input "true"
click at [1057, 581] on li "Debito" at bounding box center [1107, 571] width 275 height 37
type input "235ce608-f464-428a-9a71-314f665367d1,c7b29183-a811-4137-9cfa-21a61cd2bc4a"
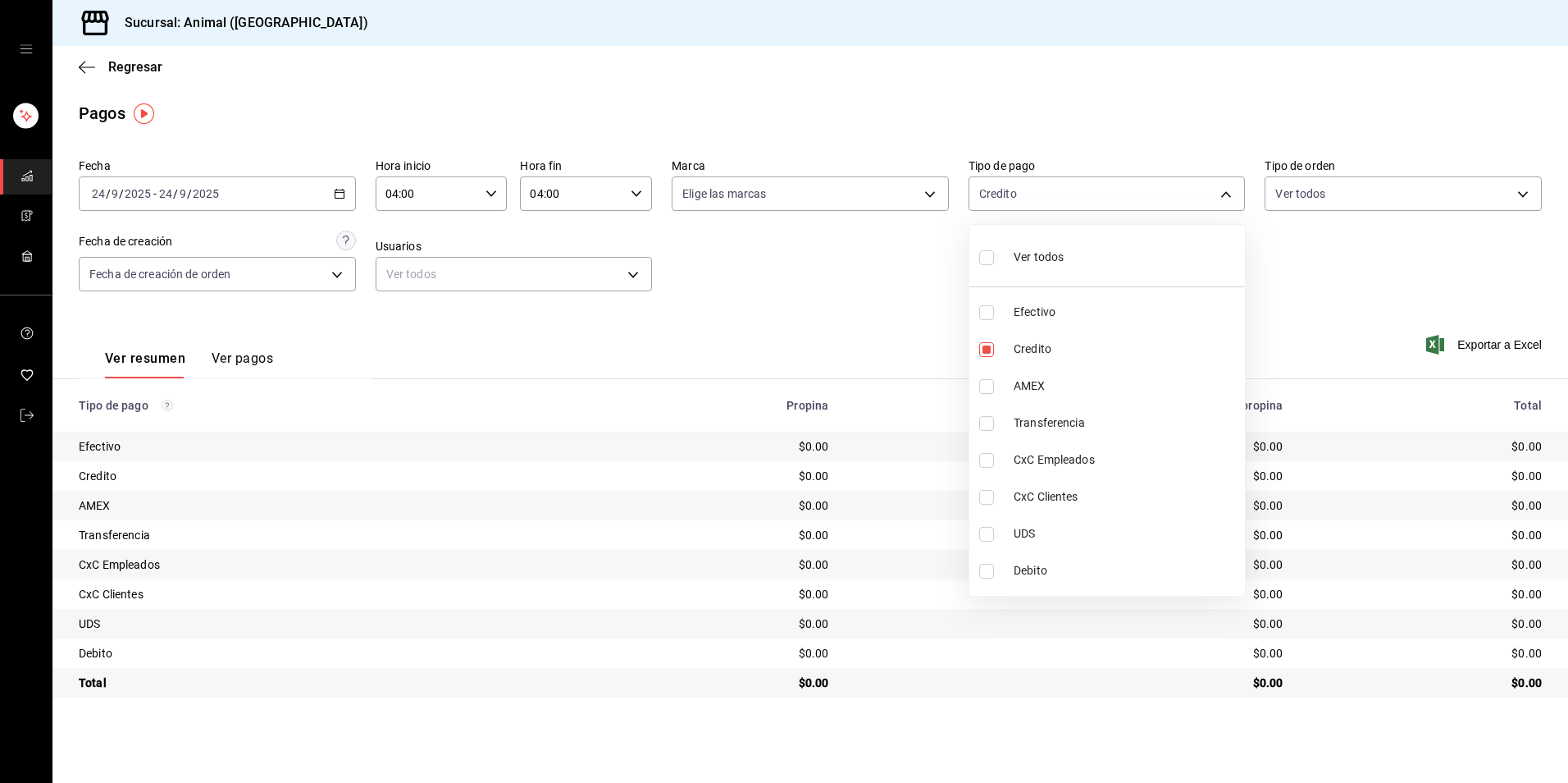
checkbox input "true"
click at [339, 199] on div at bounding box center [784, 391] width 1568 height 783
click at [345, 197] on icon "button" at bounding box center [339, 193] width 12 height 12
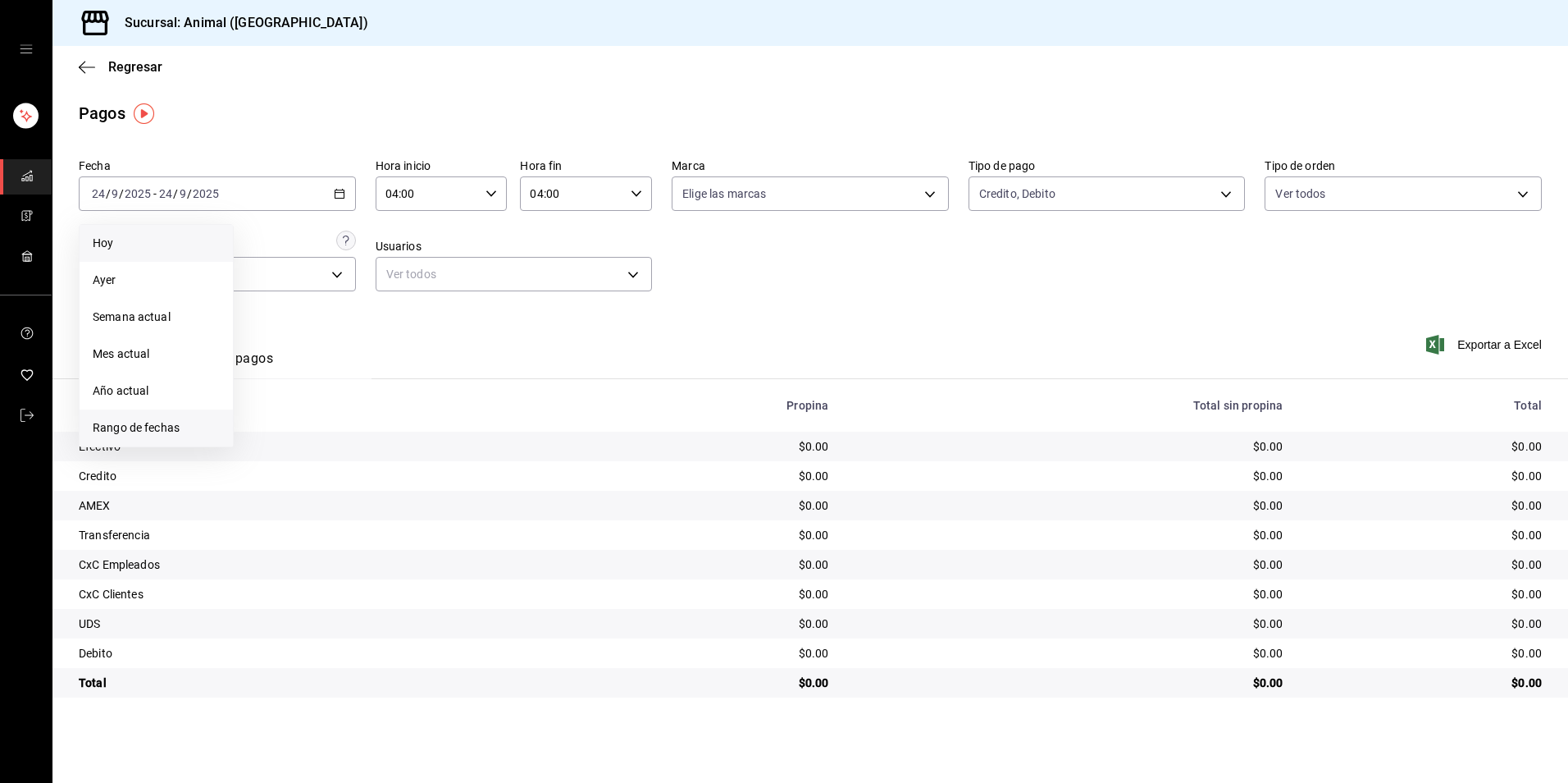
click at [187, 435] on span "Rango de fechas" at bounding box center [156, 427] width 128 height 17
click at [286, 415] on button "23" at bounding box center [296, 411] width 29 height 30
click at [315, 411] on button "24" at bounding box center [326, 411] width 29 height 30
type input "00:00"
type input "23:59"
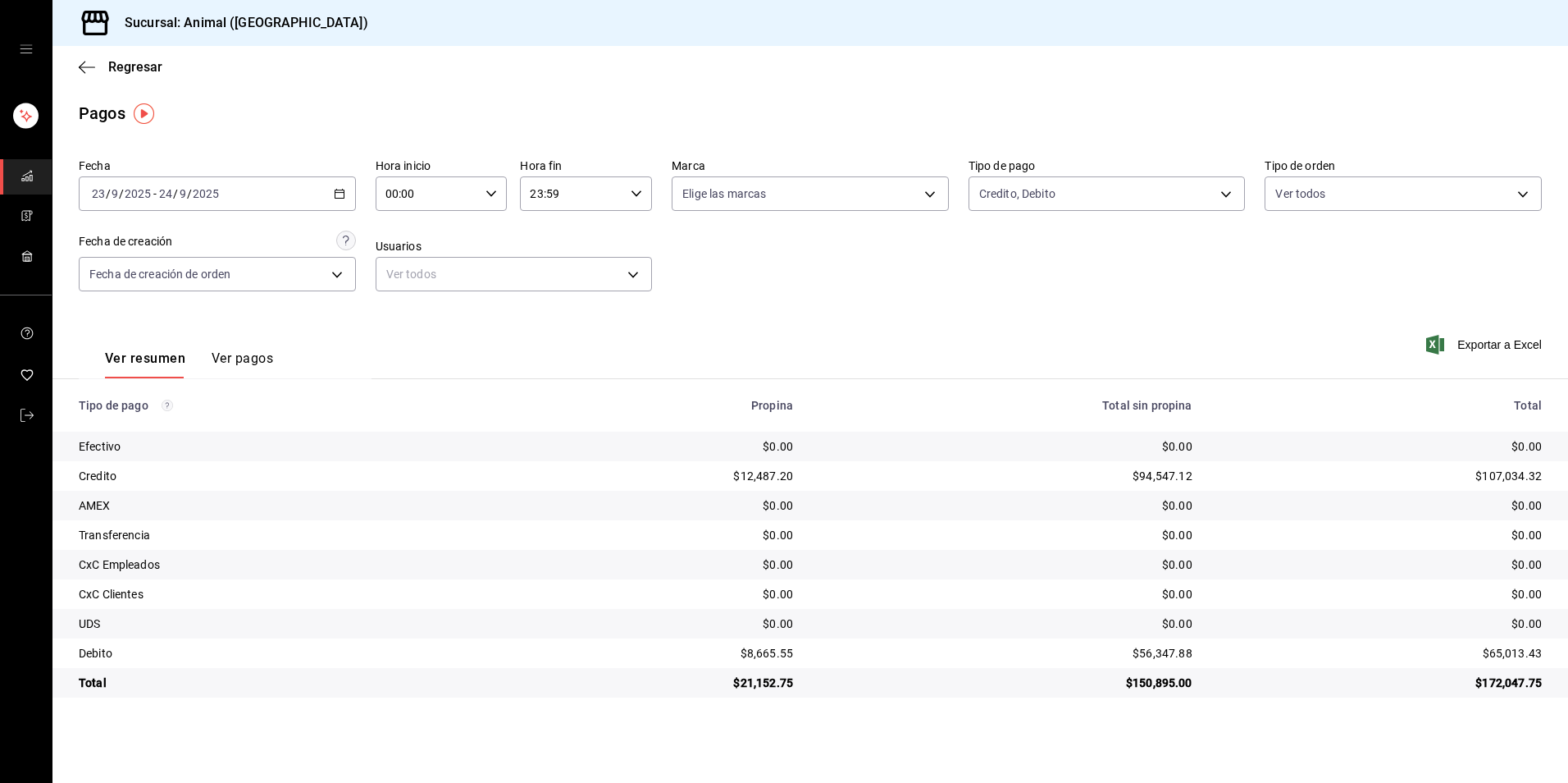
click at [511, 184] on div "Hora inicio 00:00 Hora inicio Hora fin 23:59 Hora fin" at bounding box center [514, 184] width 277 height 52
click at [495, 188] on icon "button" at bounding box center [491, 193] width 12 height 12
click at [394, 315] on span "04" at bounding box center [408, 311] width 41 height 14
type input "04:00"
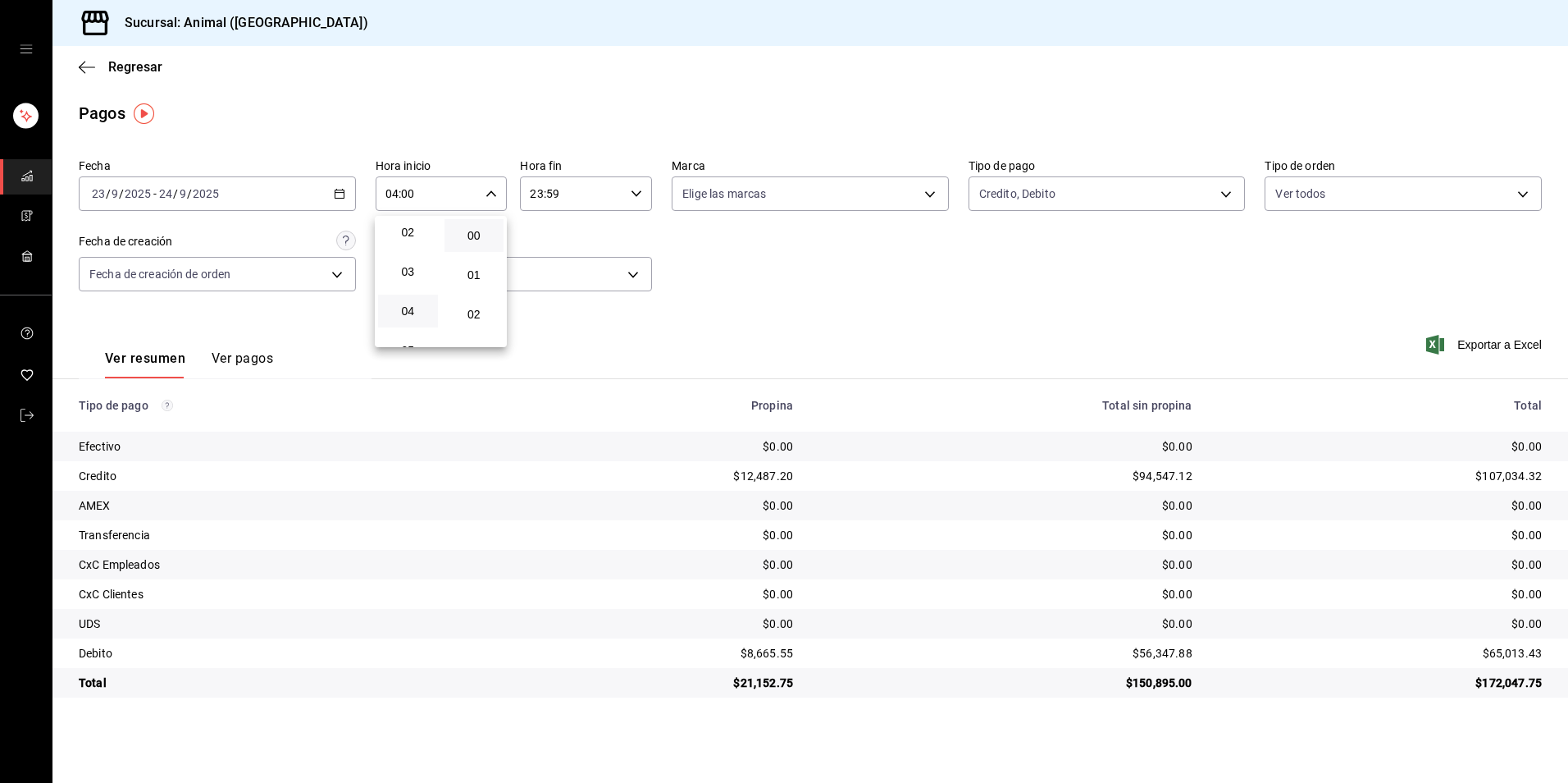
click at [632, 193] on div at bounding box center [784, 391] width 1568 height 783
click at [641, 197] on icon "button" at bounding box center [637, 193] width 12 height 12
click at [621, 233] on span "00" at bounding box center [620, 236] width 41 height 14
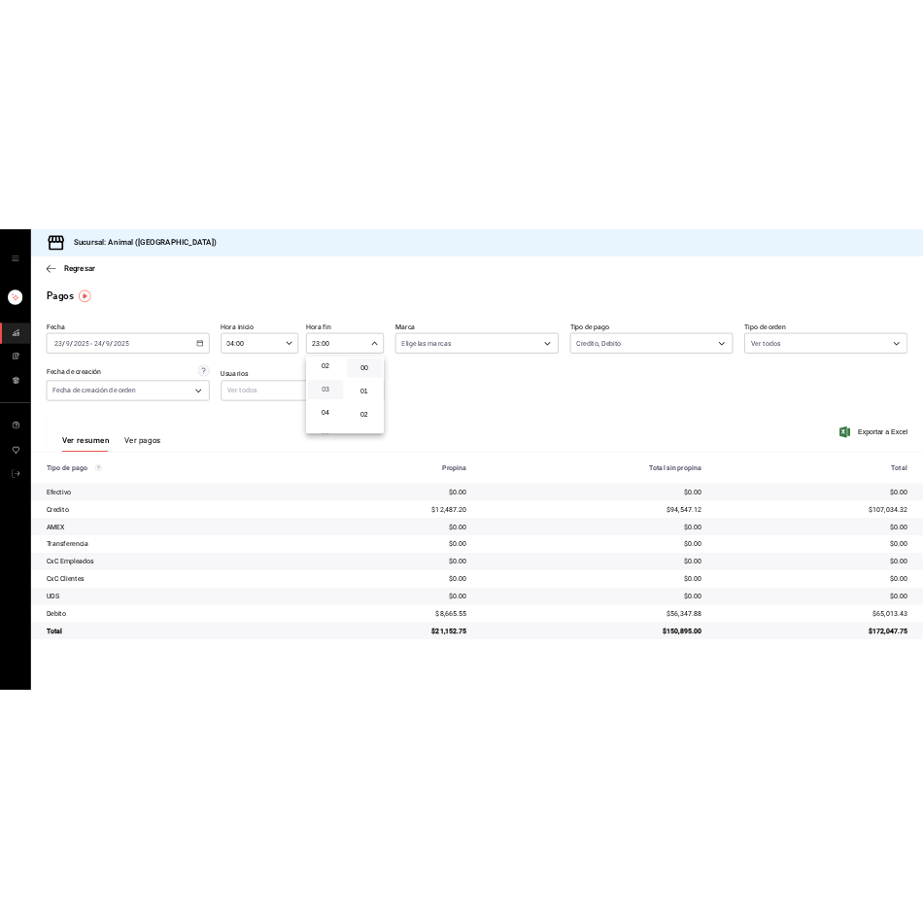
scroll to position [97, 0]
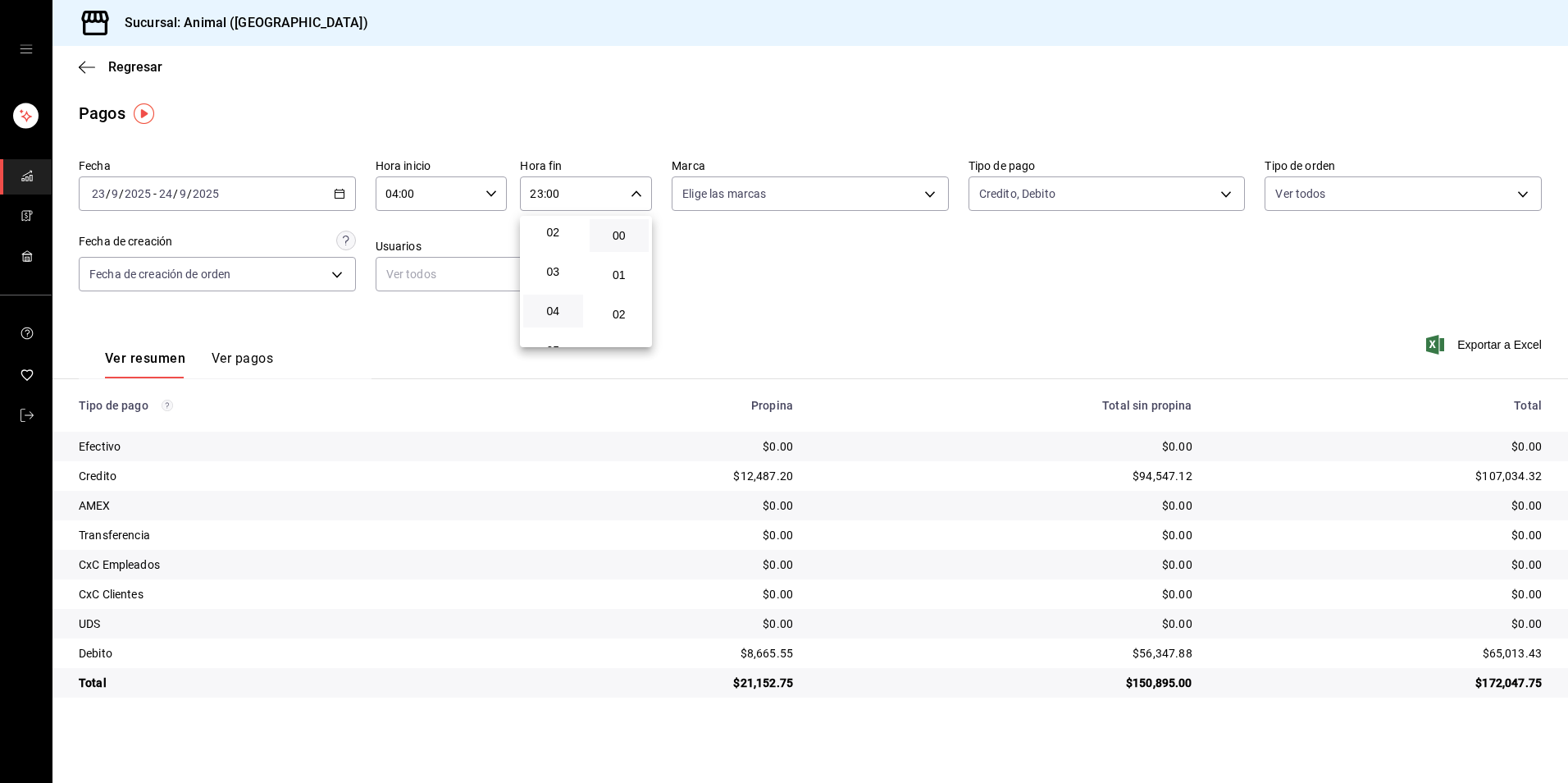
click at [555, 302] on button "04" at bounding box center [553, 311] width 60 height 33
type input "04:00"
click at [729, 325] on div at bounding box center [784, 391] width 1568 height 783
click at [1138, 192] on body "Sucursal: Animal ([GEOGRAPHIC_DATA]) Regresar Pagos Fecha [DATE] [DATE] - [DATE…" at bounding box center [784, 391] width 1568 height 783
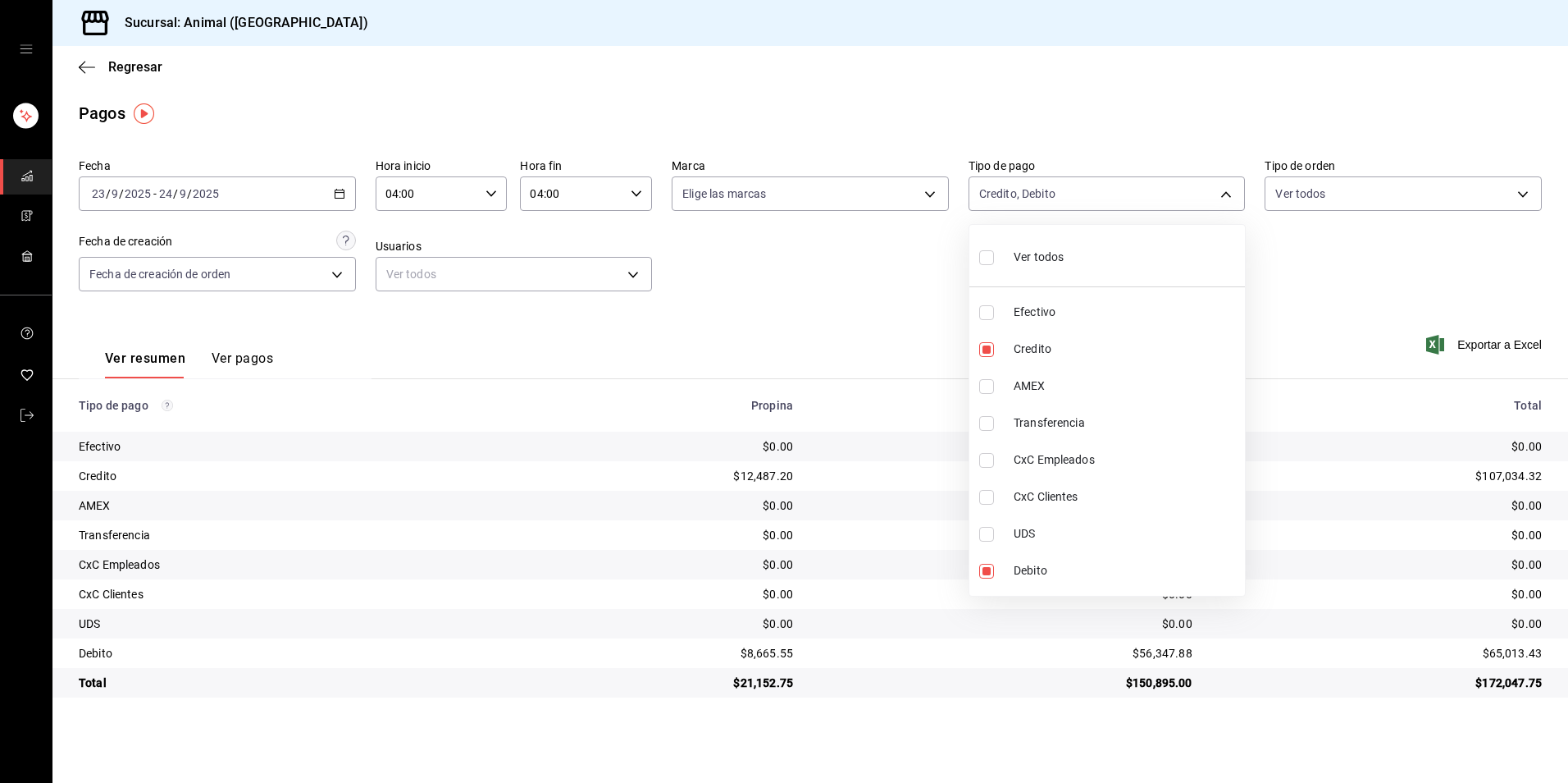
click at [1096, 245] on li "Ver todos" at bounding box center [1107, 255] width 275 height 48
type input "b84c62b8-b02c-4970-ab2e-e166616419f2,235ce608-f464-428a-9a71-314f665367d1,53567…"
checkbox input "true"
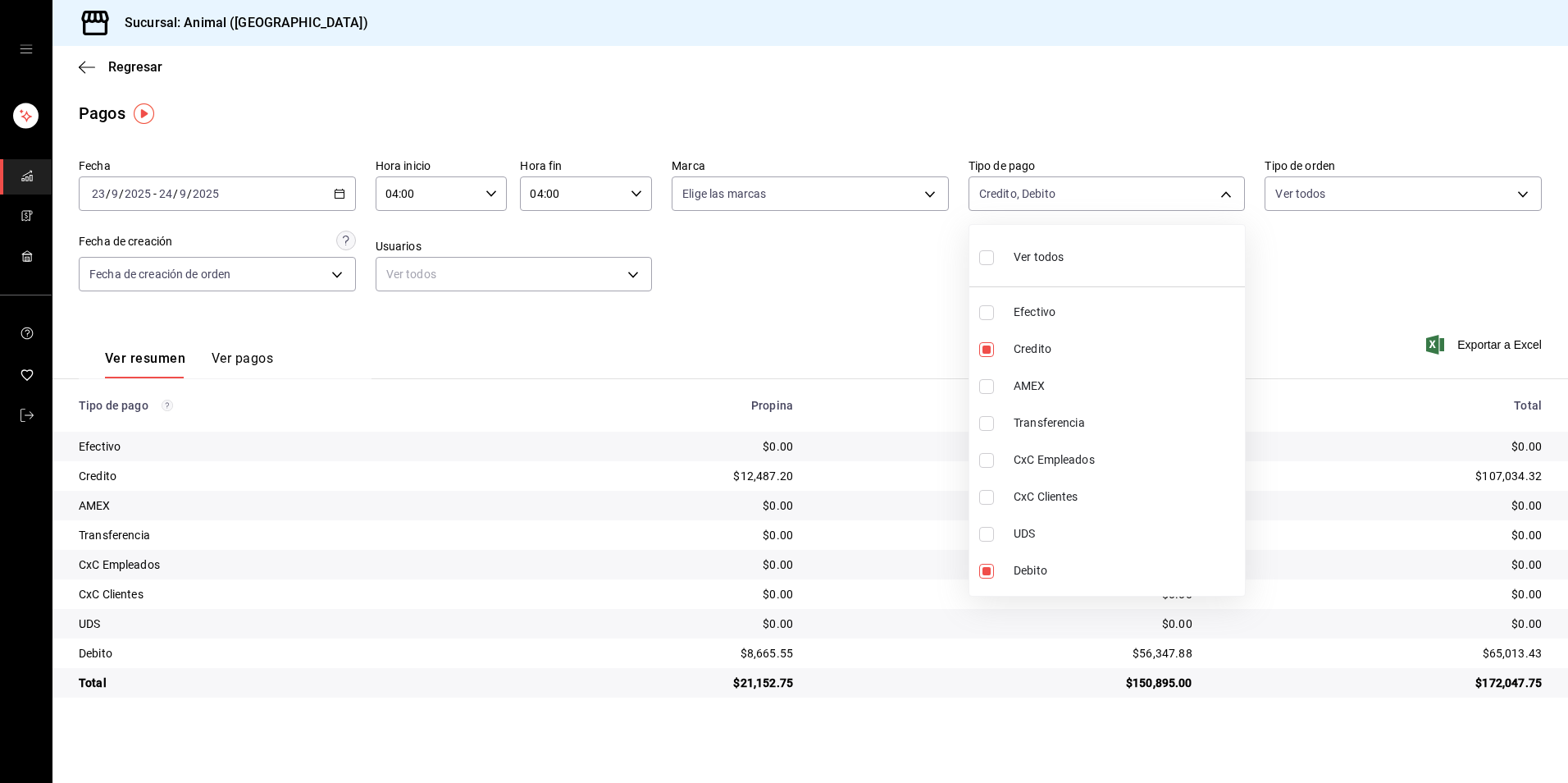
checkbox input "true"
click at [1096, 245] on li "Ver todos" at bounding box center [1107, 255] width 275 height 48
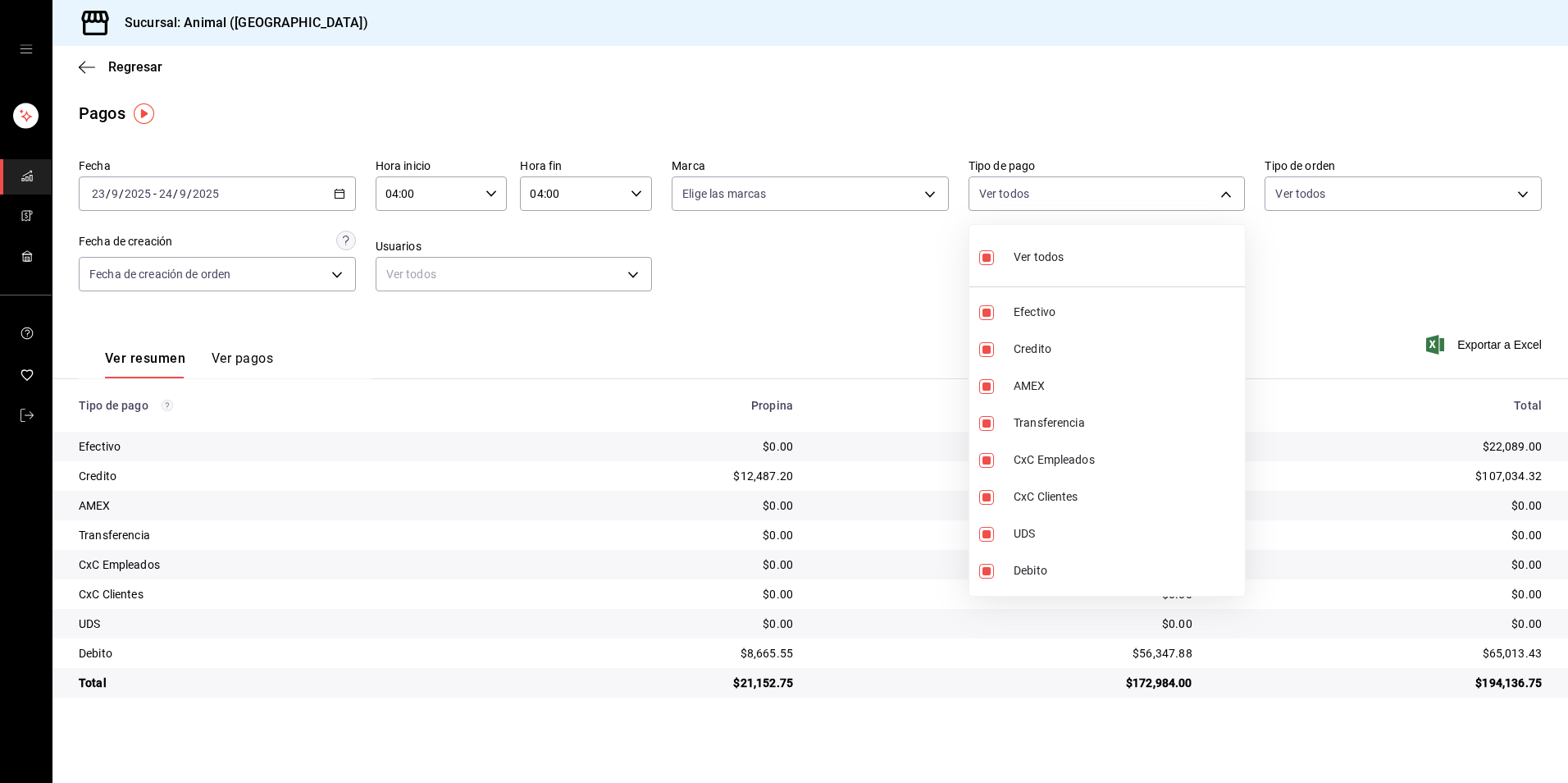
checkbox input "false"
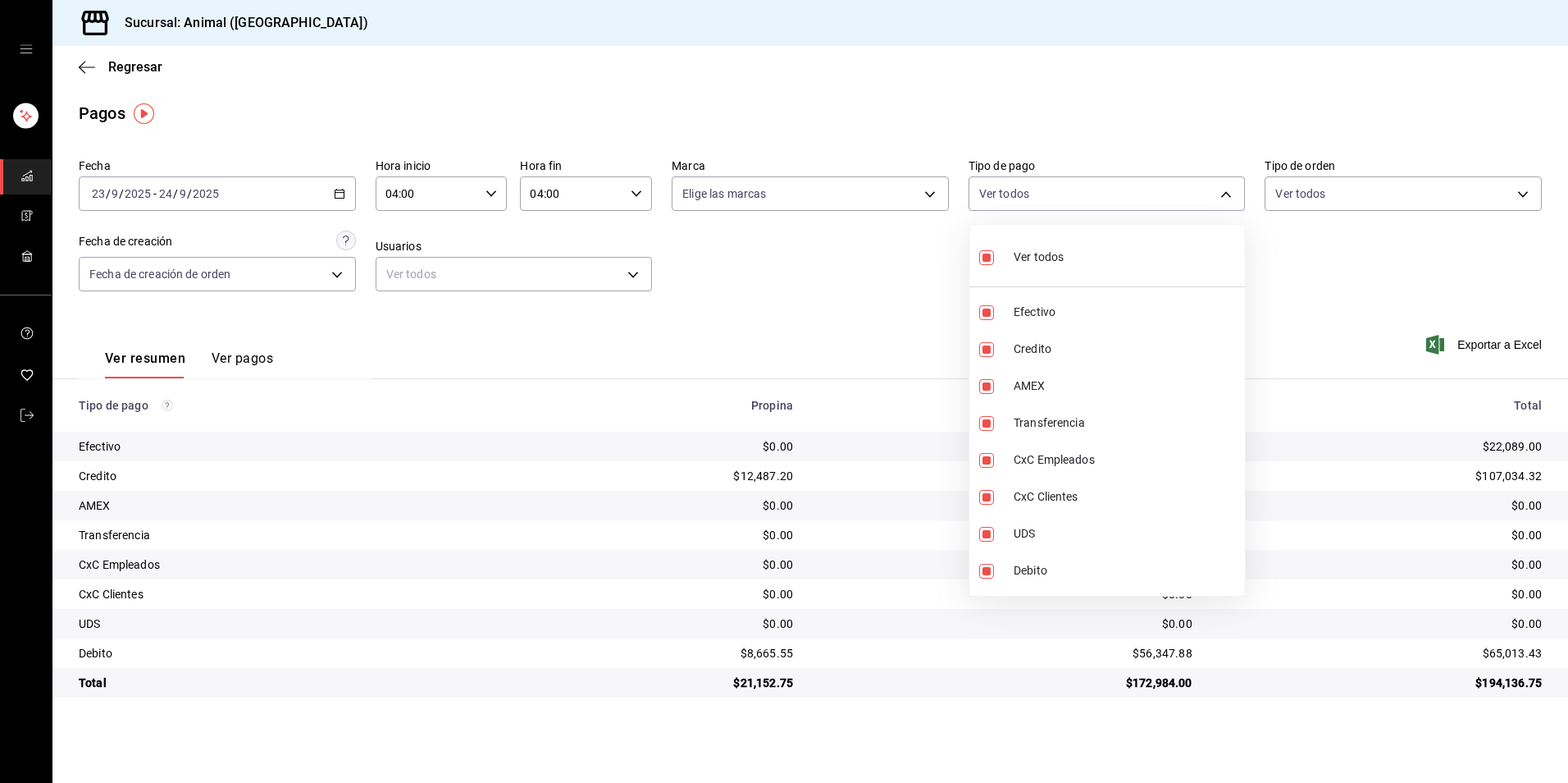
checkbox input "false"
click at [882, 323] on div at bounding box center [784, 391] width 1568 height 783
